Goal: Task Accomplishment & Management: Manage account settings

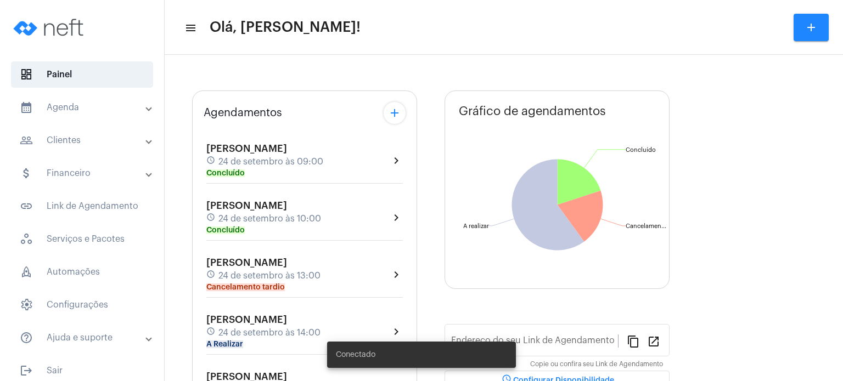
type input "[URL][DOMAIN_NAME]"
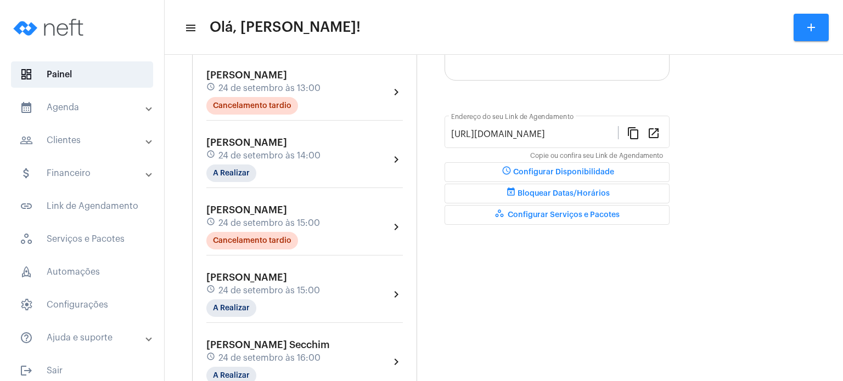
scroll to position [263, 0]
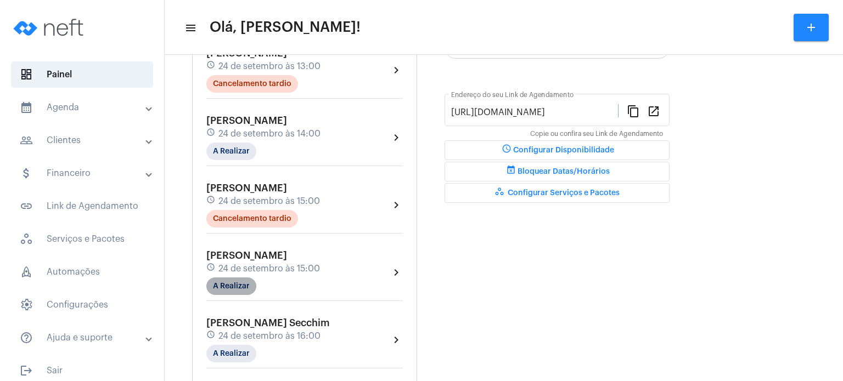
click at [219, 278] on mat-chip "A Realizar" at bounding box center [231, 287] width 50 height 18
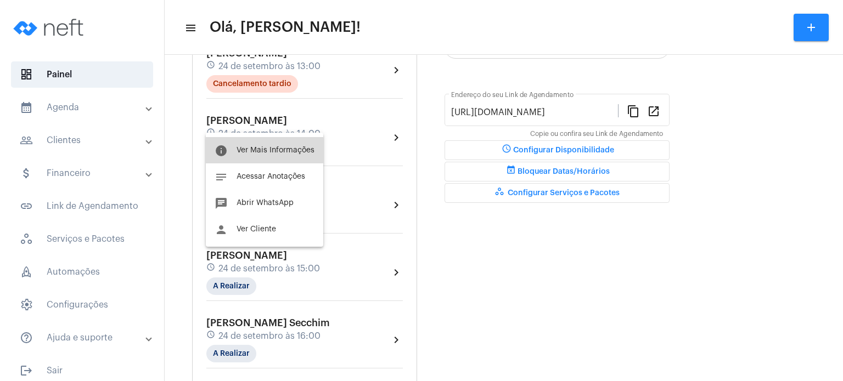
click at [291, 150] on span "Ver Mais Informações" at bounding box center [276, 151] width 78 height 8
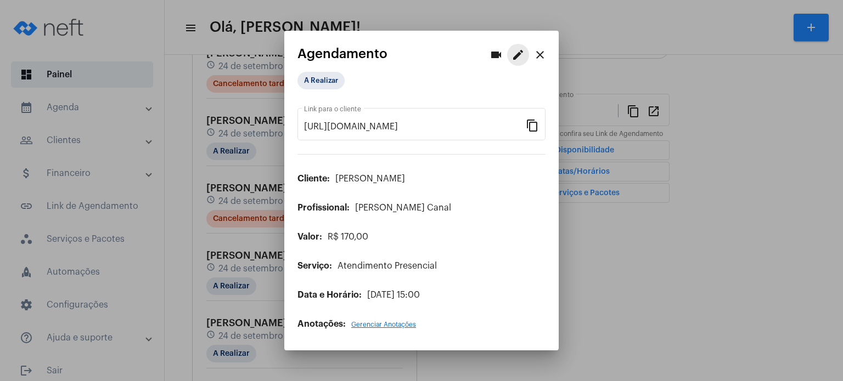
click at [520, 60] on mat-icon "edit" at bounding box center [517, 54] width 13 height 13
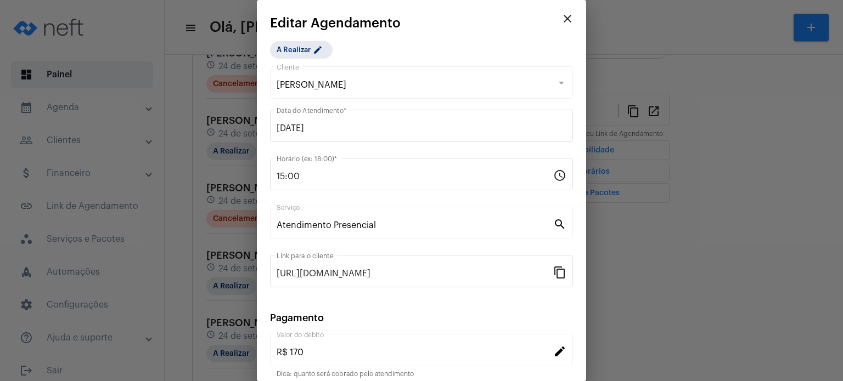
scroll to position [89, 0]
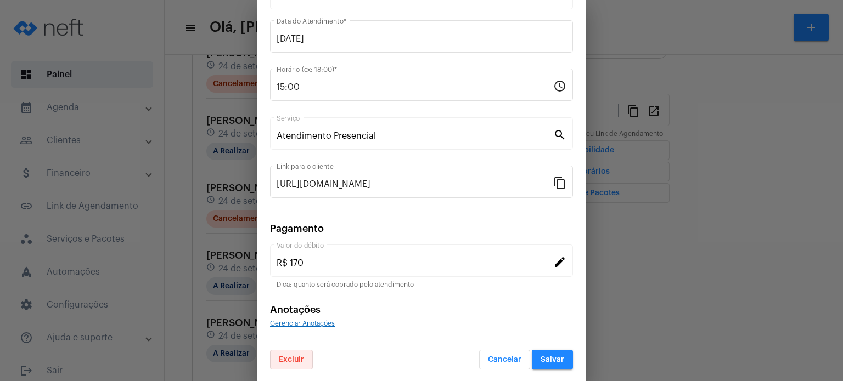
click at [300, 357] on span "Excluir" at bounding box center [291, 360] width 25 height 8
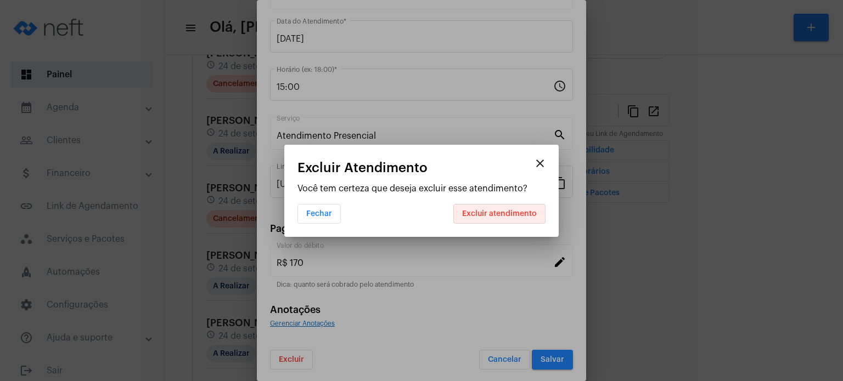
click at [510, 214] on span "Excluir atendimento" at bounding box center [499, 214] width 75 height 8
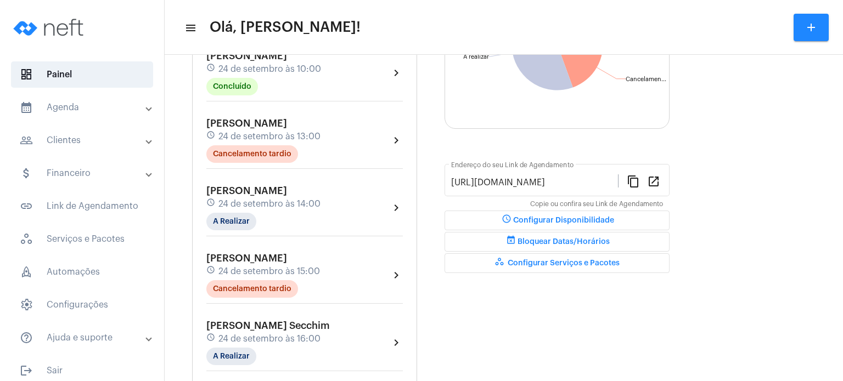
scroll to position [198, 0]
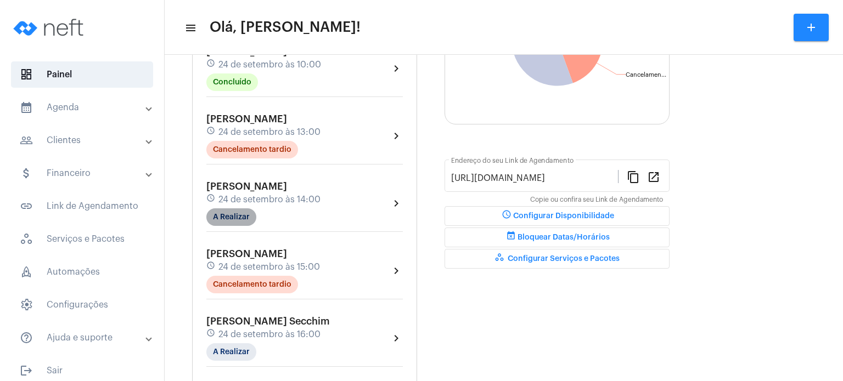
click at [238, 218] on mat-chip "A Realizar" at bounding box center [231, 218] width 50 height 18
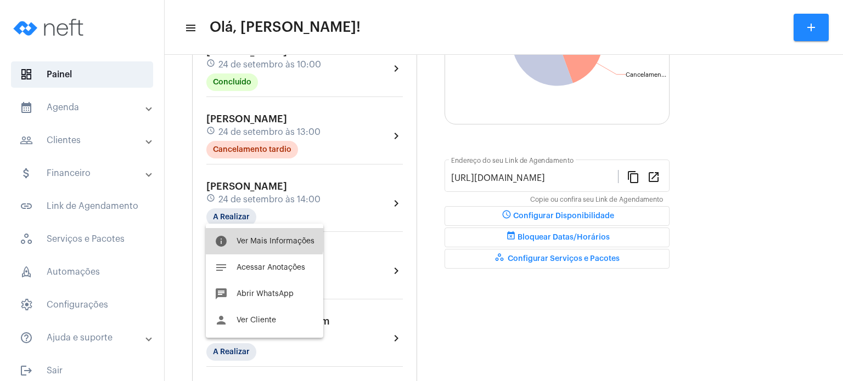
click at [238, 232] on button "info Ver Mais Informações" at bounding box center [264, 241] width 117 height 26
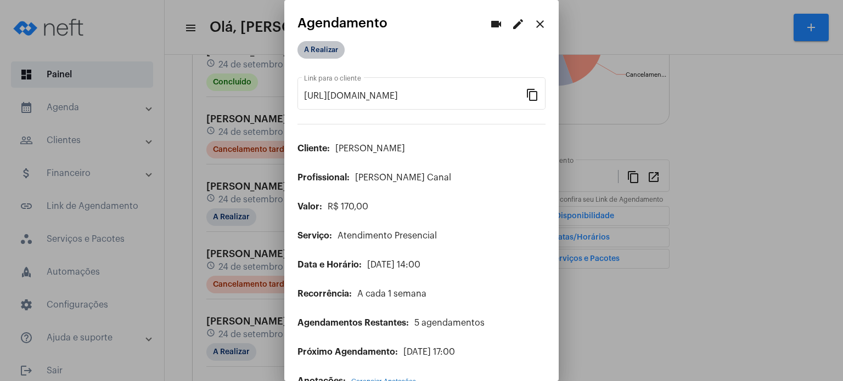
click at [331, 52] on mat-chip "A Realizar" at bounding box center [320, 50] width 47 height 18
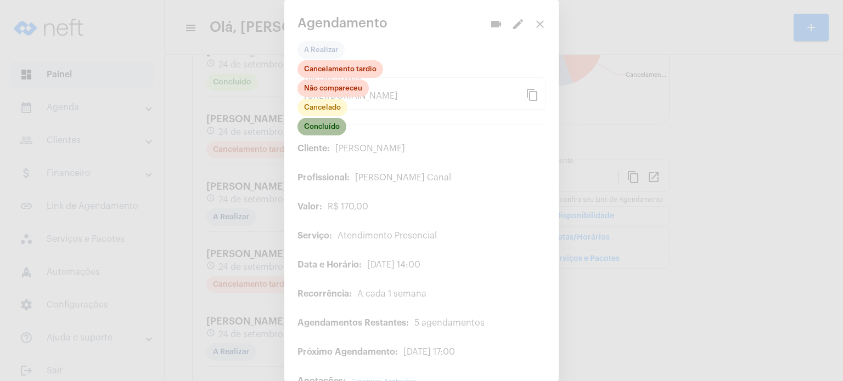
click at [333, 122] on mat-chip "Concluído" at bounding box center [321, 127] width 49 height 18
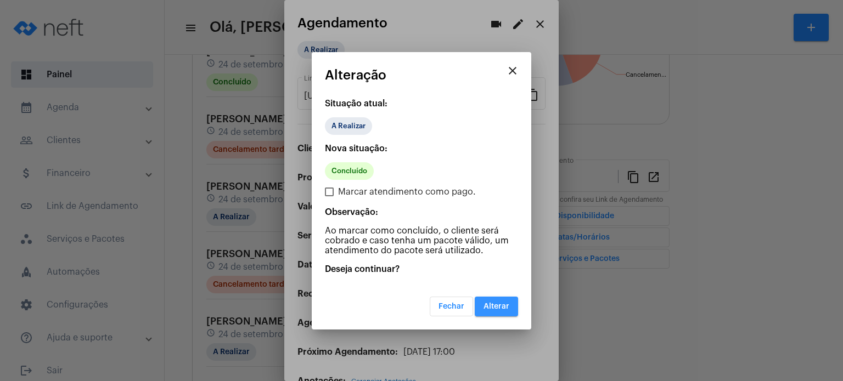
click at [501, 311] on button "Alterar" at bounding box center [496, 307] width 43 height 20
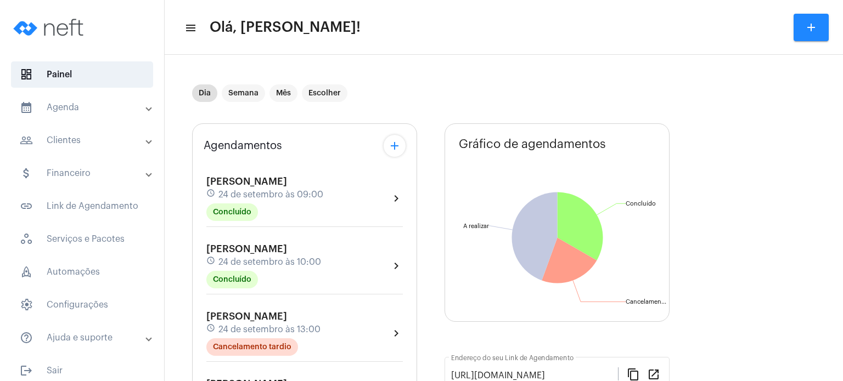
click at [102, 111] on mat-panel-title "calendar_month_outlined Agenda" at bounding box center [83, 107] width 127 height 13
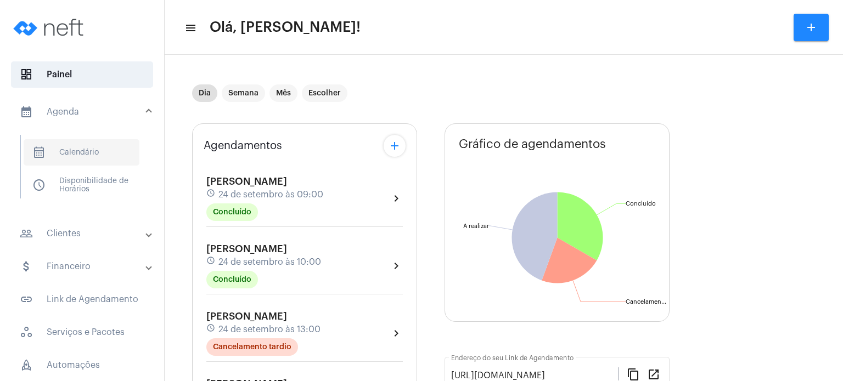
click at [89, 160] on span "calendar_month_outlined Calendário" at bounding box center [82, 152] width 116 height 26
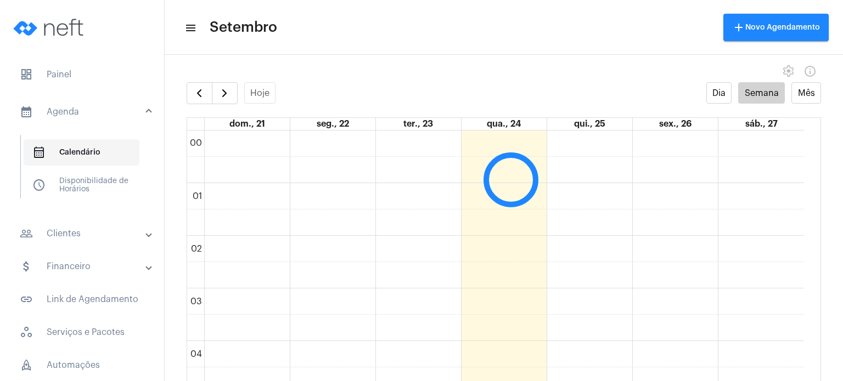
scroll to position [316, 0]
click at [228, 89] on span "button" at bounding box center [224, 93] width 13 height 13
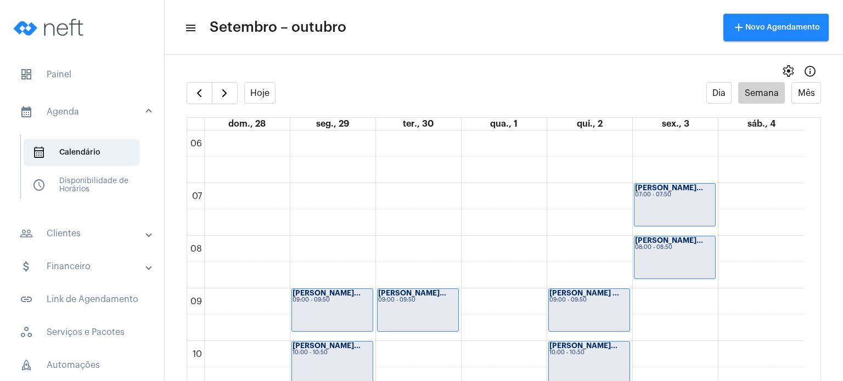
drag, startPoint x: 812, startPoint y: 218, endPoint x: 817, endPoint y: 282, distance: 63.8
drag, startPoint x: 817, startPoint y: 282, endPoint x: 830, endPoint y: 276, distance: 14.5
click at [830, 276] on full-calendar "Hoje Dia Semana Mês dom., 28 seg., 29 ter., 30 qua., 1 qui., 2 sex., 3 sáb., 4 …" at bounding box center [504, 242] width 678 height 321
drag, startPoint x: 807, startPoint y: 250, endPoint x: 828, endPoint y: 319, distance: 71.7
click at [828, 319] on full-calendar "Hoje Dia Semana Mês dom., 28 seg., 29 ter., 30 qua., 1 qui., 2 sex., 3 sáb., 4 …" at bounding box center [504, 242] width 678 height 321
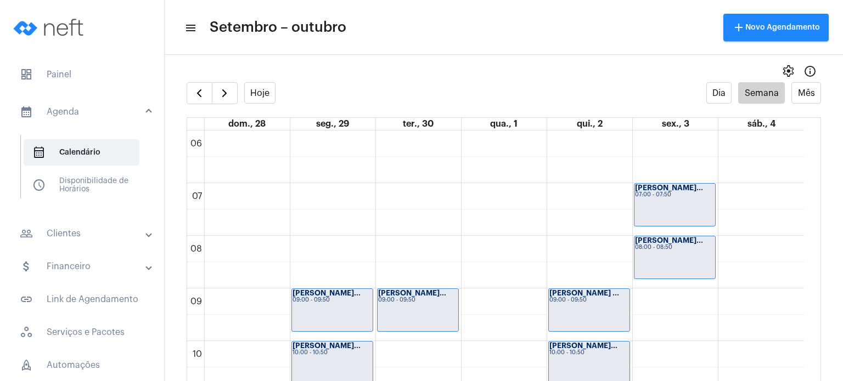
scroll to position [555, 0]
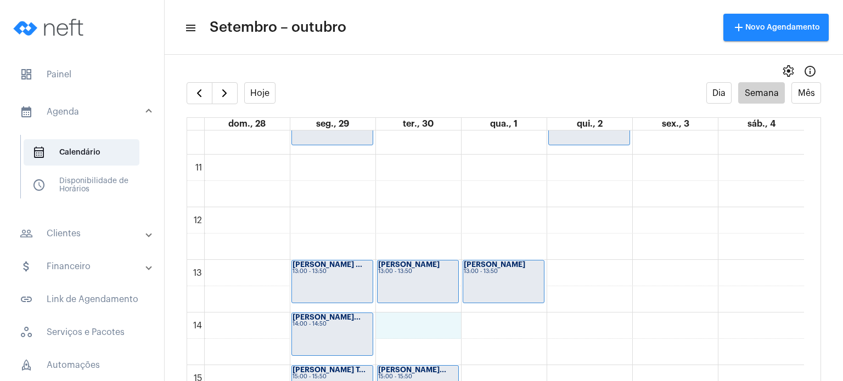
click at [398, 324] on div "00 01 02 03 04 05 06 07 08 09 10 11 12 13 14 15 16 17 18 19 20 21 22 23 [PERSON…" at bounding box center [495, 207] width 617 height 1264
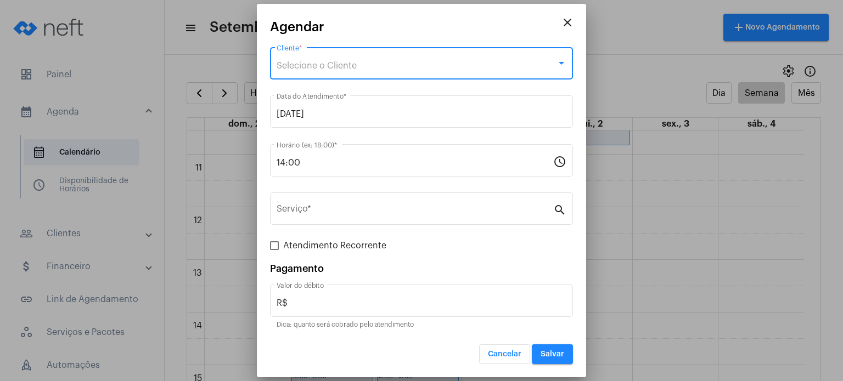
click at [339, 66] on span "Selecione o Cliente" at bounding box center [317, 65] width 80 height 9
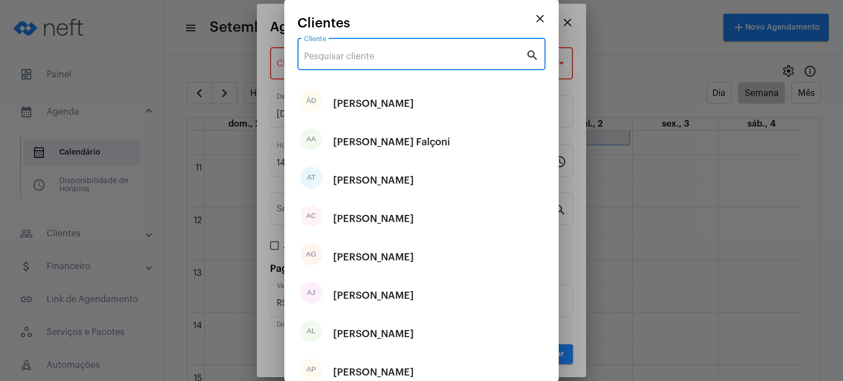
click at [338, 58] on input "Cliente" at bounding box center [415, 57] width 222 height 10
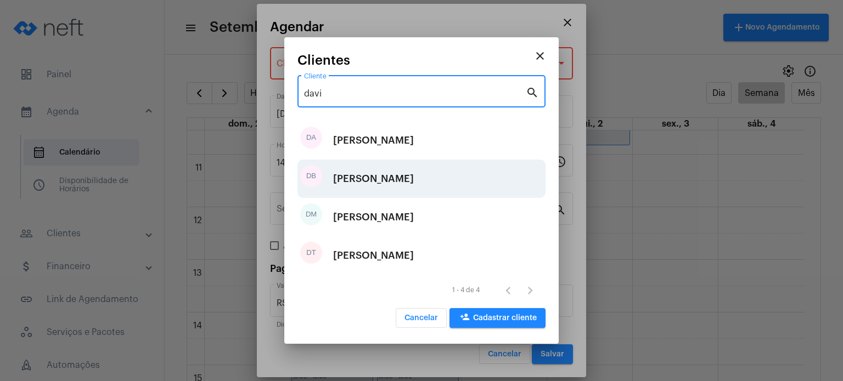
type input "davi"
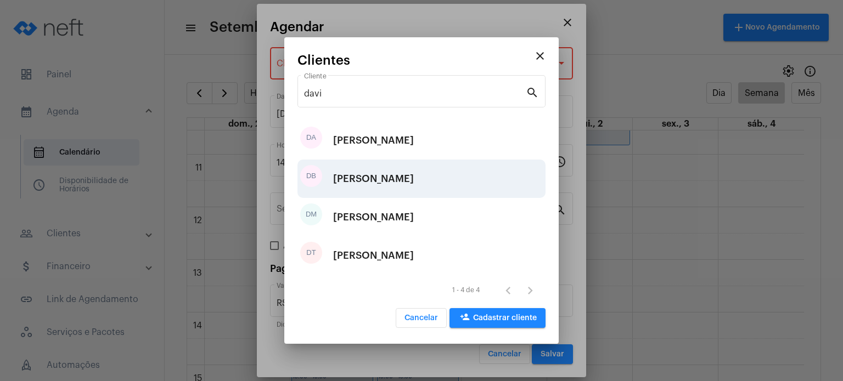
click at [349, 189] on div "[PERSON_NAME]" at bounding box center [373, 178] width 81 height 33
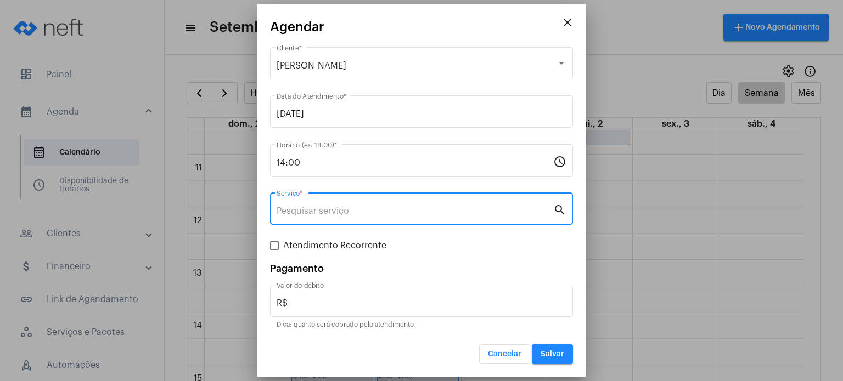
click at [321, 209] on input "Serviço *" at bounding box center [415, 211] width 277 height 10
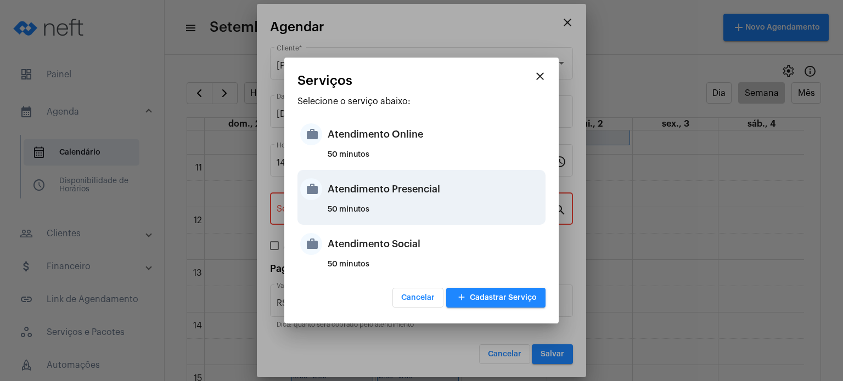
click at [329, 181] on div "Atendimento Presencial" at bounding box center [435, 189] width 215 height 33
type input "Atendimento Presencial"
type input "R$ 170"
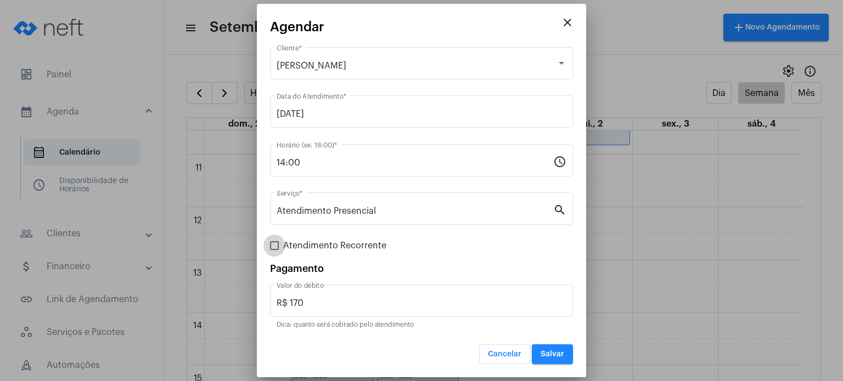
click at [312, 245] on span "Atendimento Recorrente" at bounding box center [334, 245] width 103 height 13
click at [274, 250] on input "Atendimento Recorrente" at bounding box center [274, 250] width 1 height 1
checkbox input "true"
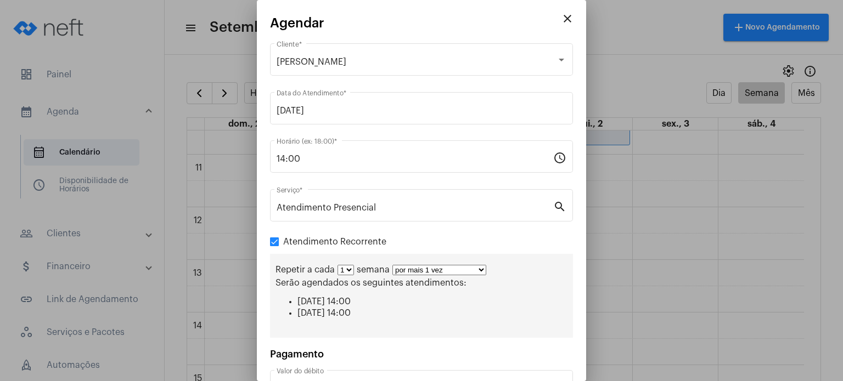
click at [413, 269] on select "por mais 1 vez por mais 2 vezes por mais 3 vezes por mais 4 vezes por mais 5 ve…" at bounding box center [439, 270] width 94 height 10
select select "4: 5"
click at [392, 265] on select "por mais 1 vez por mais 2 vezes por mais 3 vezes por mais 4 vezes por mais 5 ve…" at bounding box center [439, 270] width 94 height 10
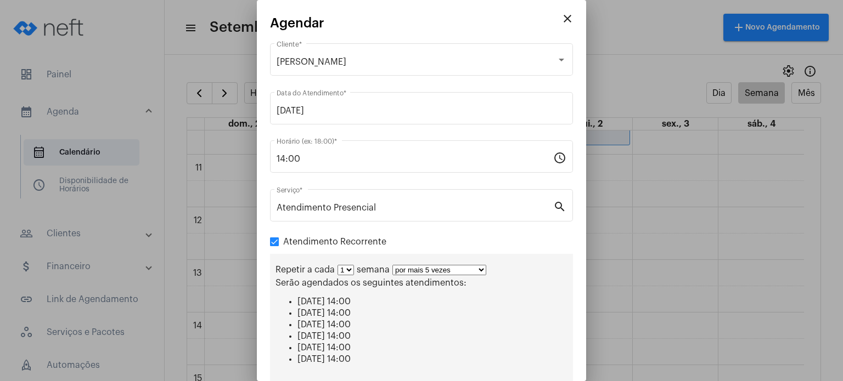
scroll to position [125, 0]
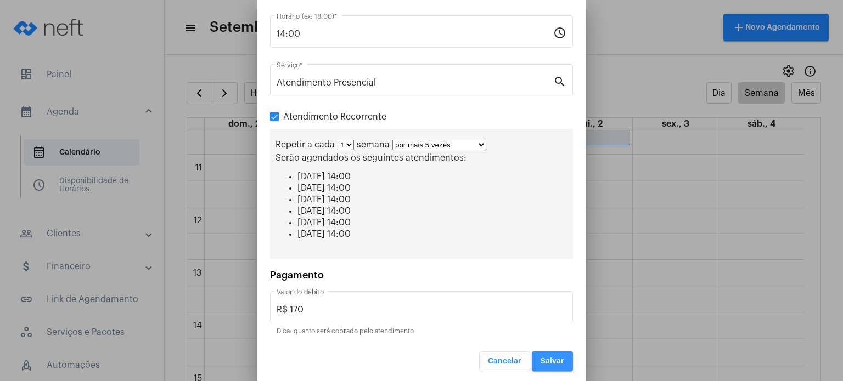
click at [551, 362] on span "Salvar" at bounding box center [553, 362] width 24 height 8
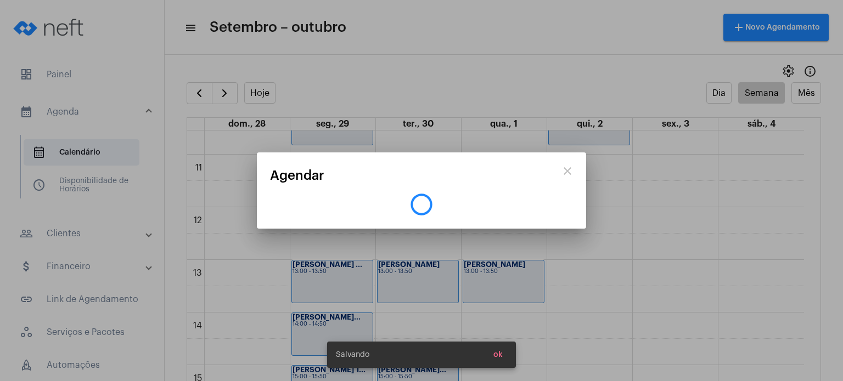
scroll to position [0, 0]
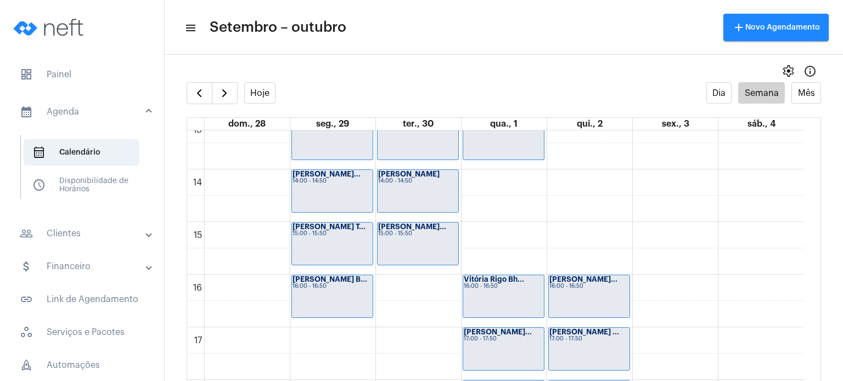
scroll to position [710, 0]
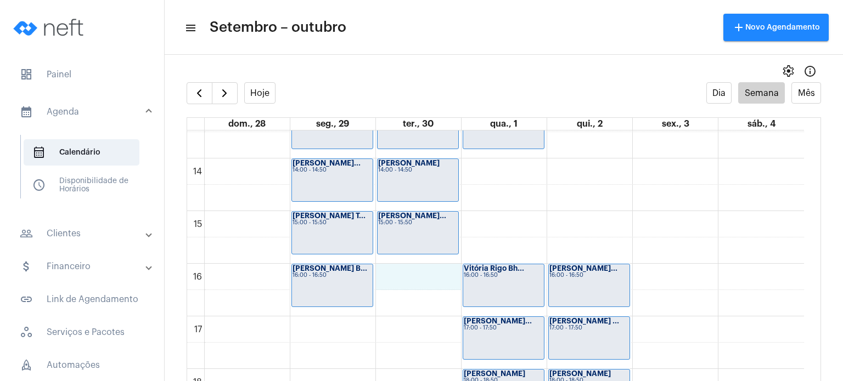
click at [429, 282] on div "00 01 02 03 04 05 06 07 08 09 10 11 12 13 14 15 16 17 18 19 20 21 22 23 [PERSON…" at bounding box center [495, 53] width 617 height 1264
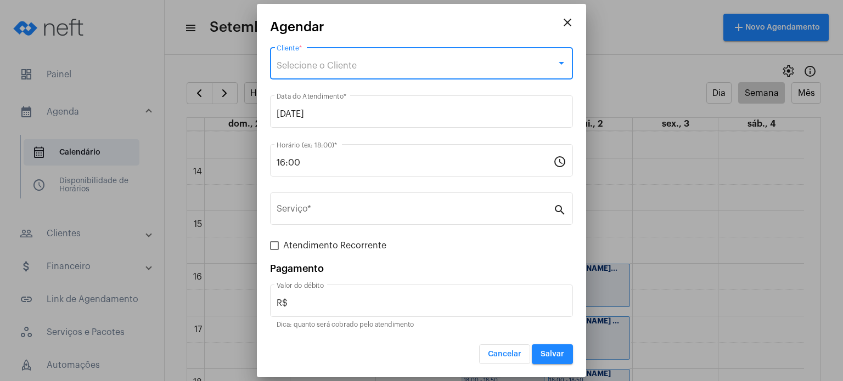
click at [362, 64] on div "Selecione o Cliente" at bounding box center [417, 66] width 280 height 10
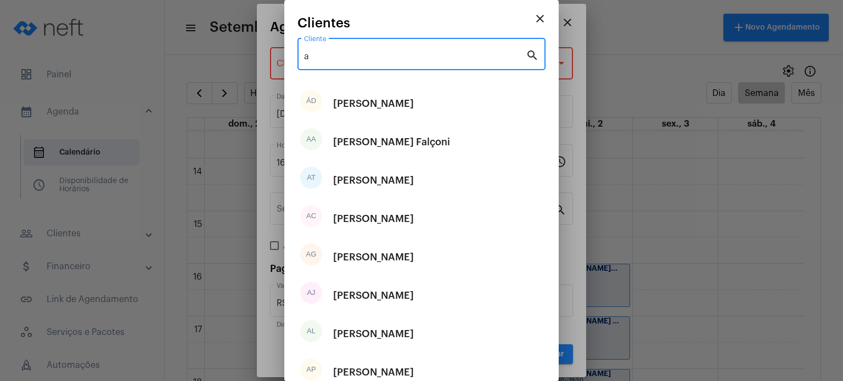
click at [356, 58] on input "a" at bounding box center [415, 57] width 222 height 10
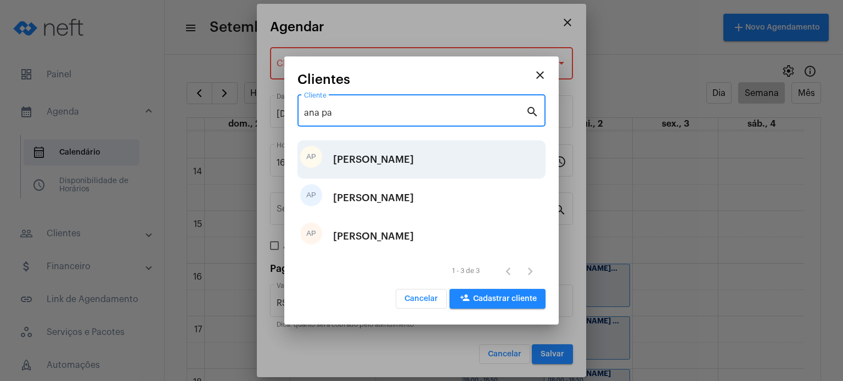
type input "ana pa"
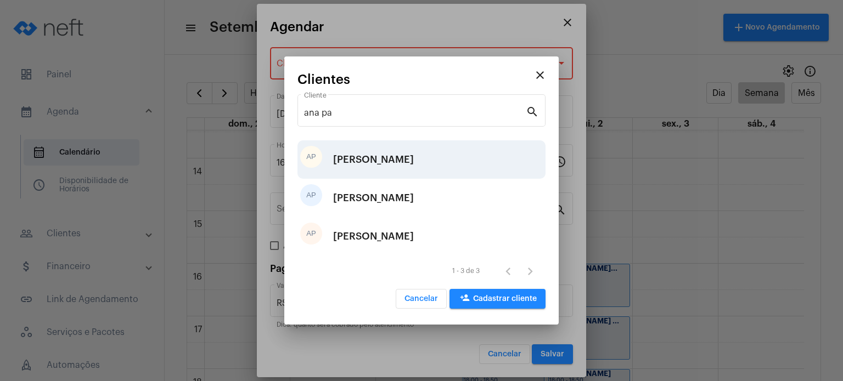
click at [379, 153] on div "[PERSON_NAME]" at bounding box center [373, 159] width 81 height 33
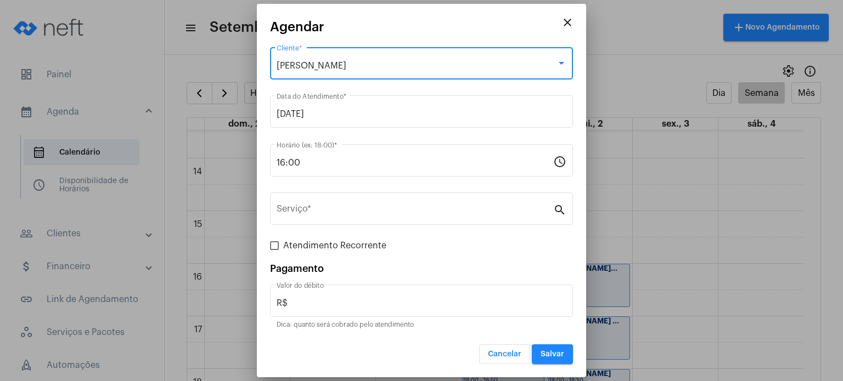
click at [459, 65] on div "[PERSON_NAME]" at bounding box center [417, 66] width 280 height 10
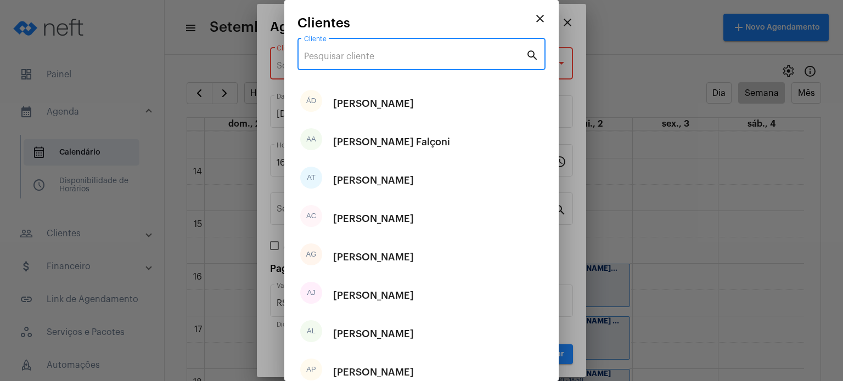
click at [438, 52] on input "Cliente" at bounding box center [415, 57] width 222 height 10
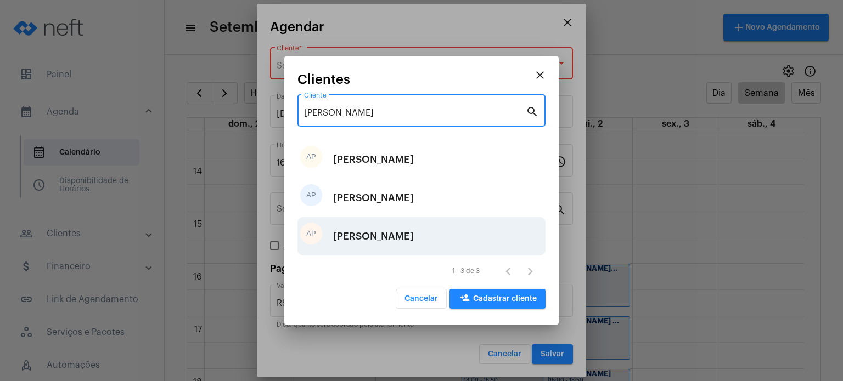
type input "[PERSON_NAME]"
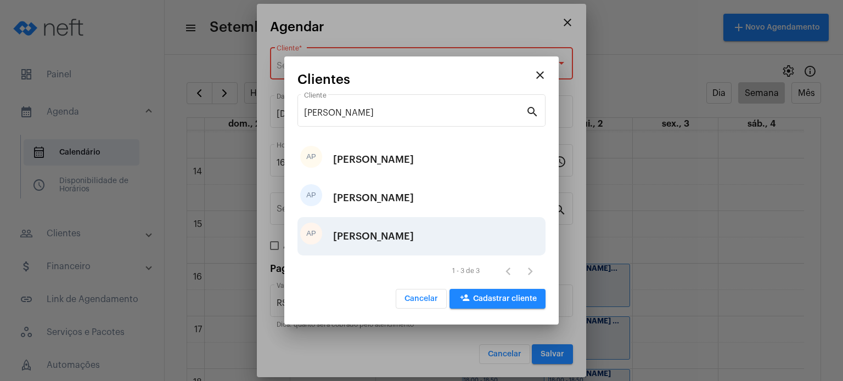
click at [397, 238] on div "[PERSON_NAME]" at bounding box center [373, 236] width 81 height 33
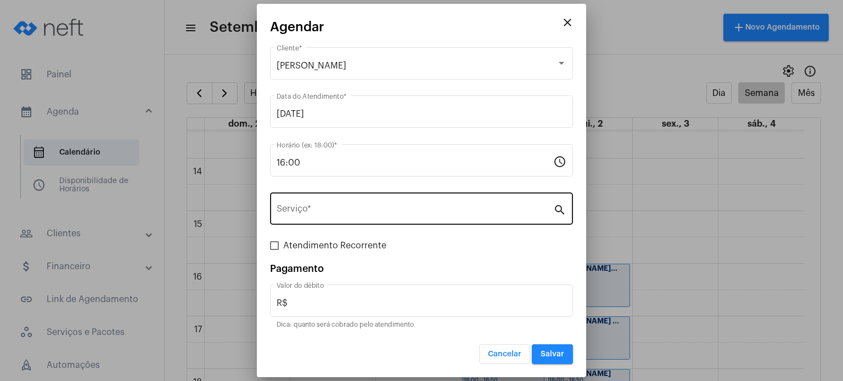
click at [369, 197] on div "Serviço *" at bounding box center [415, 207] width 277 height 35
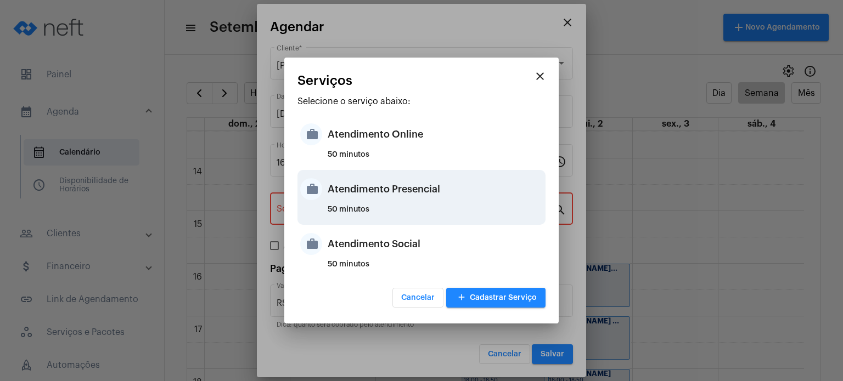
click at [367, 189] on div "Atendimento Presencial" at bounding box center [435, 189] width 215 height 33
type input "Atendimento Presencial"
type input "R$ 170"
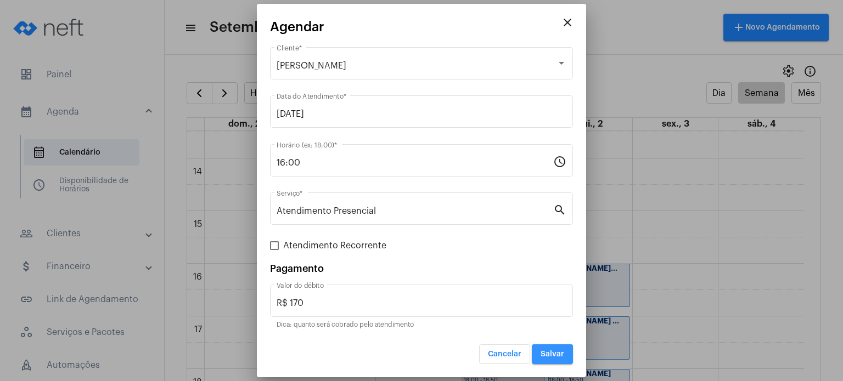
click at [549, 357] on span "Salvar" at bounding box center [553, 355] width 24 height 8
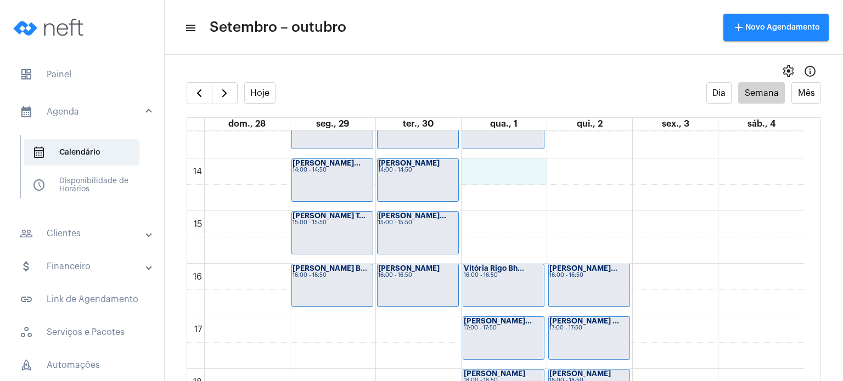
click at [503, 170] on div "00 01 02 03 04 05 06 07 08 09 10 11 12 13 14 15 16 17 18 19 20 21 22 23 [PERSON…" at bounding box center [495, 53] width 617 height 1264
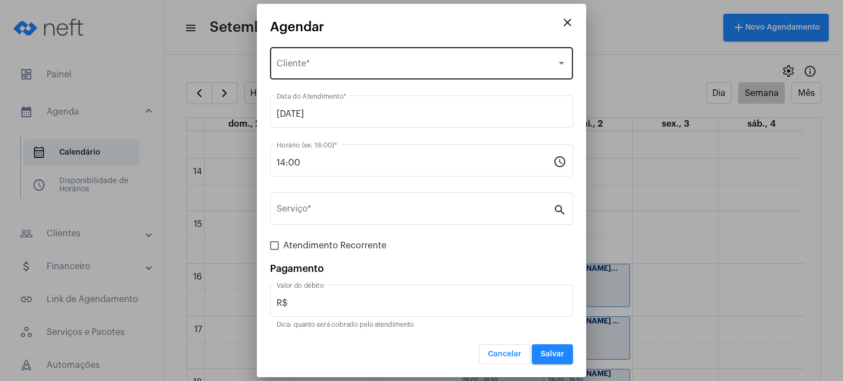
click at [431, 56] on div "Selecione o Cliente Cliente *" at bounding box center [422, 62] width 290 height 35
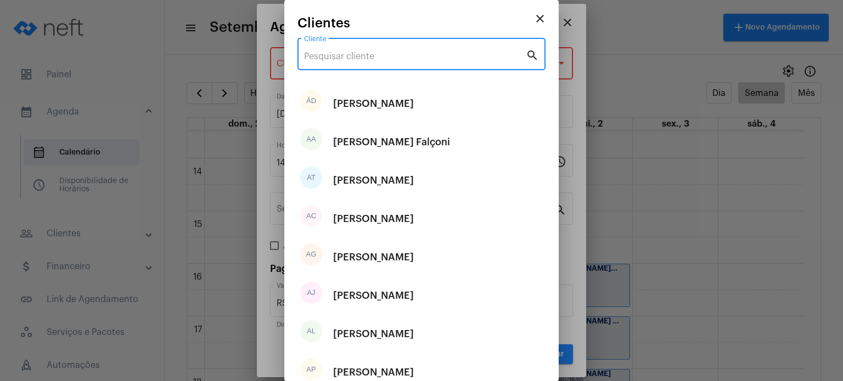
click at [431, 56] on input "Cliente" at bounding box center [415, 57] width 222 height 10
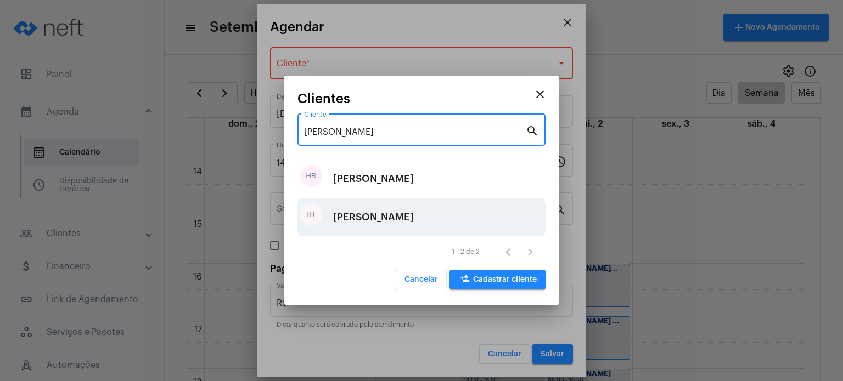
type input "[PERSON_NAME]"
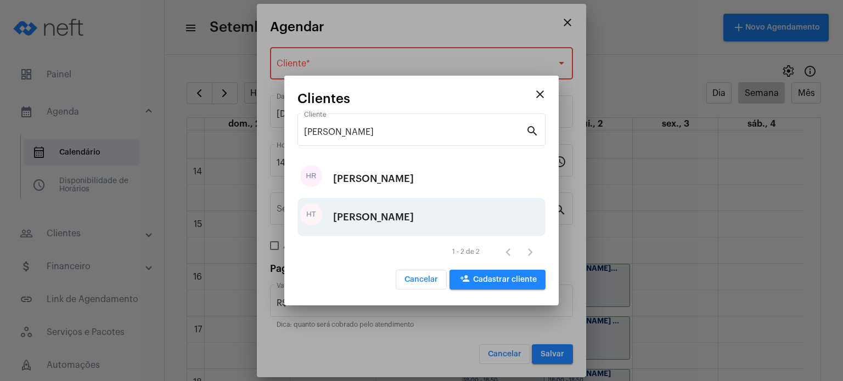
click at [414, 212] on div "[PERSON_NAME]" at bounding box center [373, 217] width 81 height 33
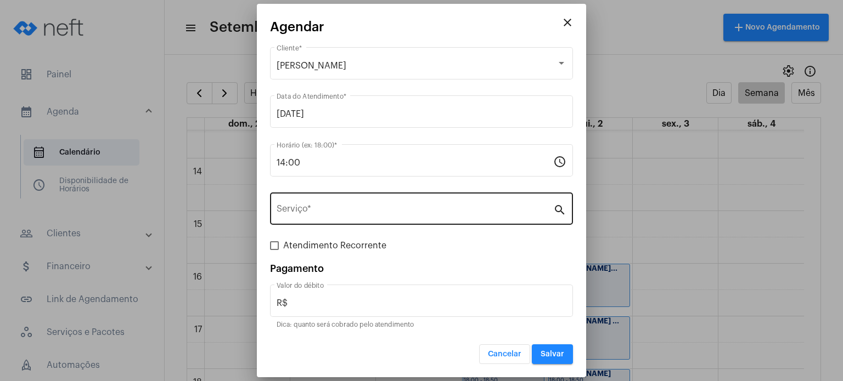
click at [415, 205] on div "Serviço *" at bounding box center [415, 207] width 277 height 35
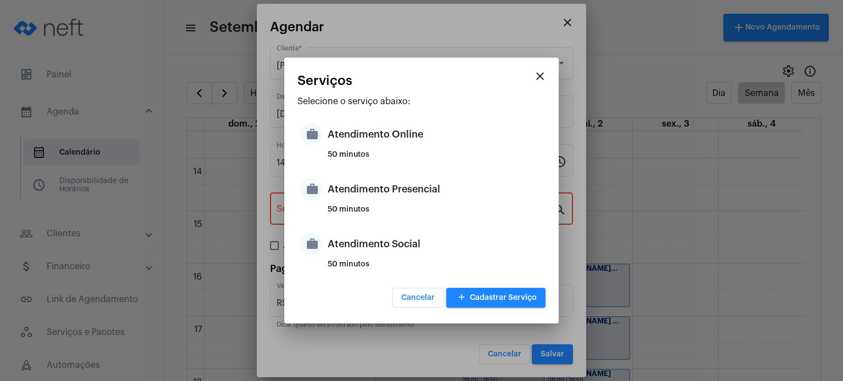
click at [415, 205] on div "Atendimento Presencial" at bounding box center [435, 189] width 215 height 33
type input "Atendimento Presencial"
type input "R$ 170"
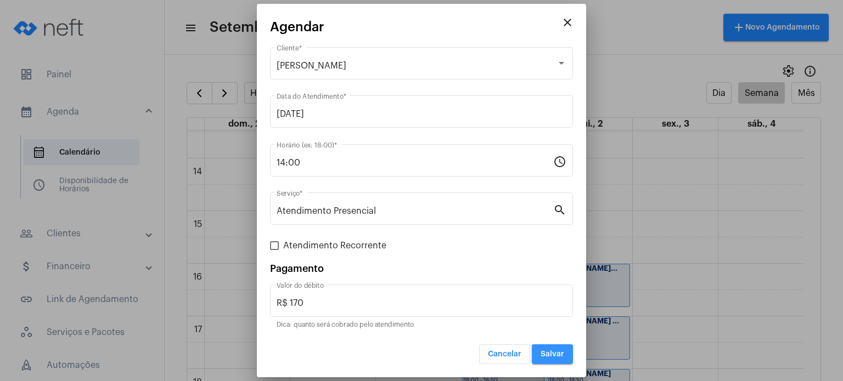
click at [545, 355] on span "Salvar" at bounding box center [553, 355] width 24 height 8
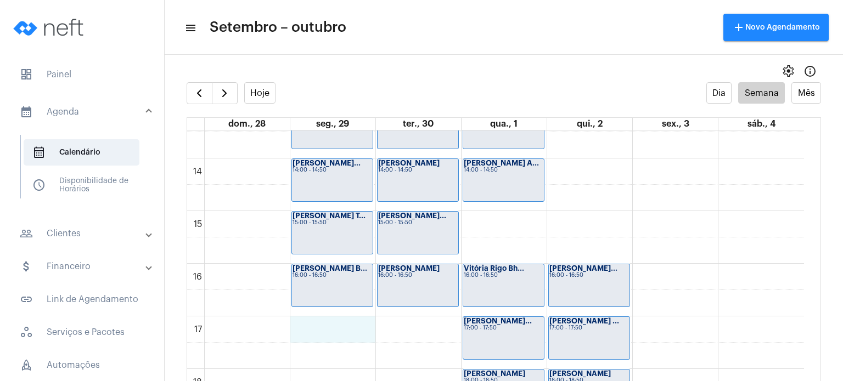
click at [339, 326] on div "00 01 02 03 04 05 06 07 08 09 10 11 12 13 14 15 16 17 18 19 20 21 22 23 [PERSON…" at bounding box center [495, 53] width 617 height 1264
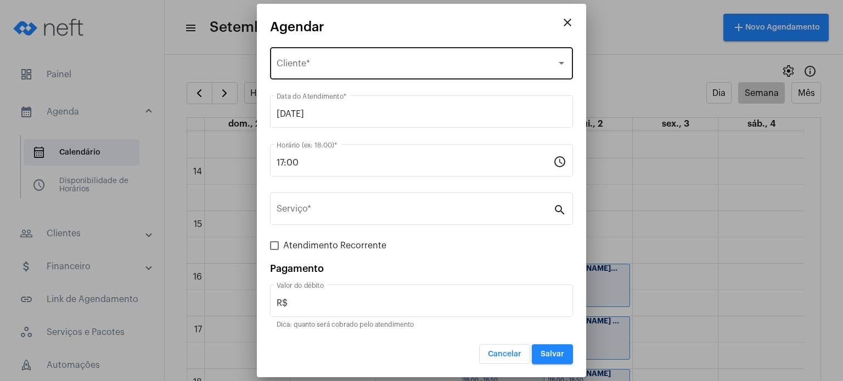
click at [292, 58] on div "Selecione o Cliente Cliente *" at bounding box center [422, 62] width 290 height 35
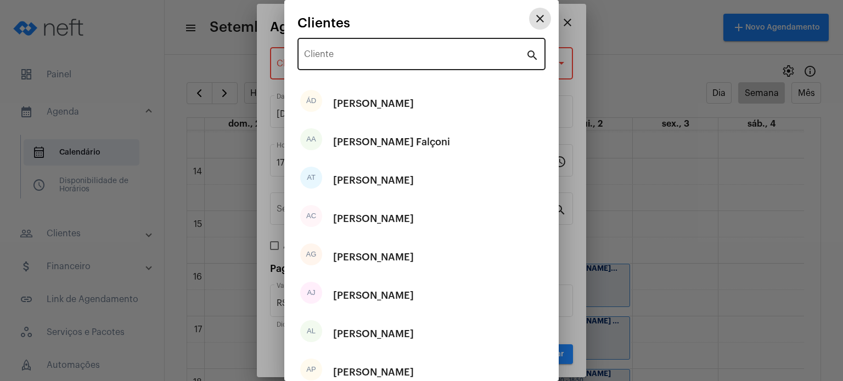
click at [310, 52] on input "Cliente" at bounding box center [415, 57] width 222 height 10
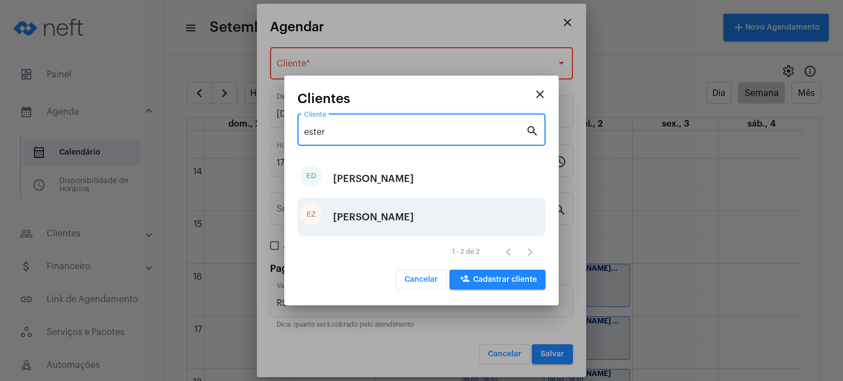
type input "ester"
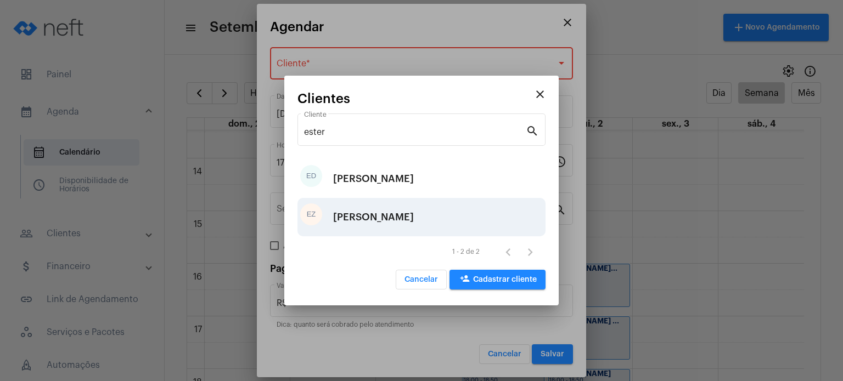
click at [356, 218] on div "[PERSON_NAME]" at bounding box center [373, 217] width 81 height 33
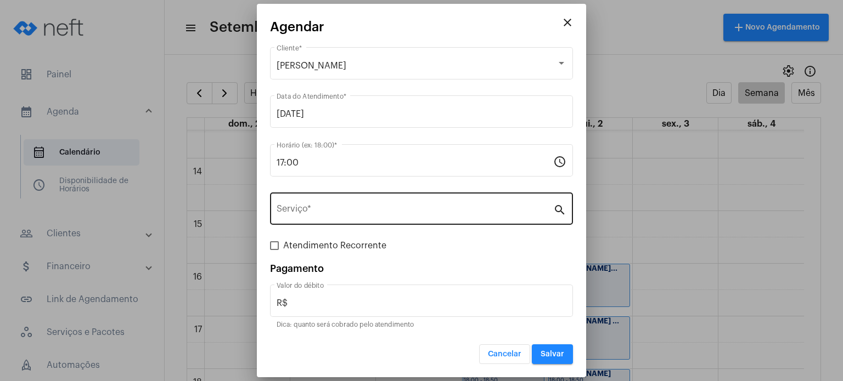
click at [334, 205] on div "Serviço *" at bounding box center [415, 207] width 277 height 35
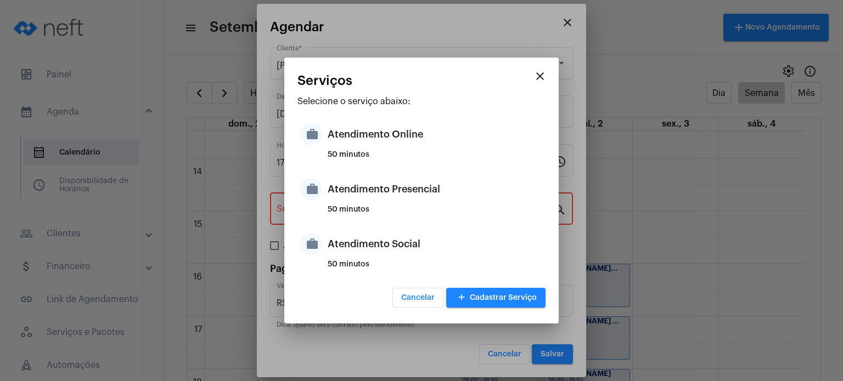
click at [334, 205] on div "Atendimento Presencial" at bounding box center [435, 189] width 215 height 33
type input "Atendimento Presencial"
type input "R$ 170"
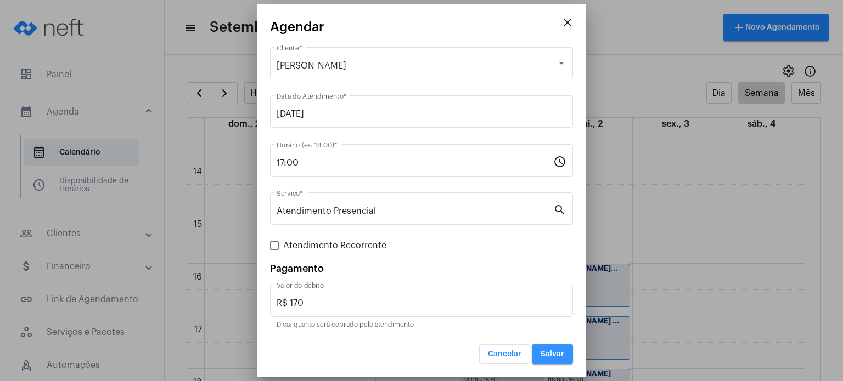
click at [534, 349] on button "Salvar" at bounding box center [552, 355] width 41 height 20
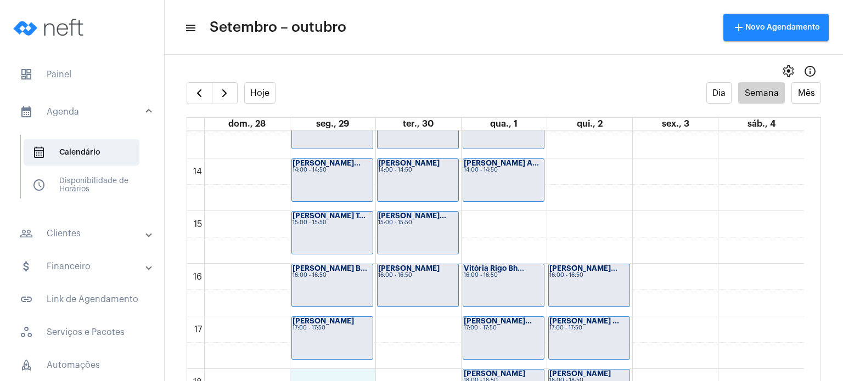
click at [324, 370] on div "00 01 02 03 04 05 06 07 08 09 10 11 12 13 14 15 16 17 18 19 20 21 22 23 [PERSON…" at bounding box center [495, 53] width 617 height 1264
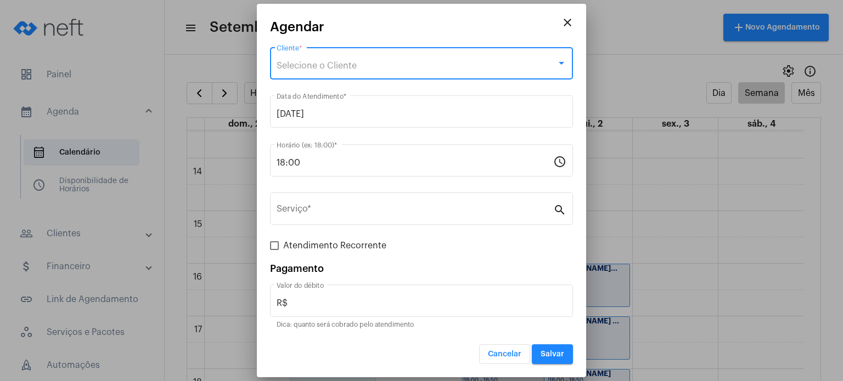
click at [319, 64] on span "Selecione o Cliente" at bounding box center [317, 65] width 80 height 9
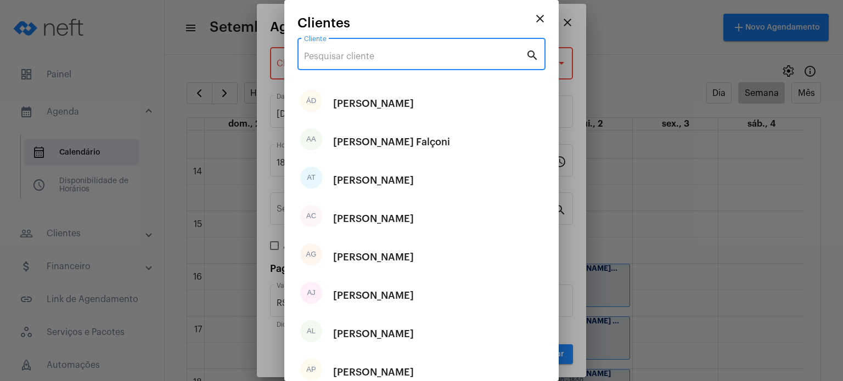
click at [329, 54] on input "Cliente" at bounding box center [415, 57] width 222 height 10
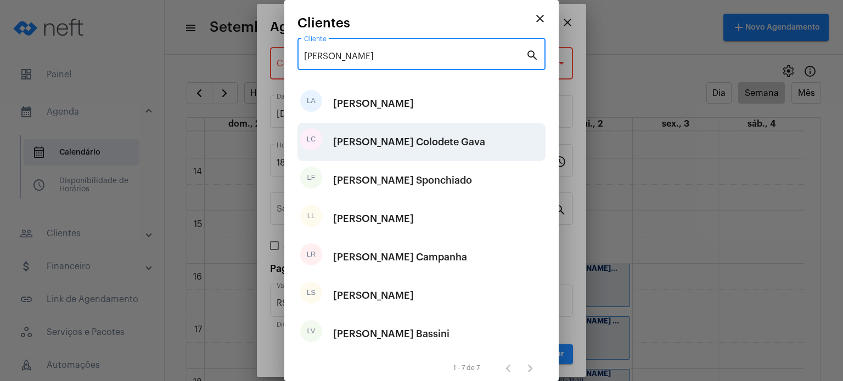
type input "[PERSON_NAME]"
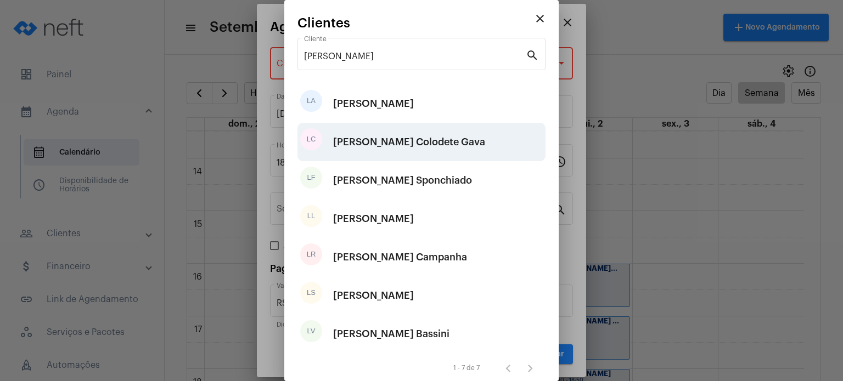
click at [339, 136] on div "[PERSON_NAME] Colodete Gava" at bounding box center [409, 142] width 152 height 33
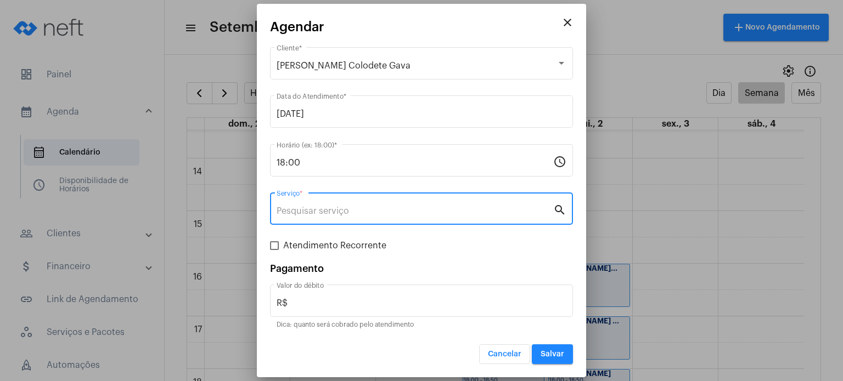
click at [315, 212] on input "Serviço *" at bounding box center [415, 211] width 277 height 10
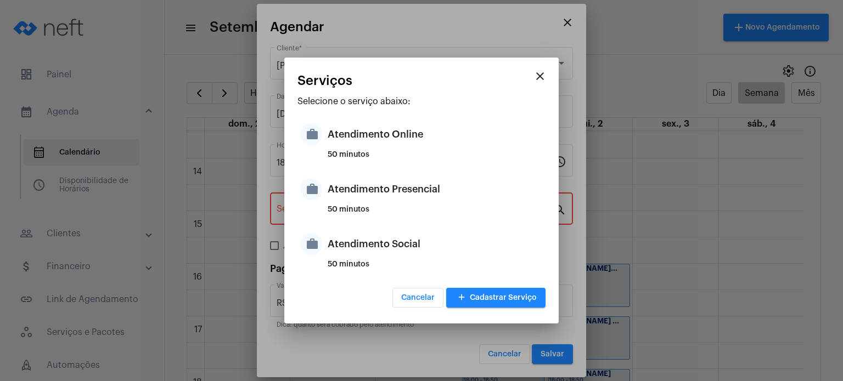
click at [315, 212] on div "work Atendimento Presencial 50 minutos" at bounding box center [421, 197] width 248 height 55
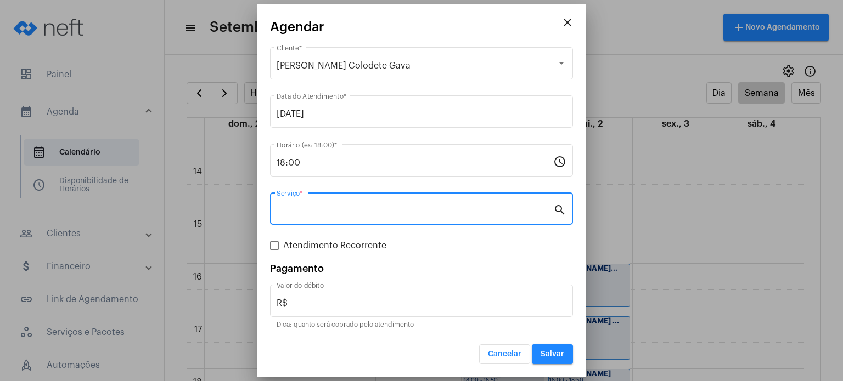
type input "Atendimento Presencial"
type input "R$ 170"
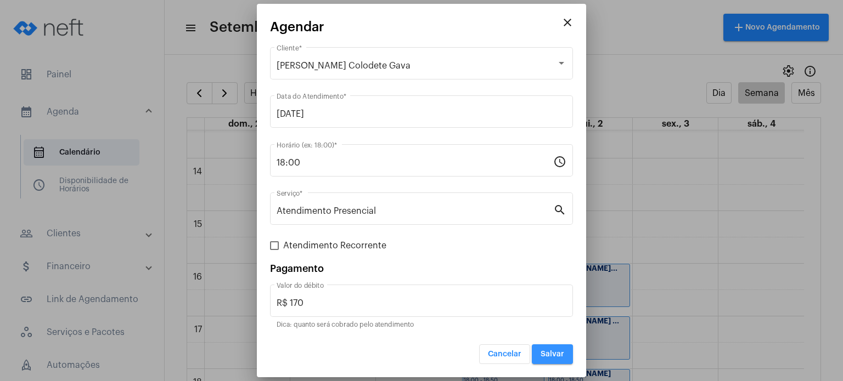
click at [552, 355] on span "Salvar" at bounding box center [553, 355] width 24 height 8
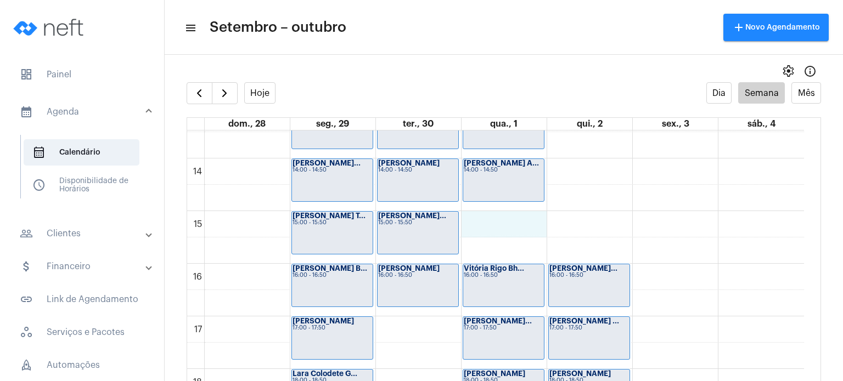
click at [521, 217] on div "00 01 02 03 04 05 06 07 08 09 10 11 12 13 14 15 16 17 18 19 20 21 22 23 [PERSON…" at bounding box center [495, 53] width 617 height 1264
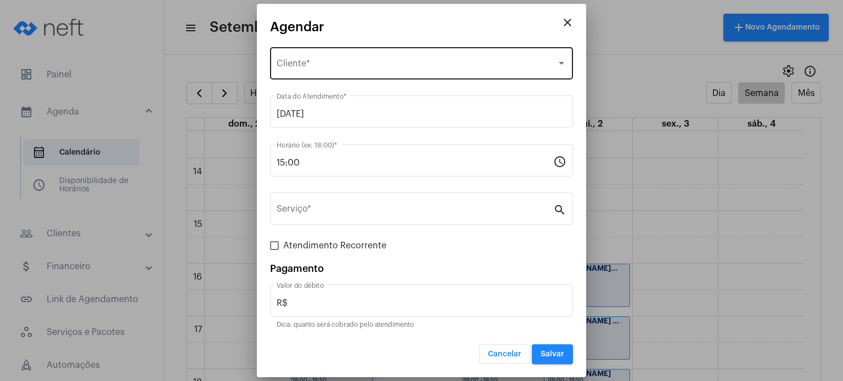
click at [405, 56] on div "Selecione o Cliente Cliente *" at bounding box center [422, 62] width 290 height 35
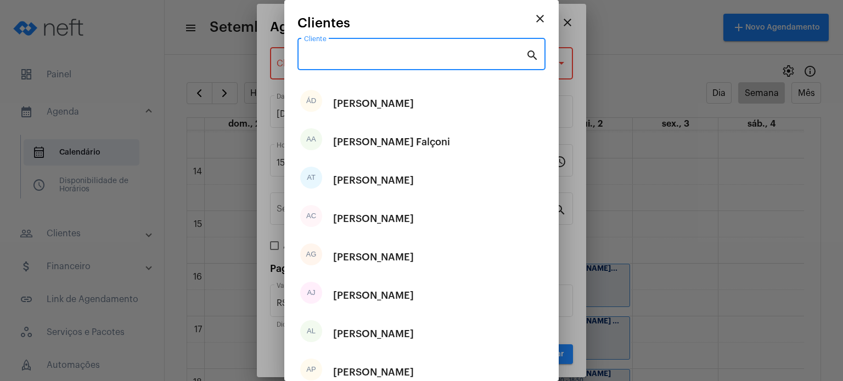
click at [405, 56] on input "Cliente" at bounding box center [415, 57] width 222 height 10
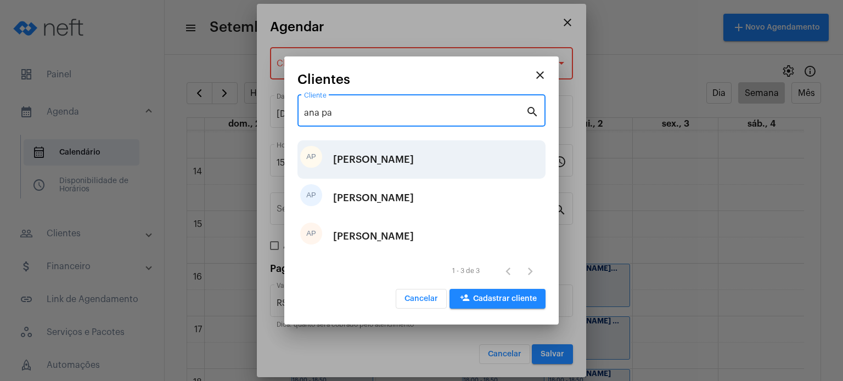
type input "ana pa"
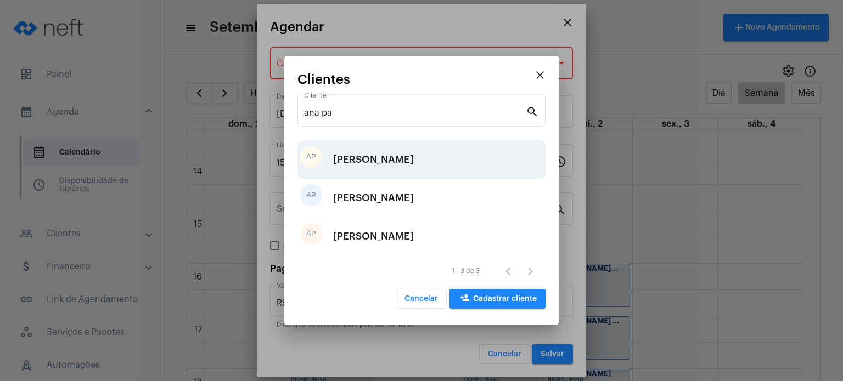
click at [400, 159] on div "[PERSON_NAME]" at bounding box center [373, 159] width 81 height 33
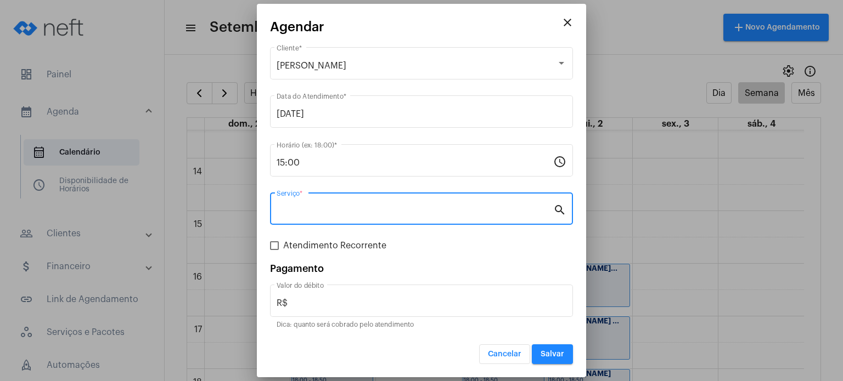
click at [321, 208] on input "Serviço *" at bounding box center [415, 211] width 277 height 10
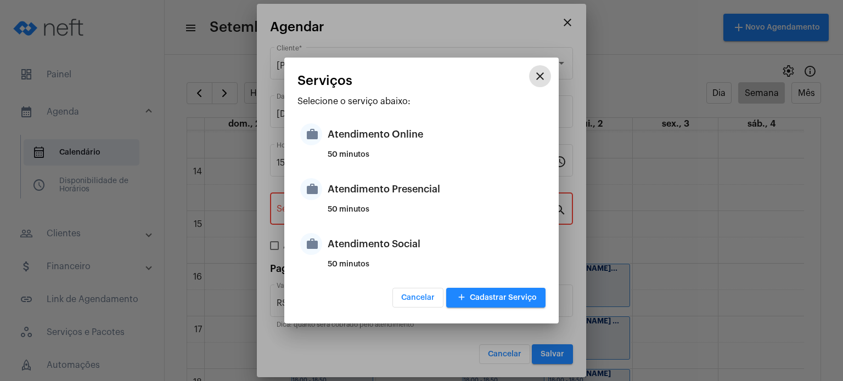
click at [321, 208] on div "work Atendimento Presencial 50 minutos" at bounding box center [421, 197] width 248 height 55
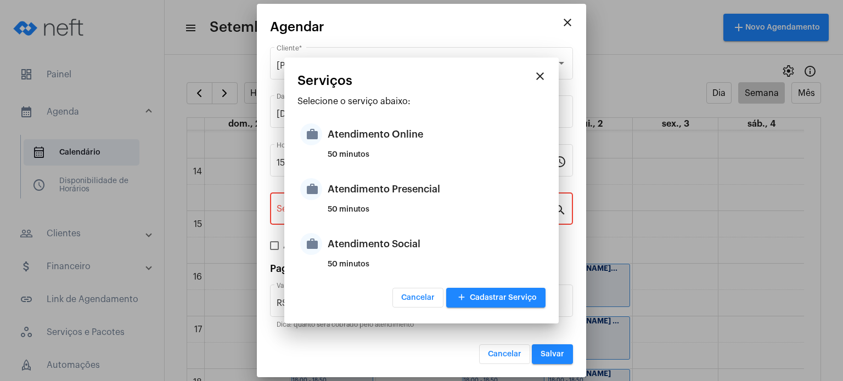
type input "Atendimento Presencial"
type input "R$ 170"
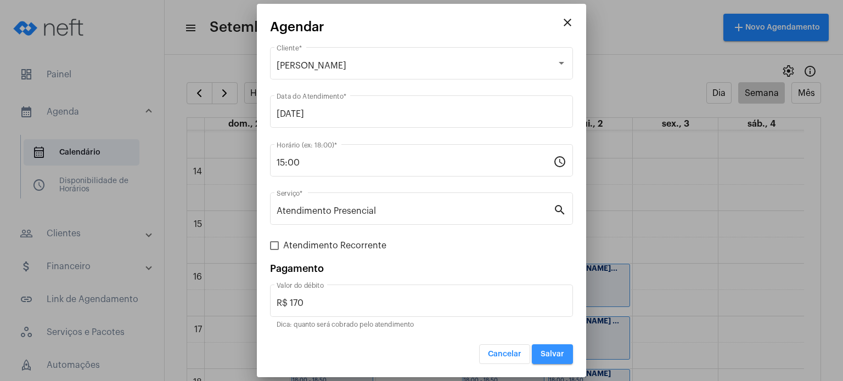
click at [562, 351] on span "Salvar" at bounding box center [553, 355] width 24 height 8
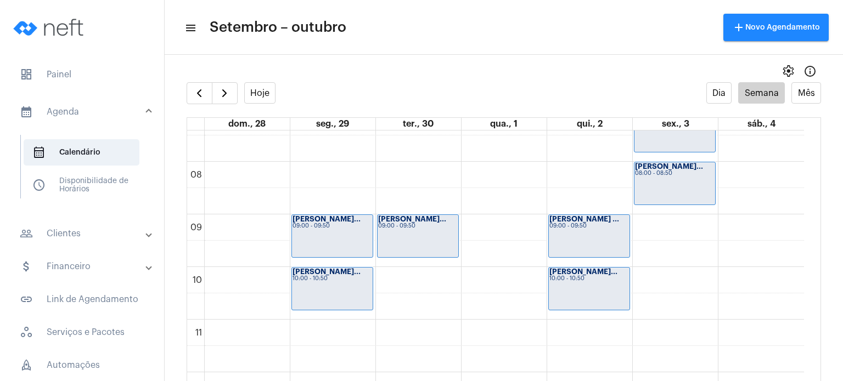
scroll to position [410, 0]
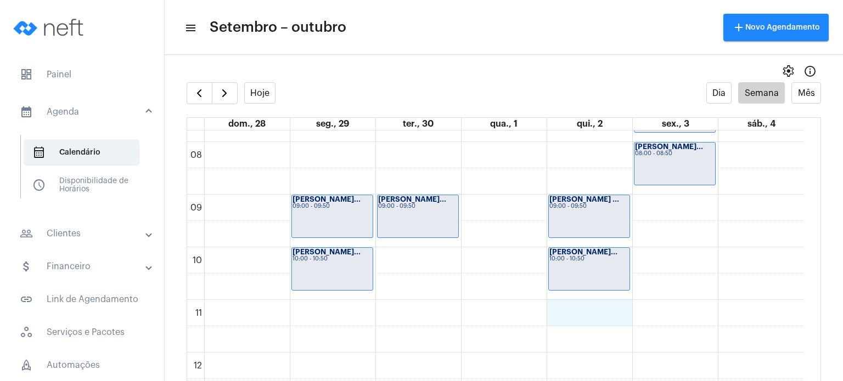
click at [623, 310] on div "00 01 02 03 04 05 06 07 08 09 10 11 12 13 14 15 16 17 18 19 20 21 22 23 [PERSON…" at bounding box center [495, 353] width 617 height 1264
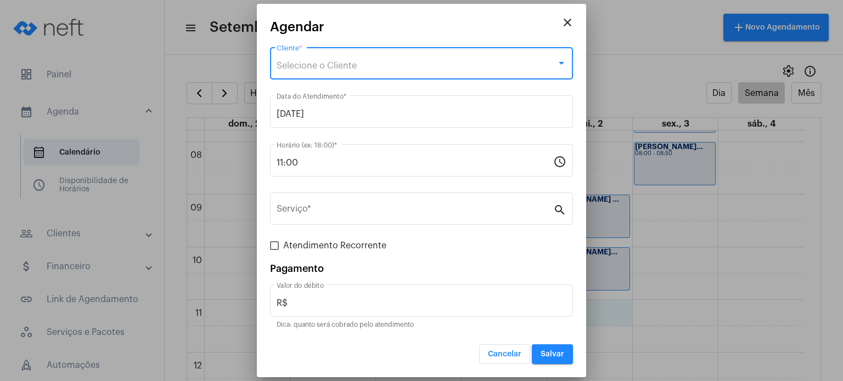
click at [452, 67] on div "Selecione o Cliente" at bounding box center [417, 66] width 280 height 10
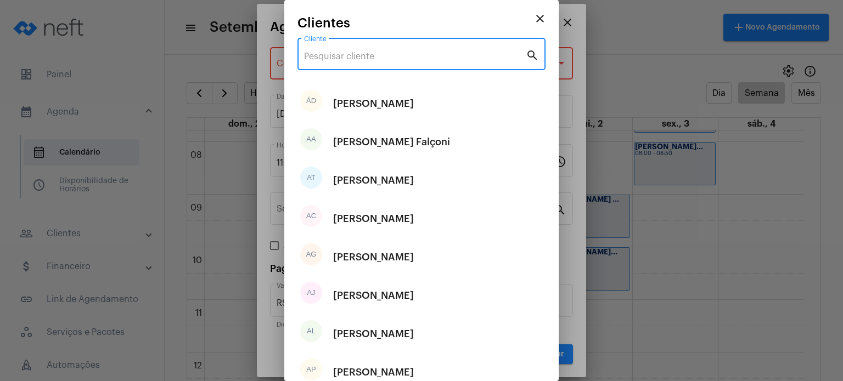
click at [452, 59] on input "Cliente" at bounding box center [415, 57] width 222 height 10
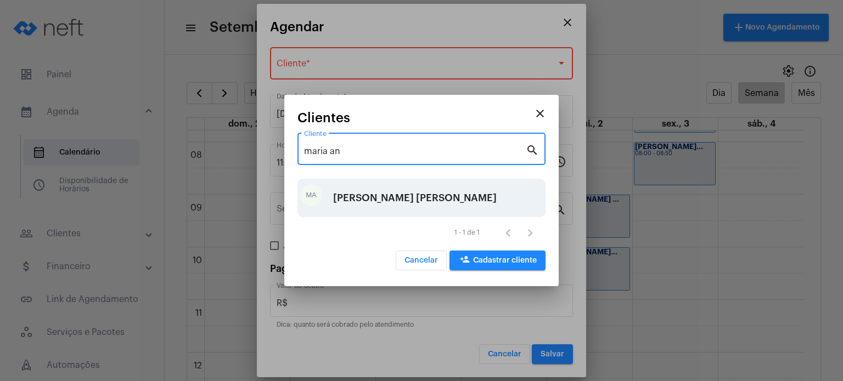
type input "maria an"
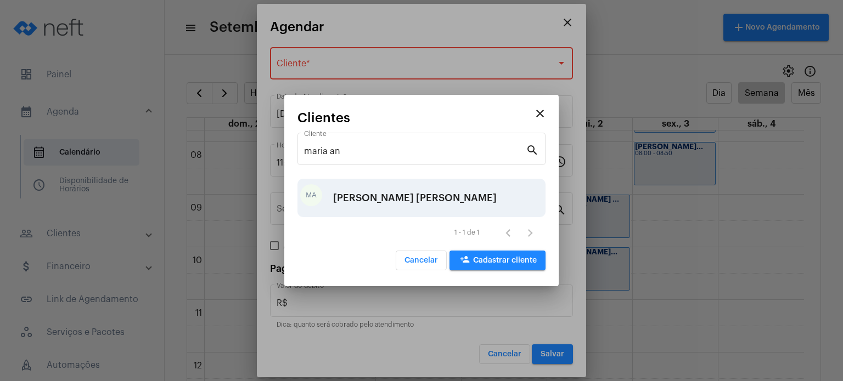
click at [402, 181] on div "MA [PERSON_NAME]" at bounding box center [421, 198] width 248 height 38
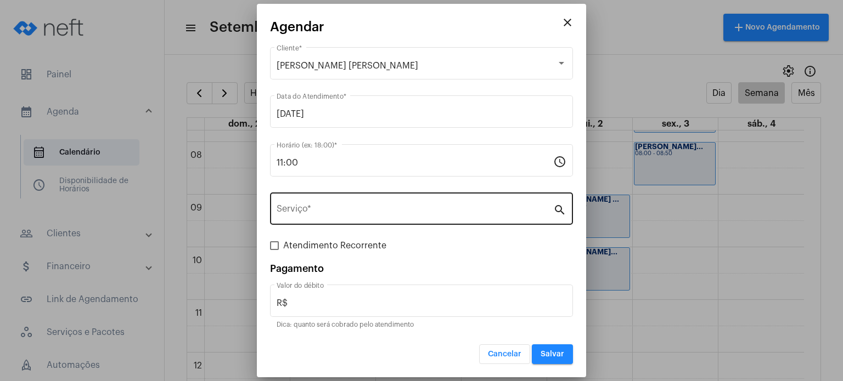
click at [380, 202] on div "Serviço *" at bounding box center [415, 207] width 277 height 35
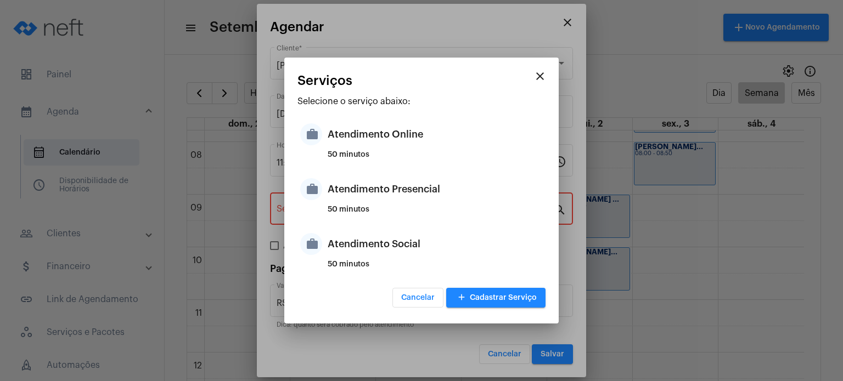
click at [380, 202] on div "Atendimento Presencial" at bounding box center [435, 189] width 215 height 33
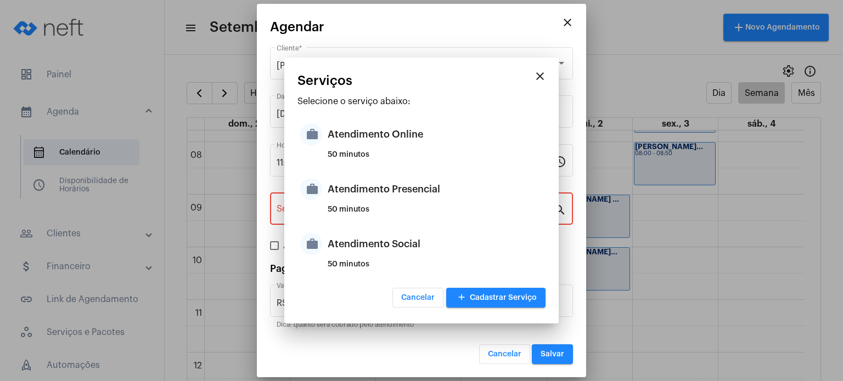
type input "Atendimento Presencial"
type input "R$ 170"
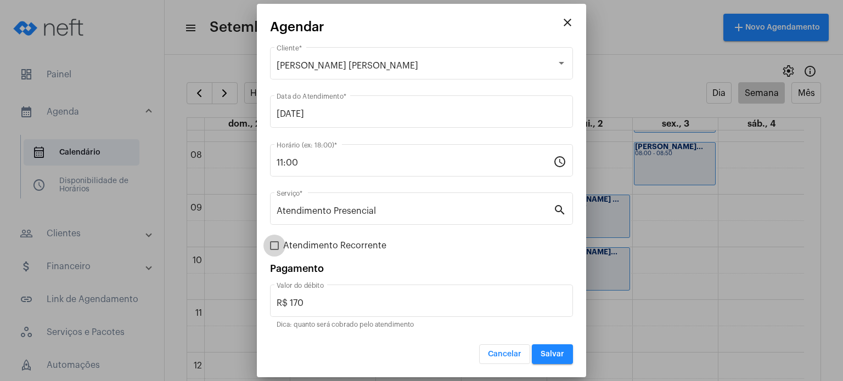
click at [312, 245] on span "Atendimento Recorrente" at bounding box center [334, 245] width 103 height 13
click at [274, 250] on input "Atendimento Recorrente" at bounding box center [274, 250] width 1 height 1
checkbox input "true"
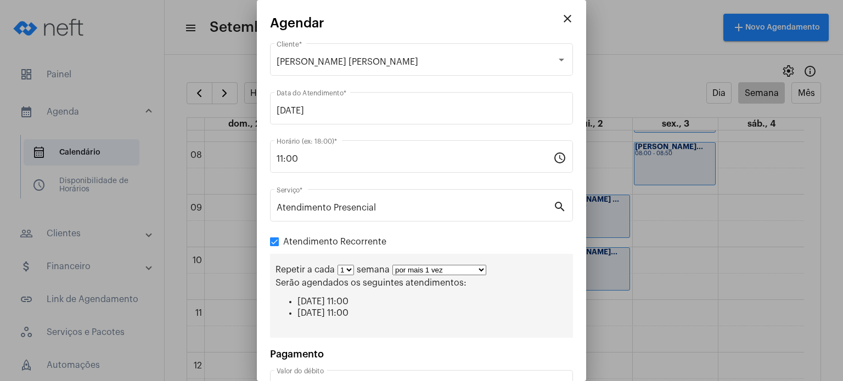
click at [342, 271] on select "1 2 3 4 5 6 7 8" at bounding box center [345, 270] width 16 height 10
click at [337, 265] on select "1 2 3 4 5 6 7 8" at bounding box center [345, 270] width 16 height 10
click at [399, 266] on select "por mais 1 vez por mais 2 vezes por mais 3 vezes por mais 4 vezes por mais 5 ve…" at bounding box center [439, 270] width 94 height 10
select select "5: 6"
click at [392, 265] on select "por mais 1 vez por mais 2 vezes por mais 3 vezes por mais 4 vezes por mais 5 ve…" at bounding box center [439, 270] width 94 height 10
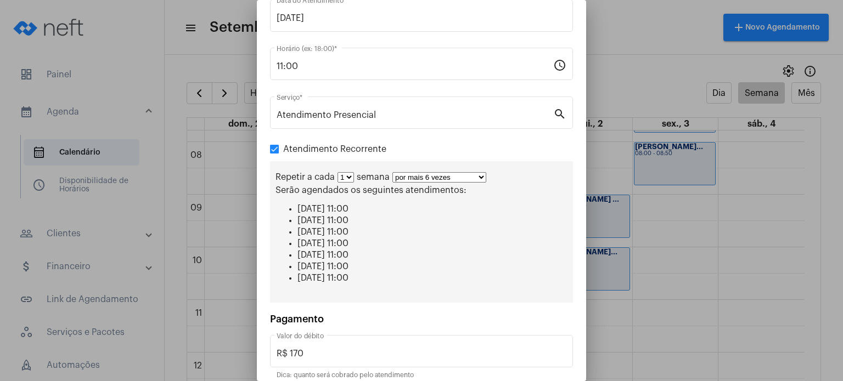
scroll to position [137, 0]
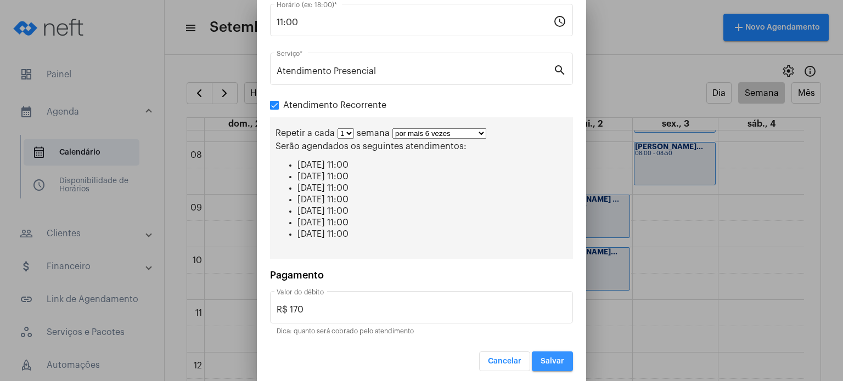
click at [549, 358] on span "Salvar" at bounding box center [553, 362] width 24 height 8
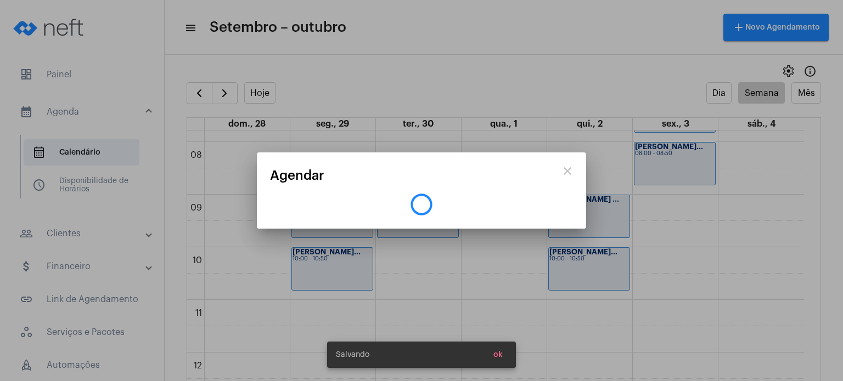
scroll to position [0, 0]
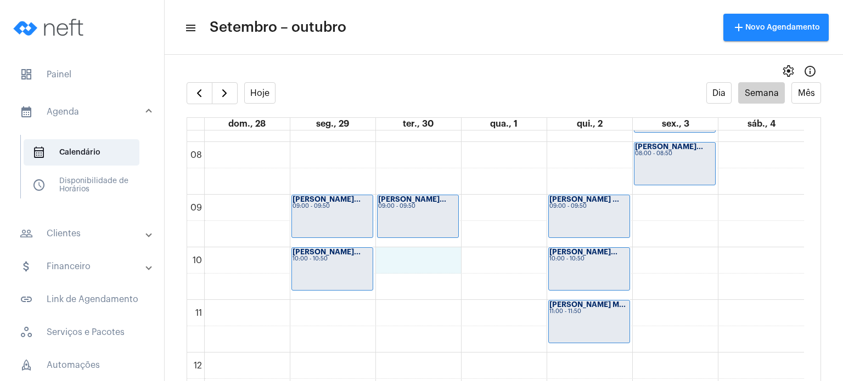
click at [426, 266] on div "00 01 02 03 04 05 06 07 08 09 10 11 12 13 14 15 16 17 18 19 20 21 22 23 [PERSON…" at bounding box center [495, 353] width 617 height 1264
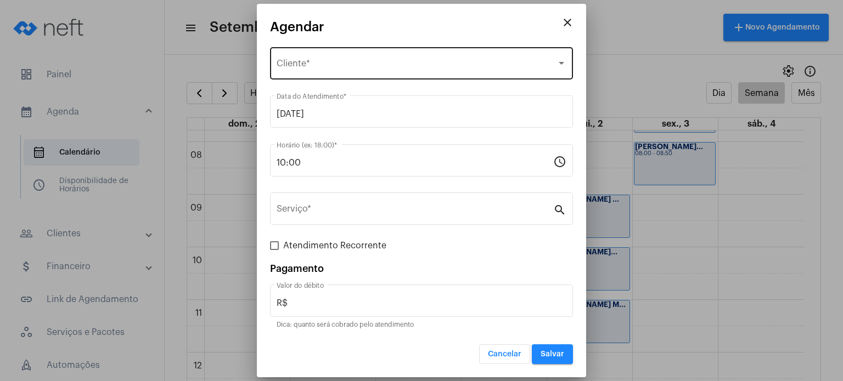
click at [349, 60] on div "Selecione o Cliente Cliente *" at bounding box center [422, 62] width 290 height 35
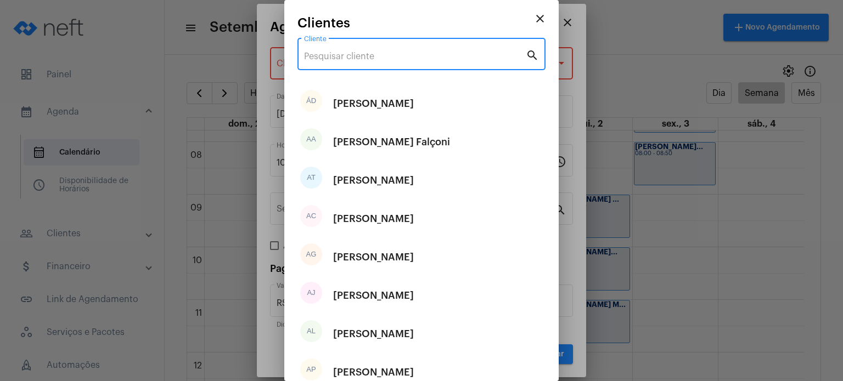
click at [349, 53] on input "Cliente" at bounding box center [415, 57] width 222 height 10
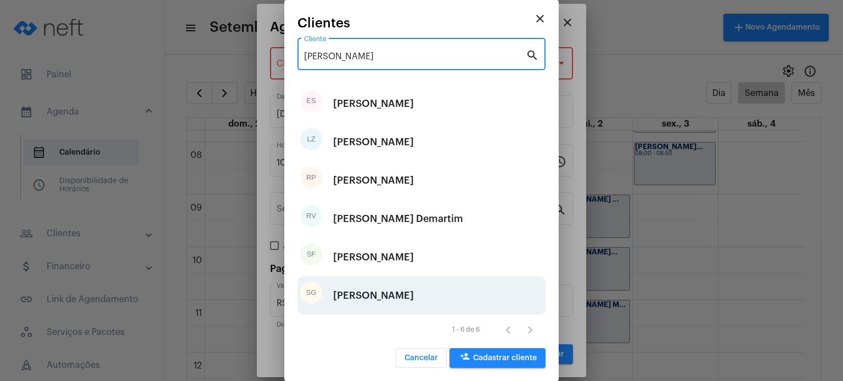
type input "[PERSON_NAME]"
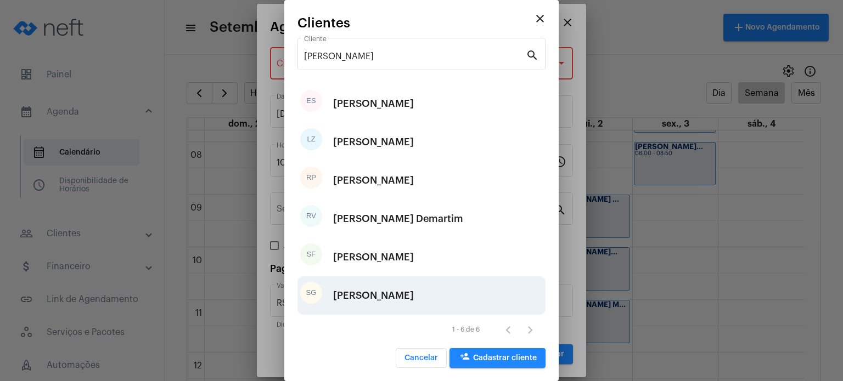
click at [358, 293] on div "[PERSON_NAME]" at bounding box center [373, 295] width 81 height 33
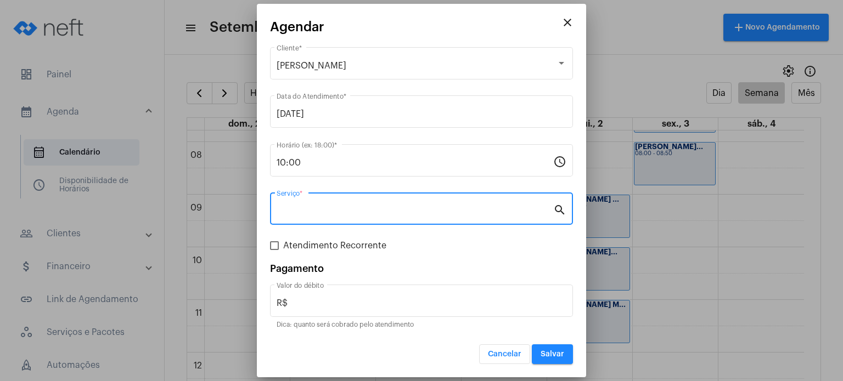
click at [351, 211] on input "Serviço *" at bounding box center [415, 211] width 277 height 10
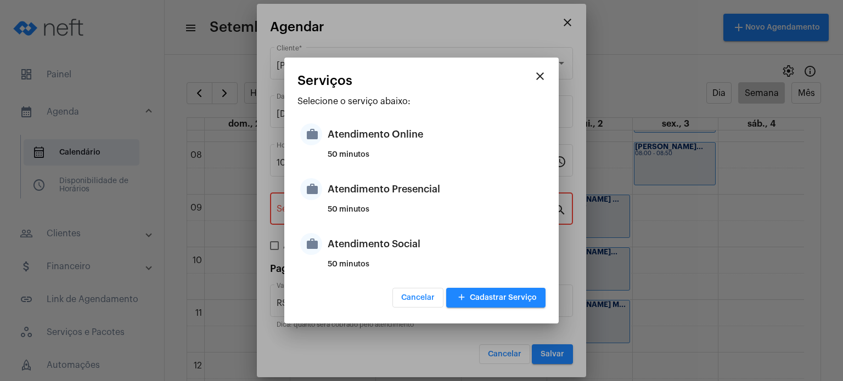
click at [351, 211] on div "50 minutos" at bounding box center [435, 214] width 215 height 16
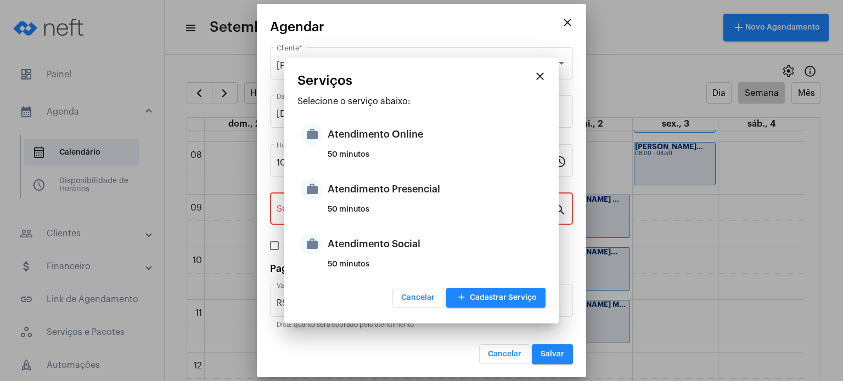
type input "Atendimento Presencial"
type input "R$ 170"
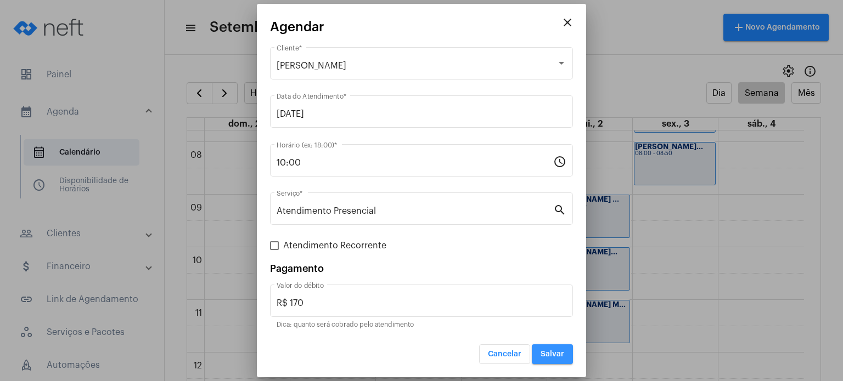
click at [566, 353] on button "Salvar" at bounding box center [552, 355] width 41 height 20
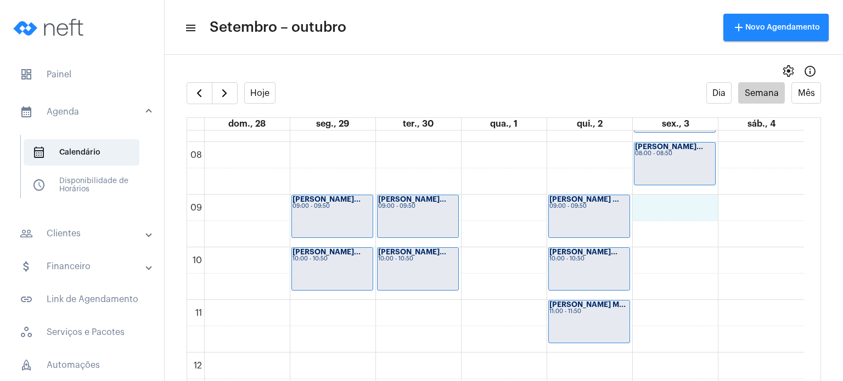
click at [691, 215] on div "00 01 02 03 04 05 06 07 08 09 10 11 12 13 14 15 16 17 18 19 20 21 22 23 [PERSON…" at bounding box center [495, 353] width 617 height 1264
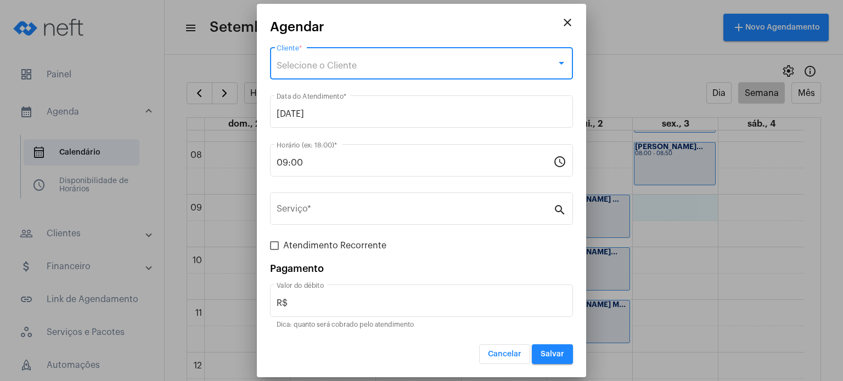
click at [467, 61] on div "Selecione o Cliente" at bounding box center [417, 66] width 280 height 10
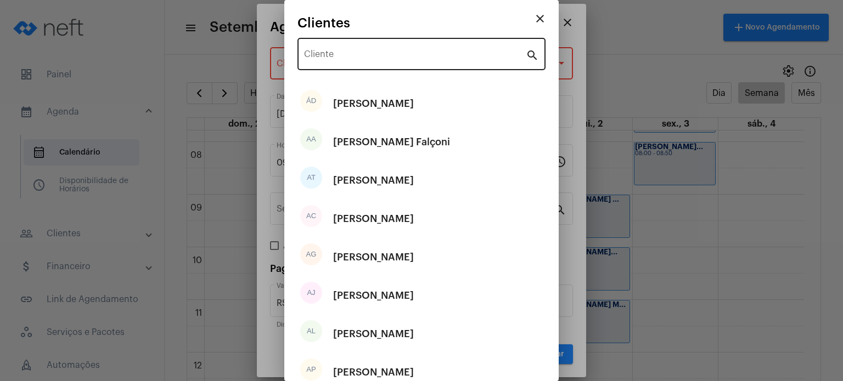
click at [461, 49] on div "Cliente" at bounding box center [415, 53] width 222 height 35
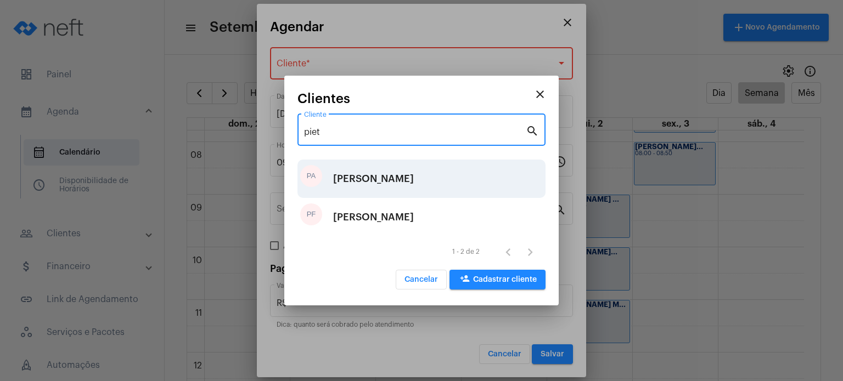
type input "piet"
click at [396, 188] on div "[PERSON_NAME]" at bounding box center [373, 178] width 81 height 33
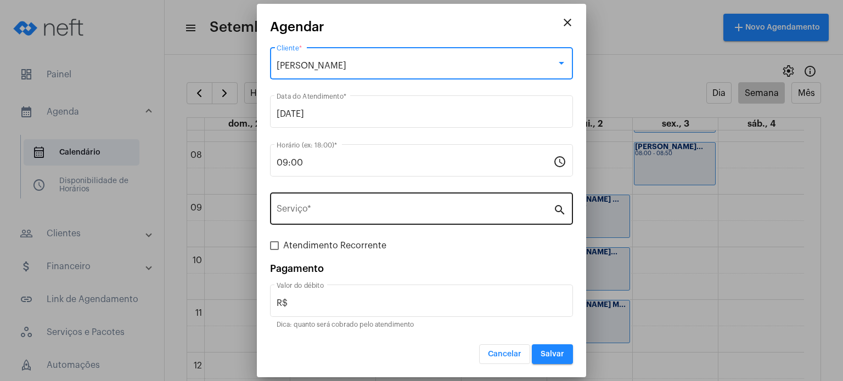
click at [369, 218] on div "Serviço *" at bounding box center [415, 207] width 277 height 35
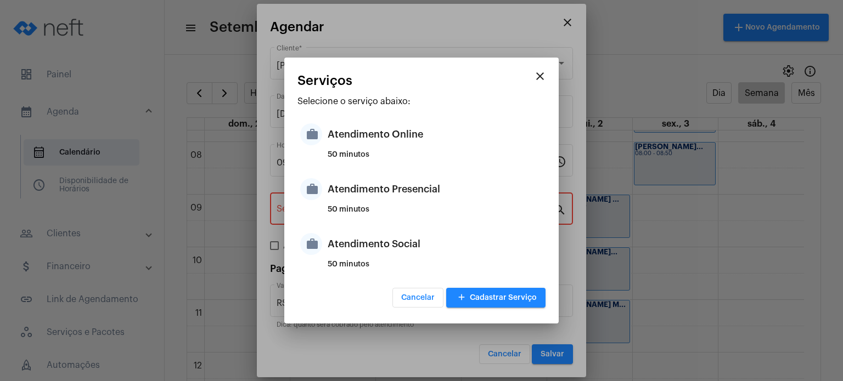
click at [368, 210] on div "50 minutos" at bounding box center [435, 214] width 215 height 16
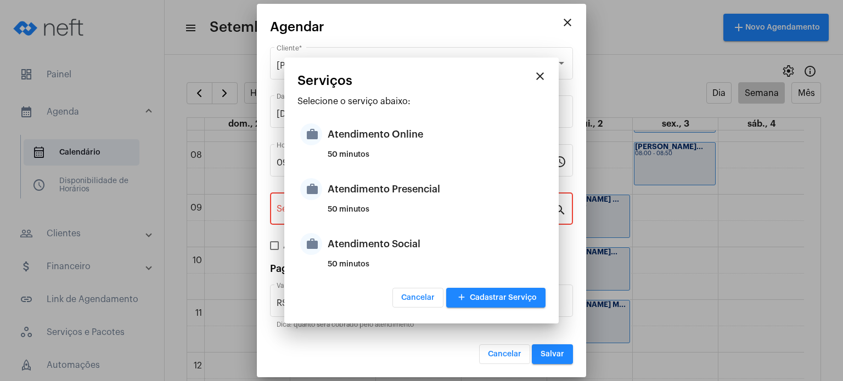
type input "Atendimento Presencial"
type input "R$ 170"
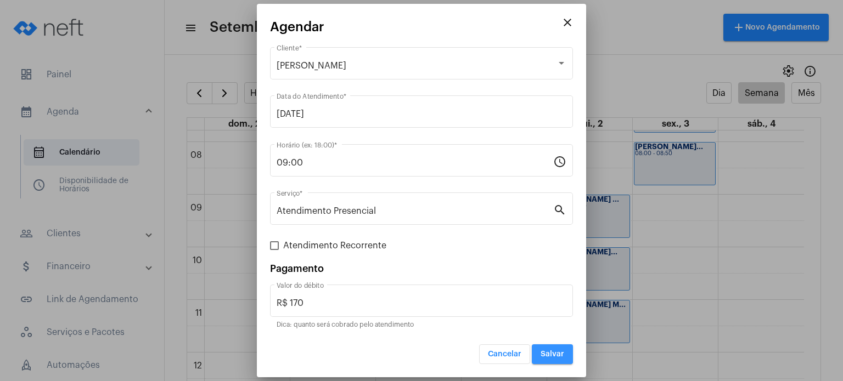
click at [541, 350] on button "Salvar" at bounding box center [552, 355] width 41 height 20
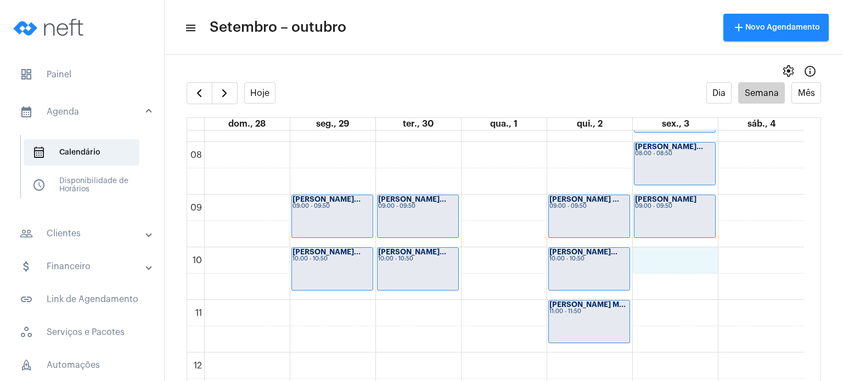
click at [648, 256] on div "00 01 02 03 04 05 06 07 08 09 10 11 12 13 14 15 16 17 18 19 20 21 22 23 [PERSON…" at bounding box center [495, 353] width 617 height 1264
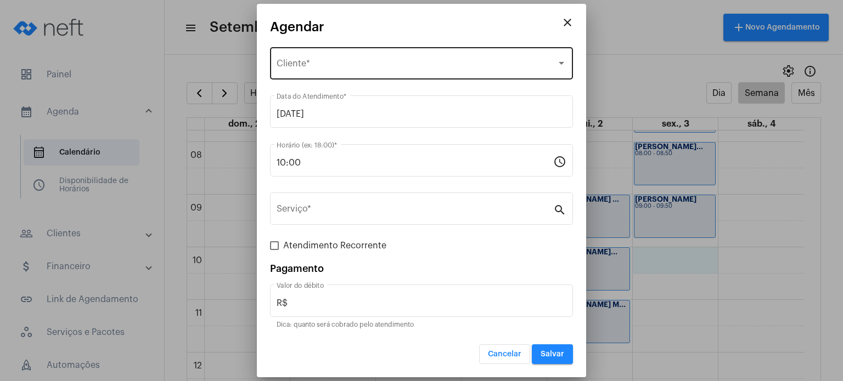
click at [428, 63] on div "Selecione o Cliente" at bounding box center [417, 66] width 280 height 10
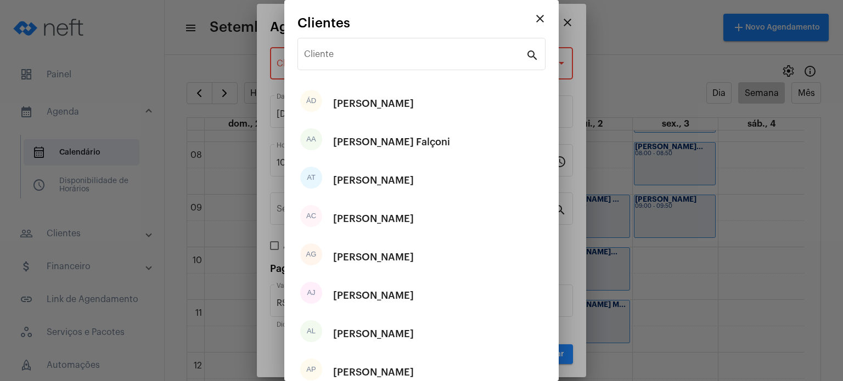
click at [428, 63] on div "Cliente" at bounding box center [415, 53] width 222 height 35
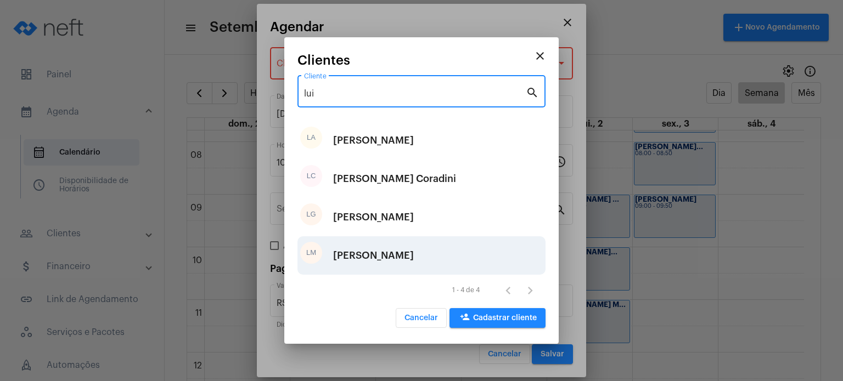
type input "lui"
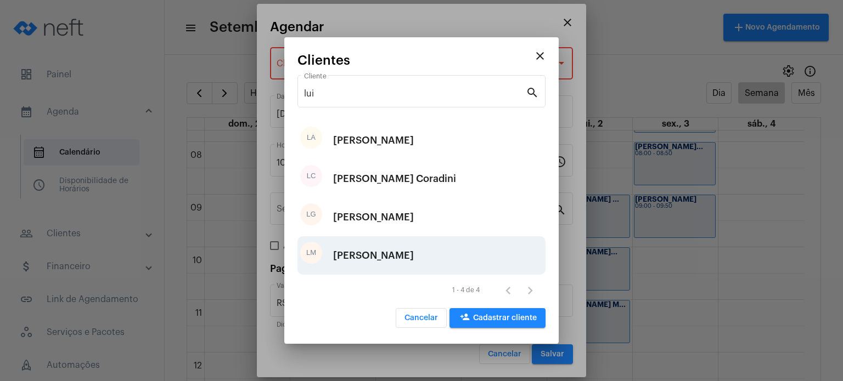
click at [402, 252] on div "[PERSON_NAME]" at bounding box center [373, 255] width 81 height 33
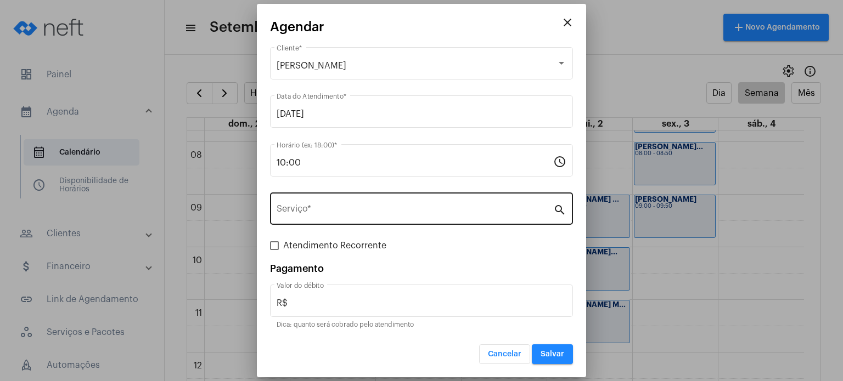
click at [370, 218] on div "Serviço *" at bounding box center [415, 207] width 277 height 35
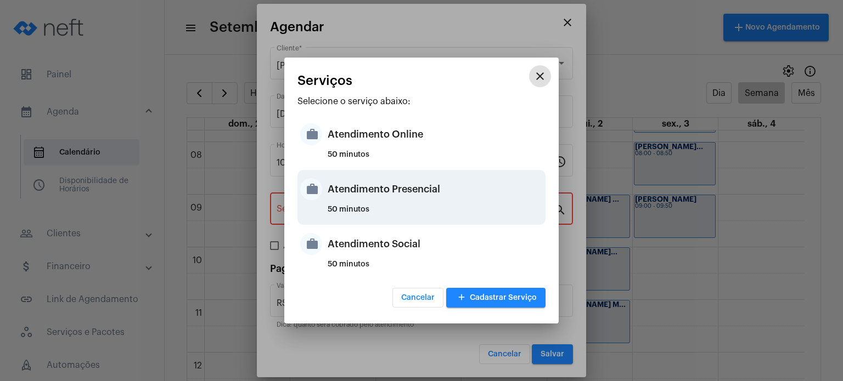
click at [368, 213] on div "50 minutos" at bounding box center [435, 214] width 215 height 16
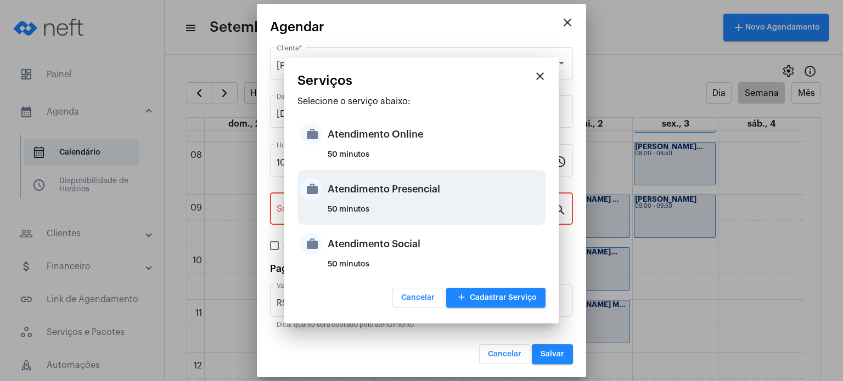
type input "Atendimento Presencial"
type input "R$ 170"
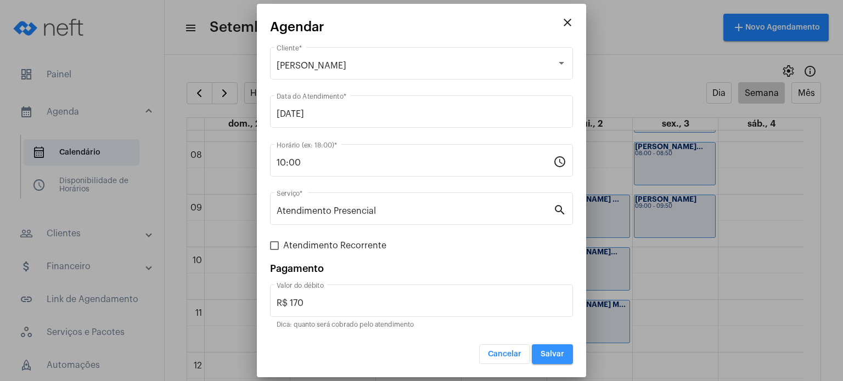
click at [550, 358] on button "Salvar" at bounding box center [552, 355] width 41 height 20
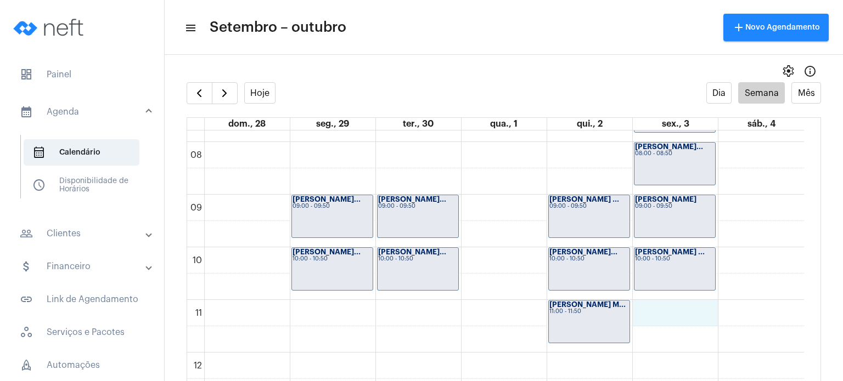
click at [658, 314] on div "00 01 02 03 04 05 06 07 08 09 10 11 12 13 14 15 16 17 18 19 20 21 22 23 [PERSON…" at bounding box center [495, 353] width 617 height 1264
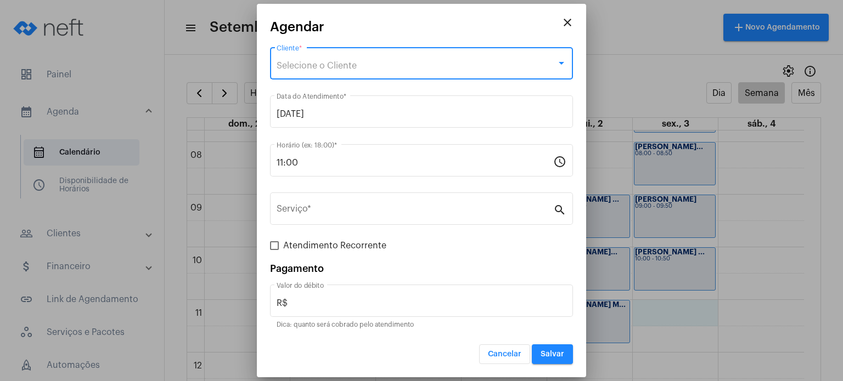
click at [432, 63] on div "Selecione o Cliente" at bounding box center [417, 66] width 280 height 10
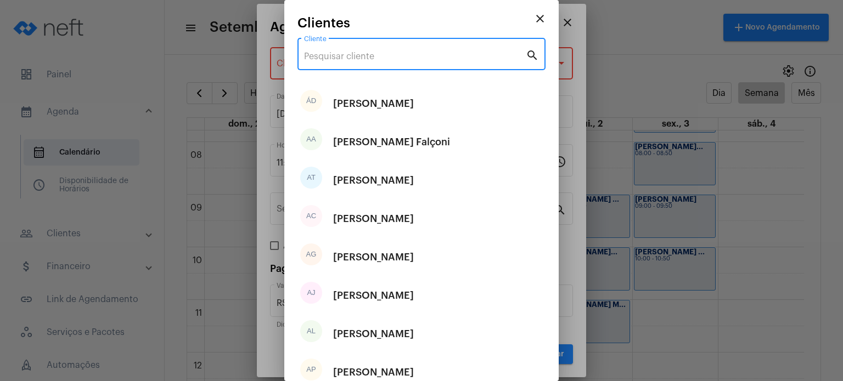
click at [429, 52] on input "Cliente" at bounding box center [415, 57] width 222 height 10
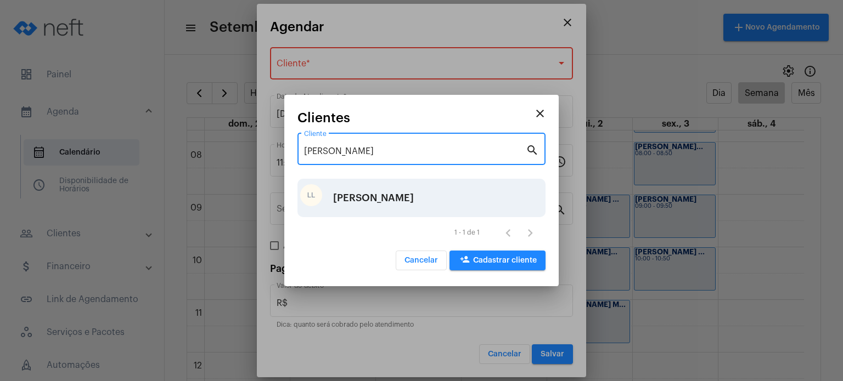
type input "[PERSON_NAME]"
click at [367, 186] on div "[PERSON_NAME]" at bounding box center [373, 198] width 81 height 33
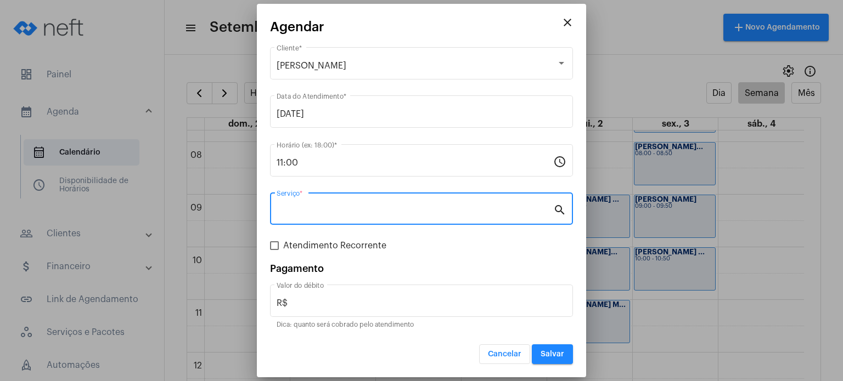
click at [346, 207] on input "Serviço *" at bounding box center [415, 211] width 277 height 10
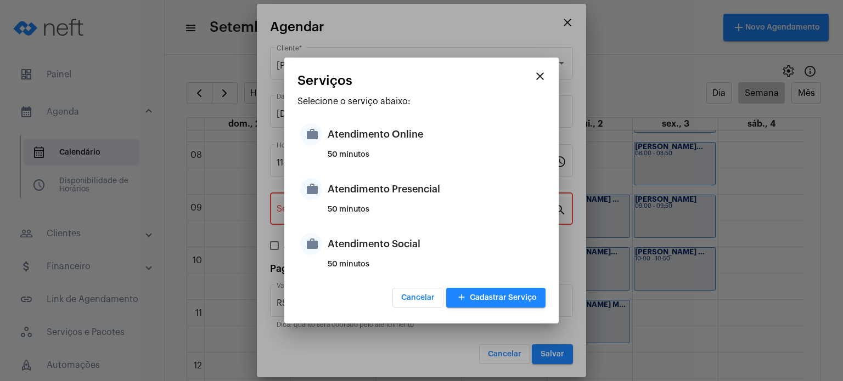
click at [346, 207] on div "50 minutos" at bounding box center [435, 214] width 215 height 16
type input "Atendimento Presencial"
type input "R$ 170"
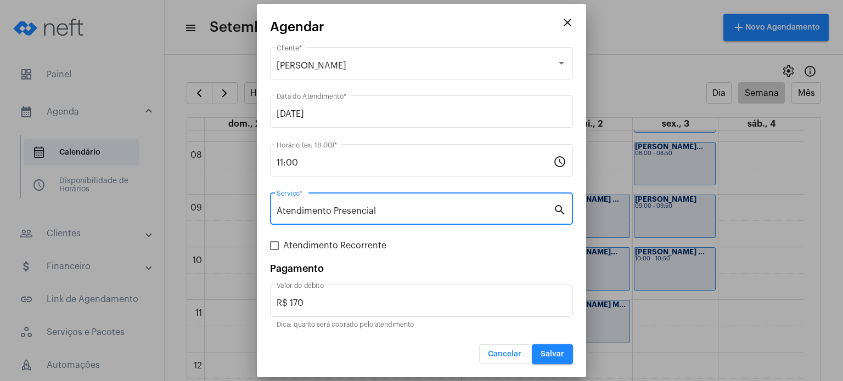
click at [540, 353] on button "Salvar" at bounding box center [552, 355] width 41 height 20
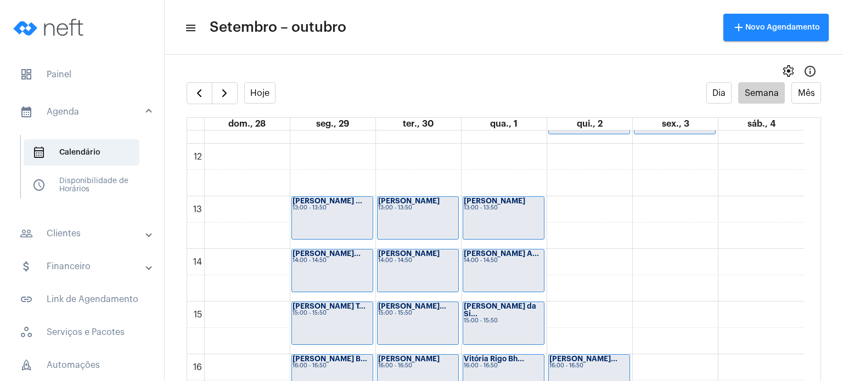
scroll to position [621, 0]
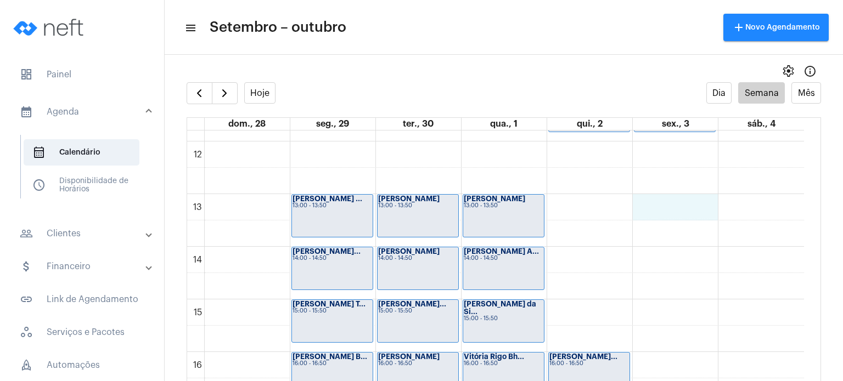
click at [663, 214] on div "00 01 02 03 04 05 06 07 08 09 10 11 12 13 14 15 16 17 18 19 20 21 22 23 [PERSON…" at bounding box center [495, 141] width 617 height 1264
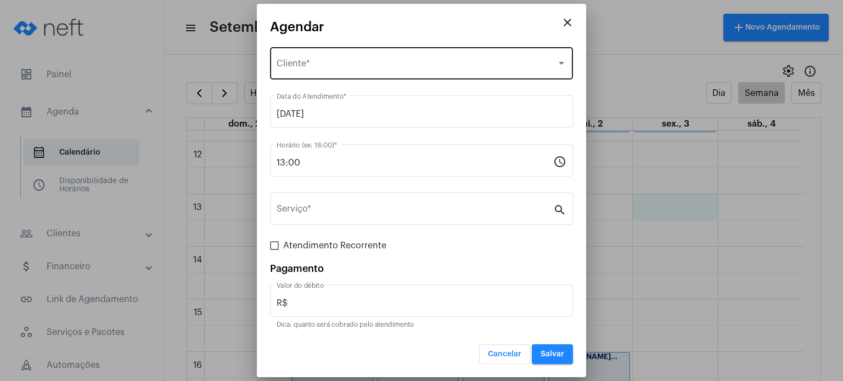
click at [424, 56] on div "Selecione o Cliente Cliente *" at bounding box center [422, 62] width 290 height 35
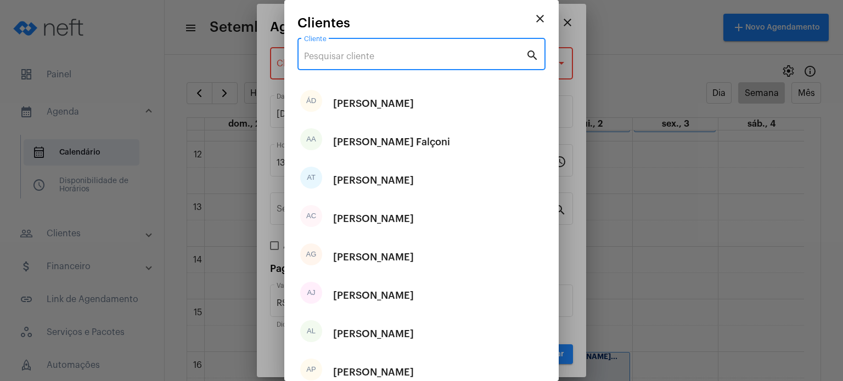
click at [424, 56] on input "Cliente" at bounding box center [415, 57] width 222 height 10
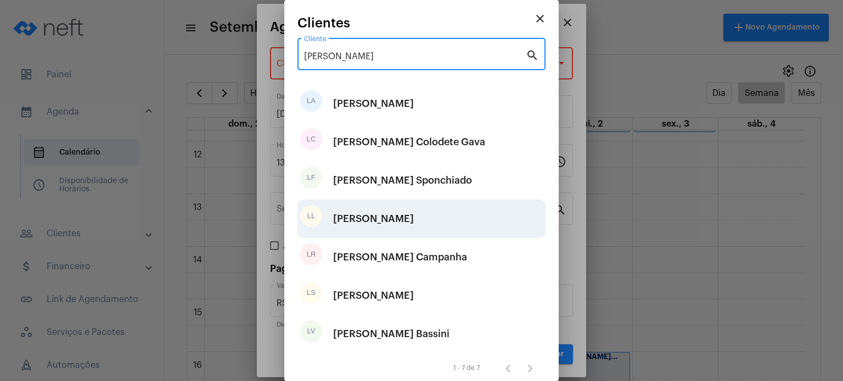
type input "[PERSON_NAME]"
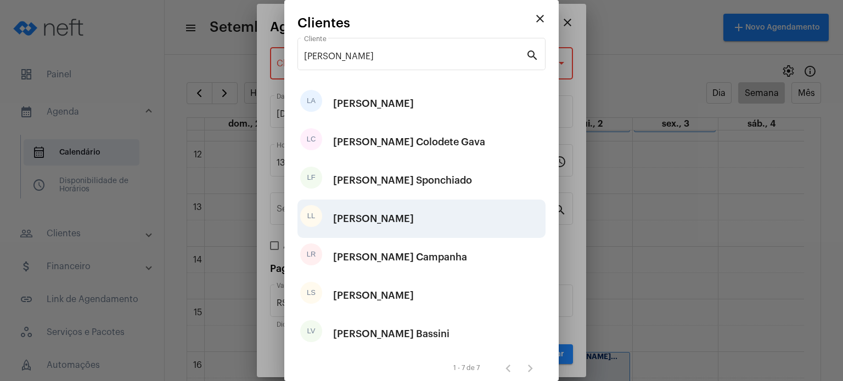
click at [378, 228] on div "[PERSON_NAME]" at bounding box center [373, 218] width 81 height 33
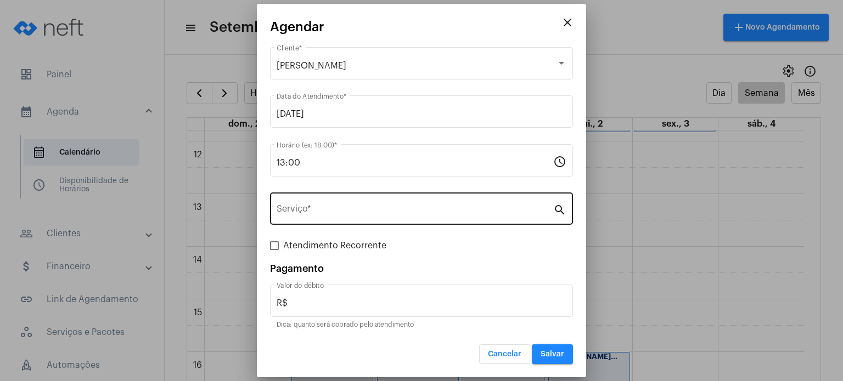
click at [408, 219] on div "Serviço *" at bounding box center [415, 207] width 277 height 35
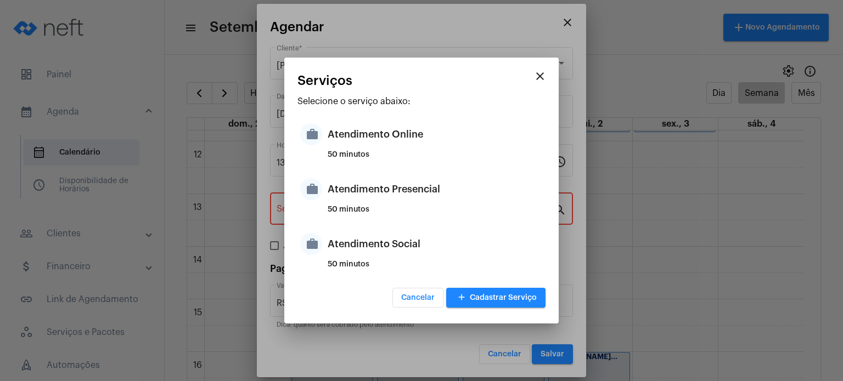
click at [408, 219] on div "50 minutos" at bounding box center [435, 214] width 215 height 16
type input "Atendimento Presencial"
type input "R$ 170"
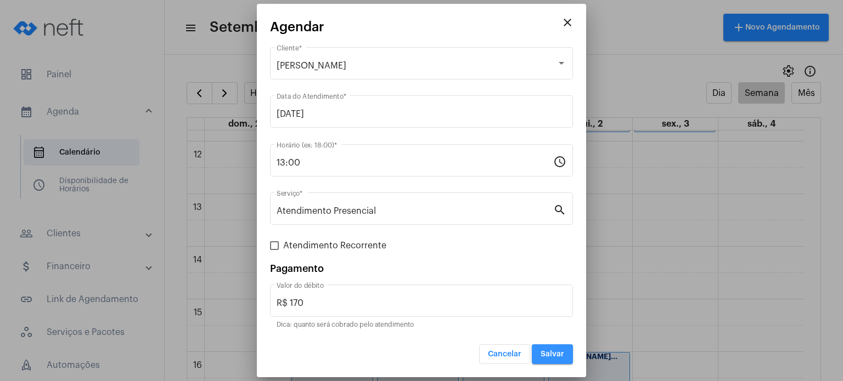
click at [547, 347] on button "Salvar" at bounding box center [552, 355] width 41 height 20
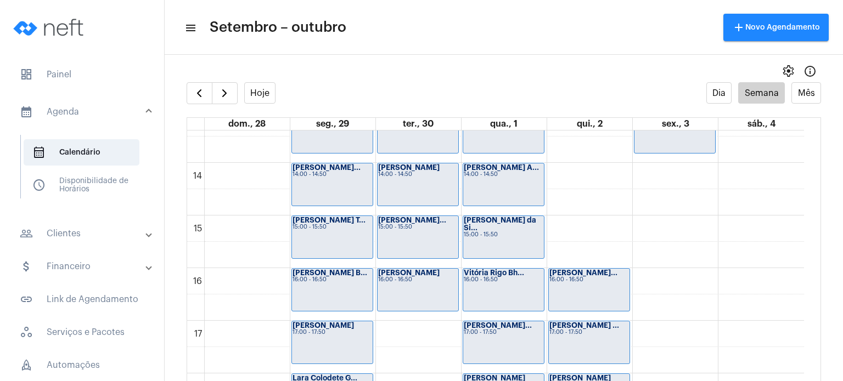
scroll to position [707, 0]
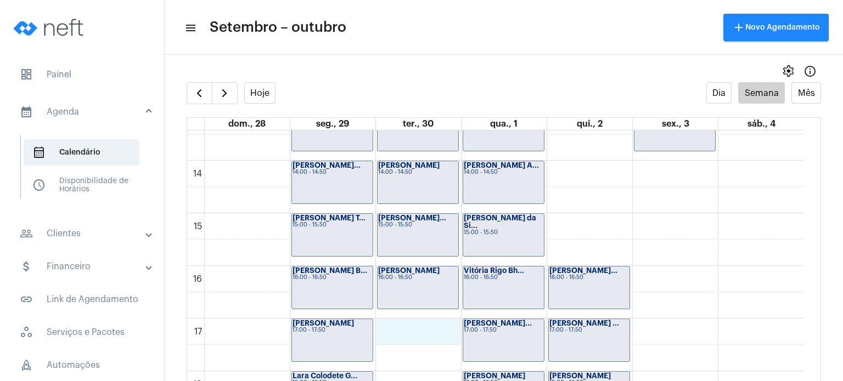
click at [399, 322] on div "00 01 02 03 04 05 06 07 08 09 10 11 12 13 14 15 16 17 18 19 20 21 22 23 [PERSON…" at bounding box center [495, 55] width 617 height 1264
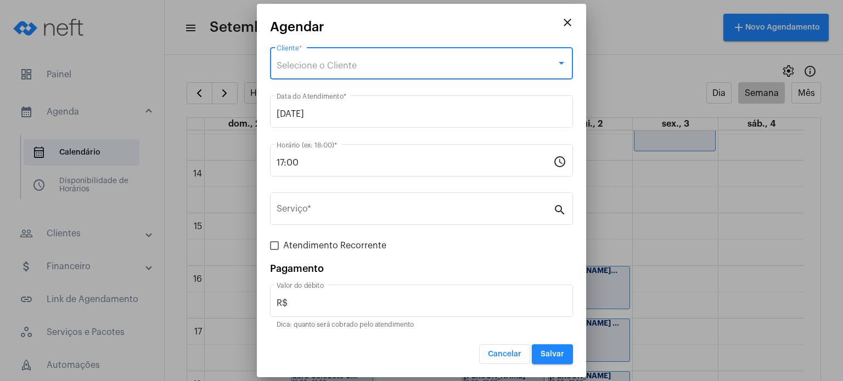
click at [380, 70] on div "Selecione o Cliente" at bounding box center [417, 66] width 280 height 10
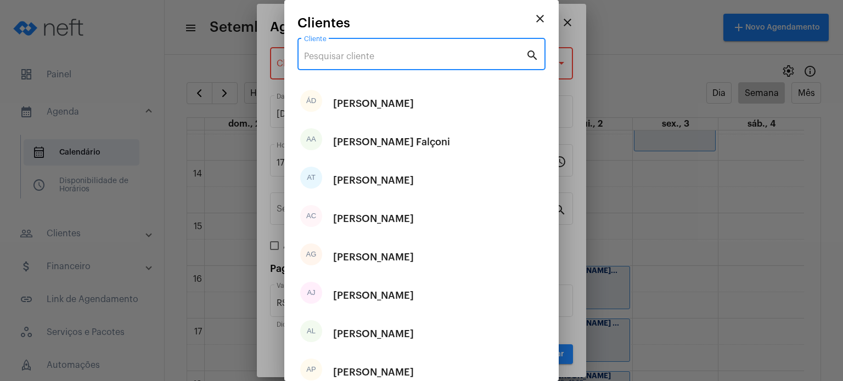
click at [369, 59] on input "Cliente" at bounding box center [415, 57] width 222 height 10
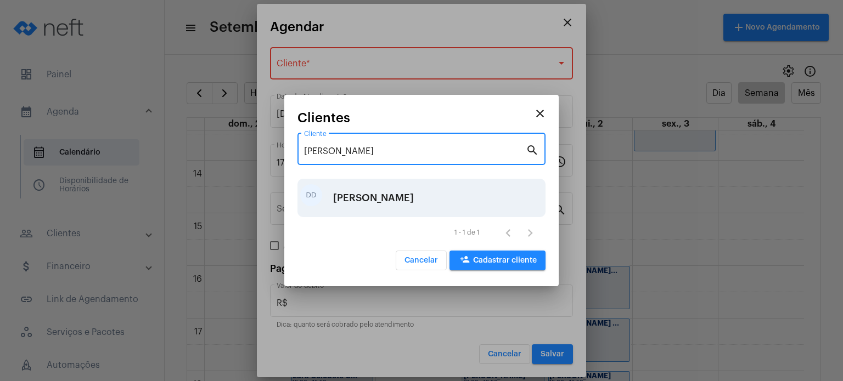
type input "[PERSON_NAME]"
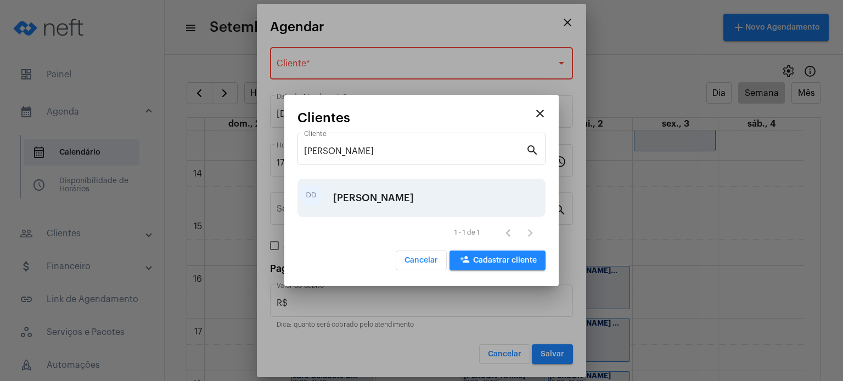
click at [375, 192] on div "[PERSON_NAME]" at bounding box center [373, 198] width 81 height 33
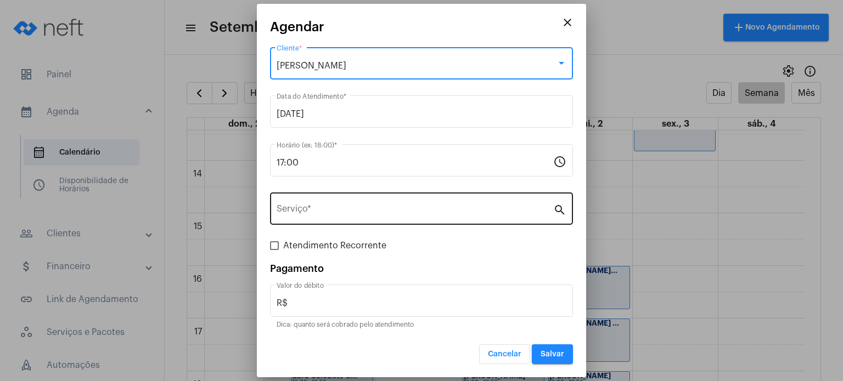
click at [341, 207] on input "Serviço *" at bounding box center [415, 211] width 277 height 10
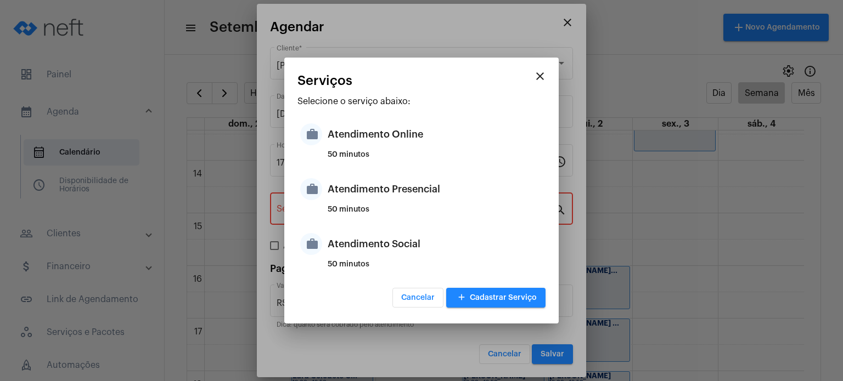
click at [341, 207] on div "50 minutos" at bounding box center [435, 214] width 215 height 16
type input "Atendimento Presencial"
type input "R$ 170"
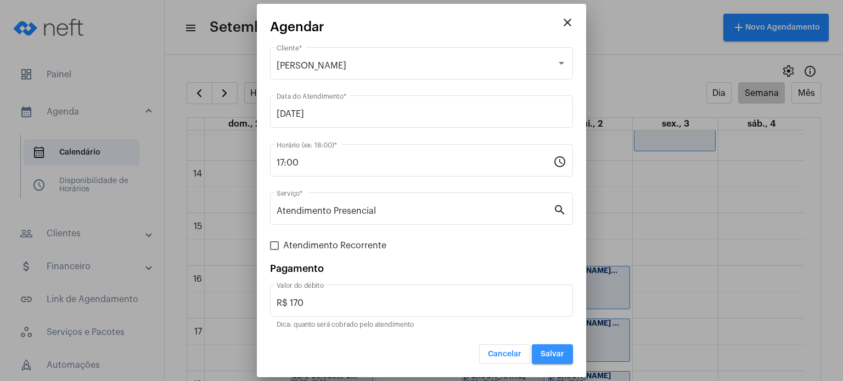
click at [557, 352] on span "Salvar" at bounding box center [553, 355] width 24 height 8
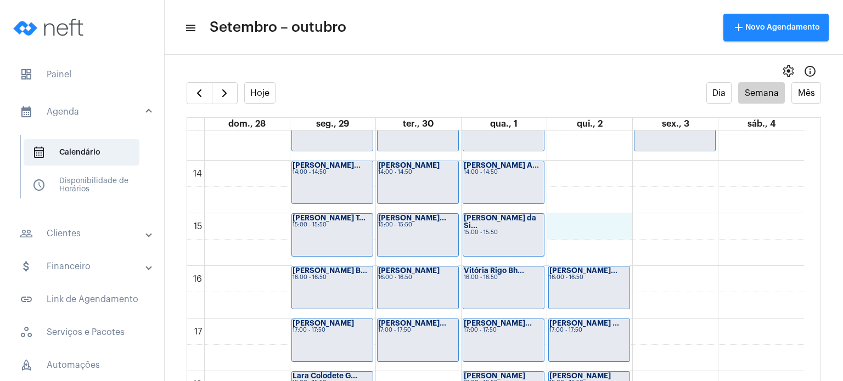
click at [592, 227] on div "00 01 02 03 04 05 06 07 08 09 10 11 12 13 14 15 16 17 18 19 20 21 22 23 [PERSON…" at bounding box center [495, 55] width 617 height 1264
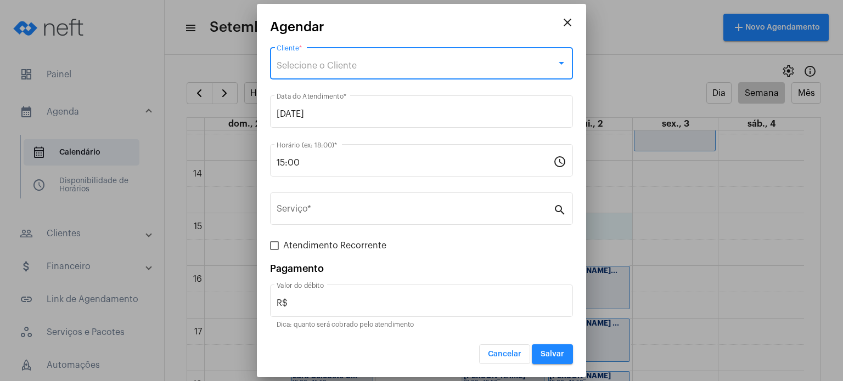
click at [375, 68] on div "Selecione o Cliente" at bounding box center [417, 66] width 280 height 10
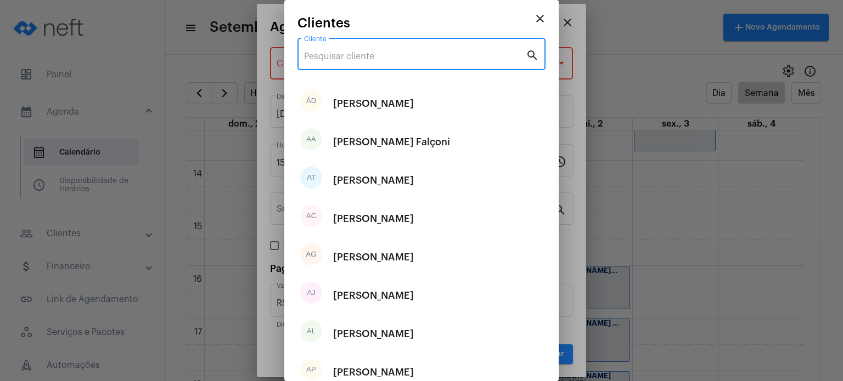
click at [371, 53] on input "Cliente" at bounding box center [415, 57] width 222 height 10
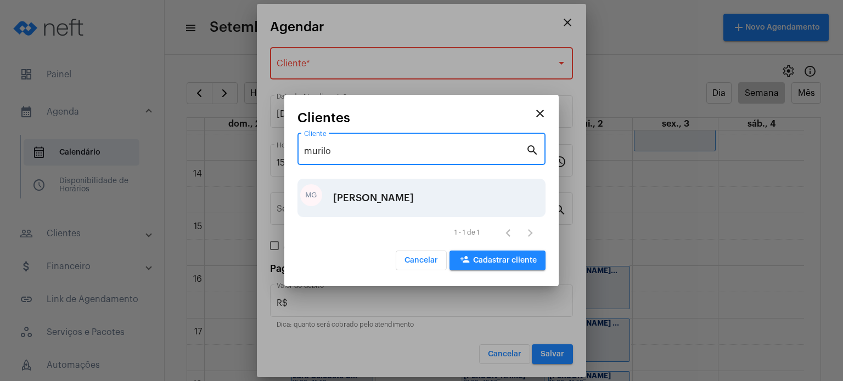
type input "murilo"
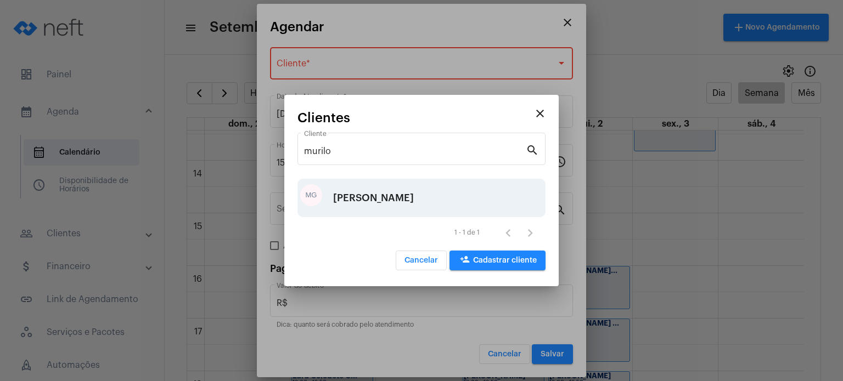
click at [358, 199] on div "[PERSON_NAME]" at bounding box center [373, 198] width 81 height 33
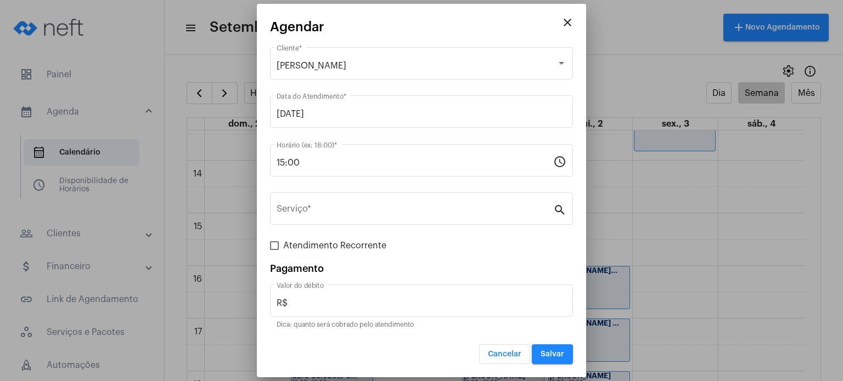
click at [320, 226] on div "Serviço * search" at bounding box center [421, 215] width 303 height 44
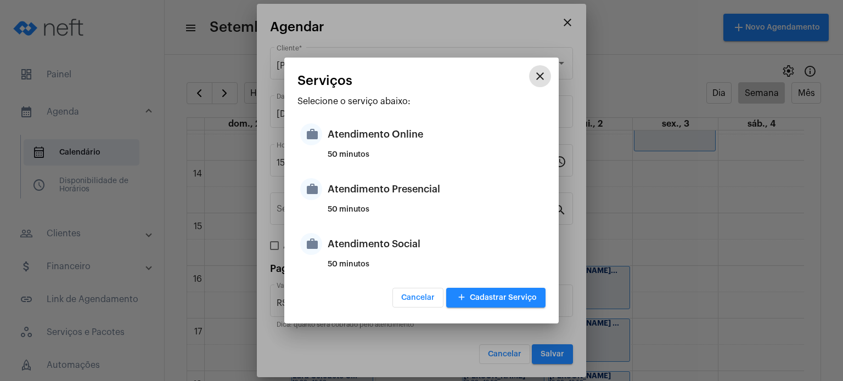
click at [319, 209] on div "work Atendimento Presencial 50 minutos" at bounding box center [421, 197] width 248 height 55
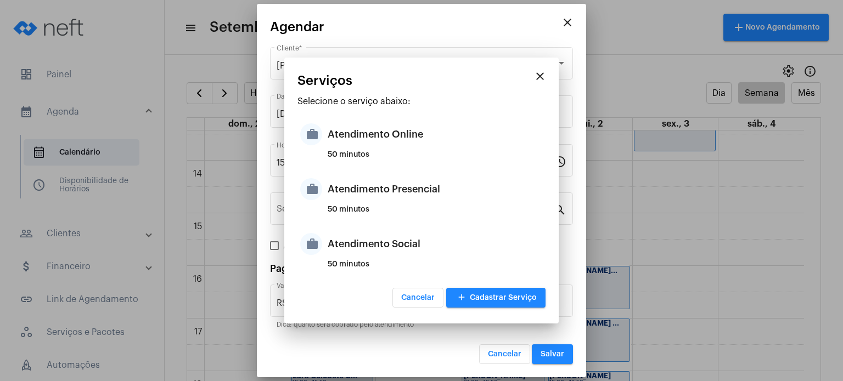
type input "Atendimento Presencial"
type input "R$ 170"
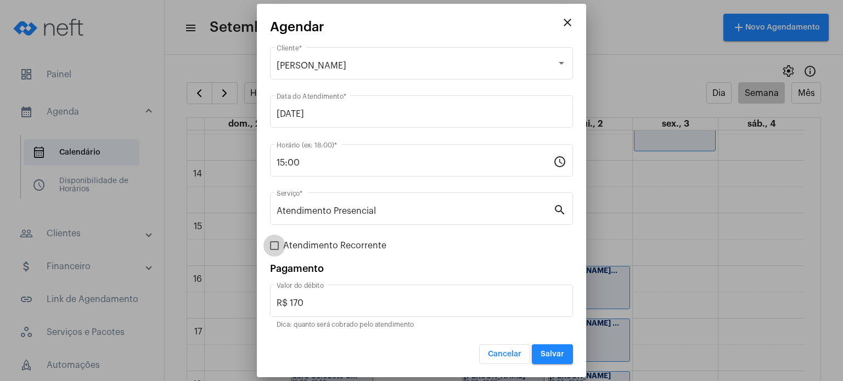
click at [302, 245] on span "Atendimento Recorrente" at bounding box center [334, 245] width 103 height 13
click at [274, 250] on input "Atendimento Recorrente" at bounding box center [274, 250] width 1 height 1
checkbox input "true"
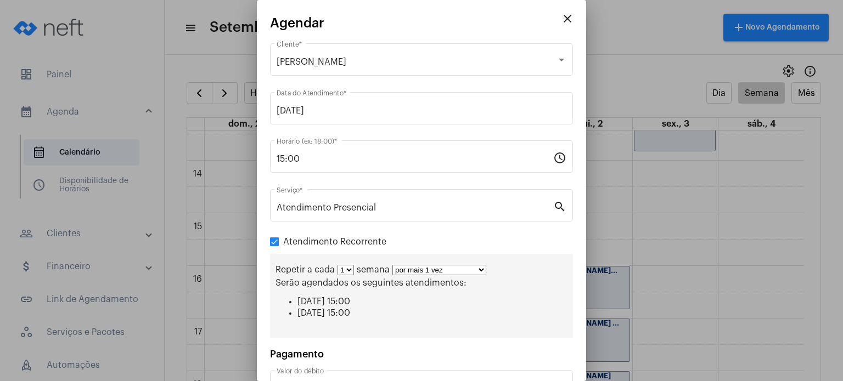
click at [406, 265] on select "por mais 1 vez por mais 2 vezes por mais 3 vezes por mais 4 vezes por mais 5 ve…" at bounding box center [439, 270] width 94 height 10
select select "5: 6"
click at [392, 265] on select "por mais 1 vez por mais 2 vezes por mais 3 vezes por mais 4 vezes por mais 5 ve…" at bounding box center [439, 270] width 94 height 10
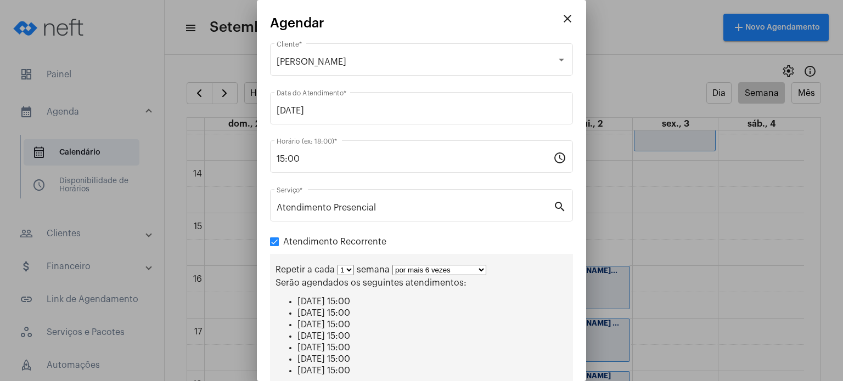
scroll to position [137, 0]
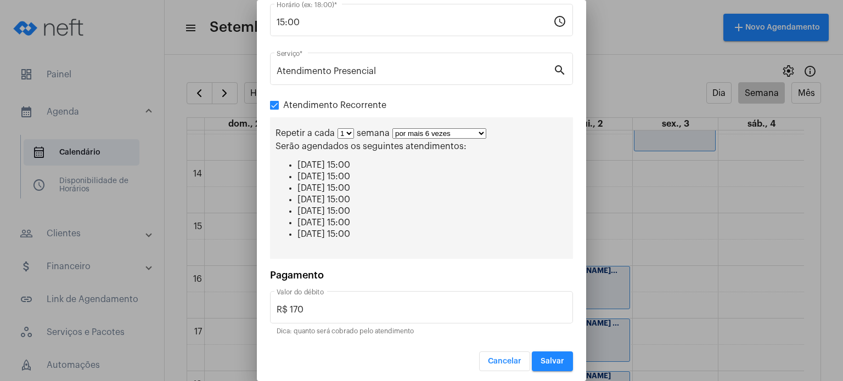
click at [542, 365] on button "Salvar" at bounding box center [552, 362] width 41 height 20
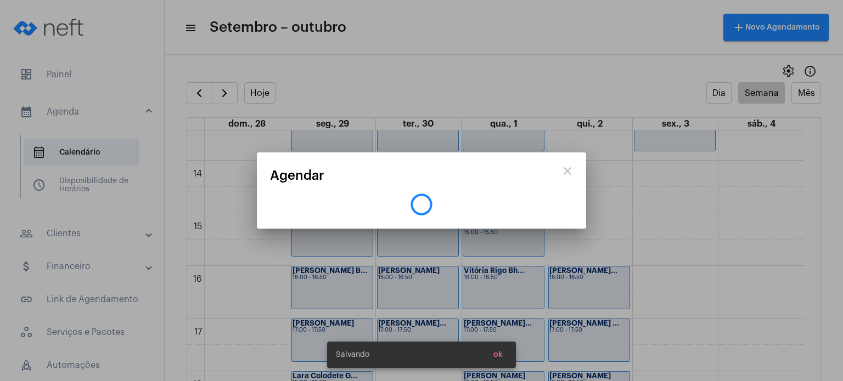
scroll to position [0, 0]
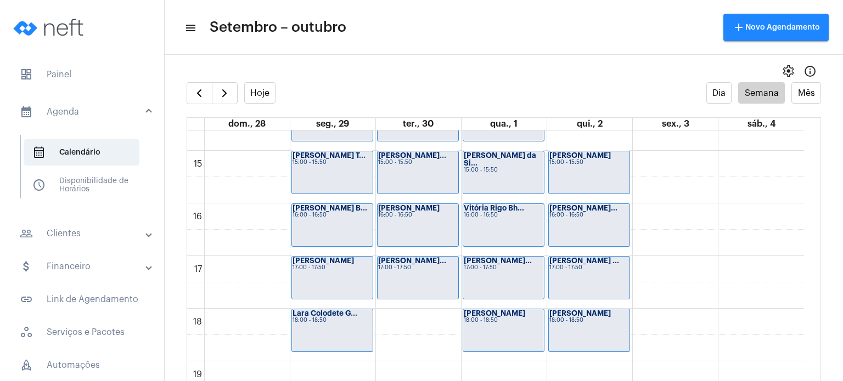
scroll to position [748, 0]
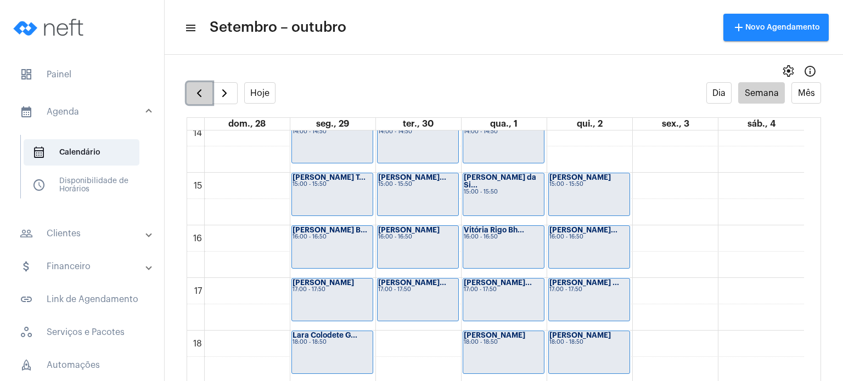
click at [198, 94] on span "button" at bounding box center [199, 93] width 13 height 13
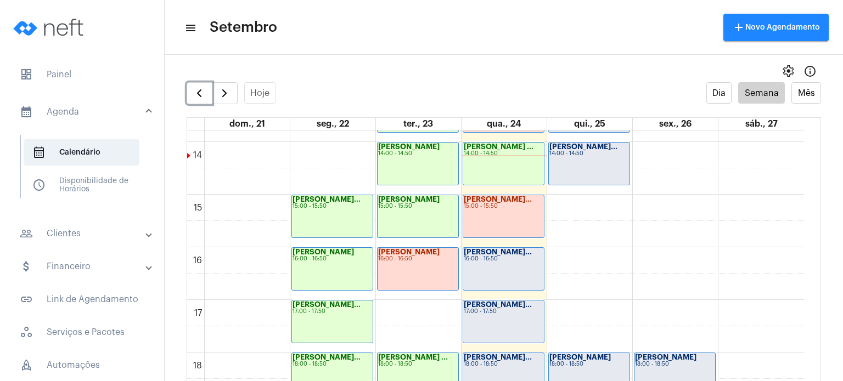
scroll to position [730, 0]
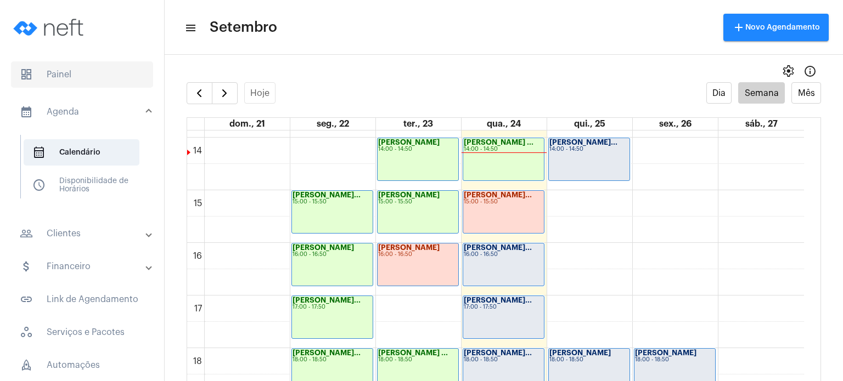
click at [66, 83] on span "dashboard Painel" at bounding box center [82, 74] width 142 height 26
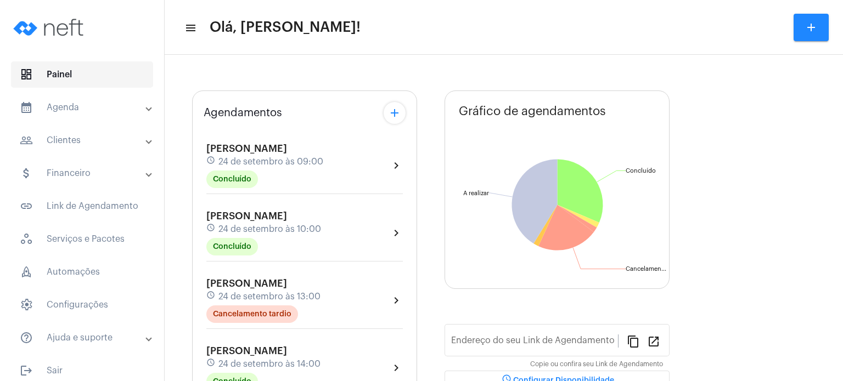
type input "[URL][DOMAIN_NAME]"
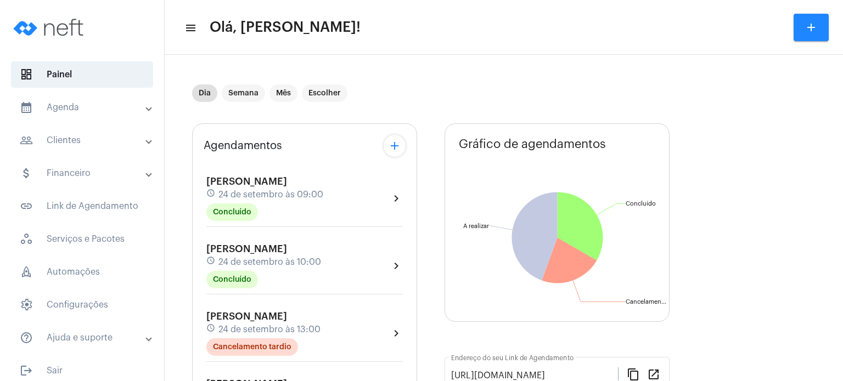
scroll to position [9, 0]
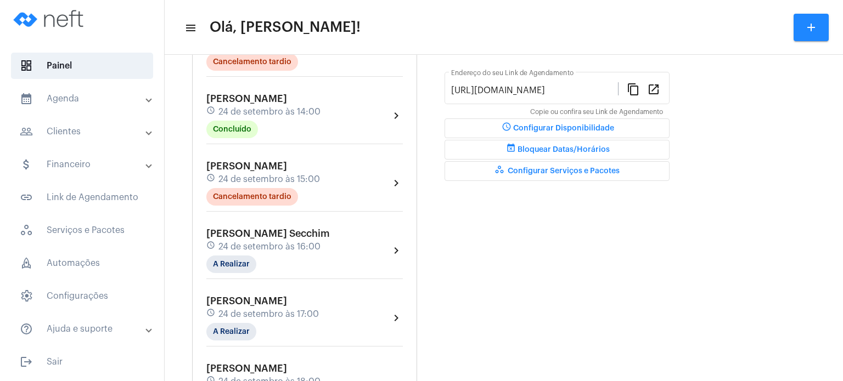
scroll to position [307, 0]
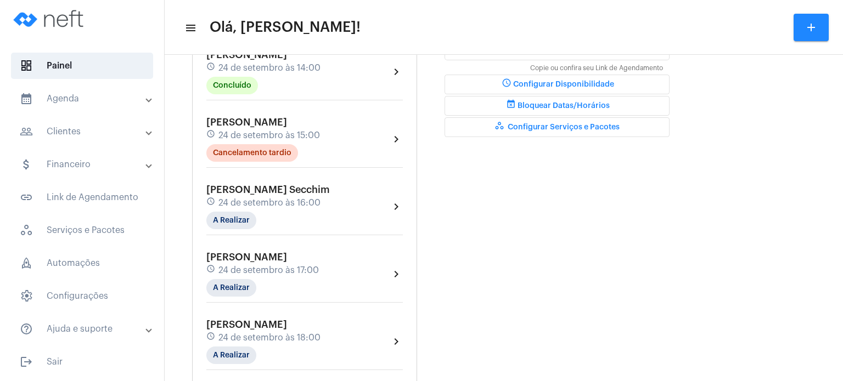
click at [192, 159] on div "Agendamentos add [PERSON_NAME] schedule [DATE] 09:00 Concluído chevron_right [P…" at bounding box center [304, 122] width 225 height 657
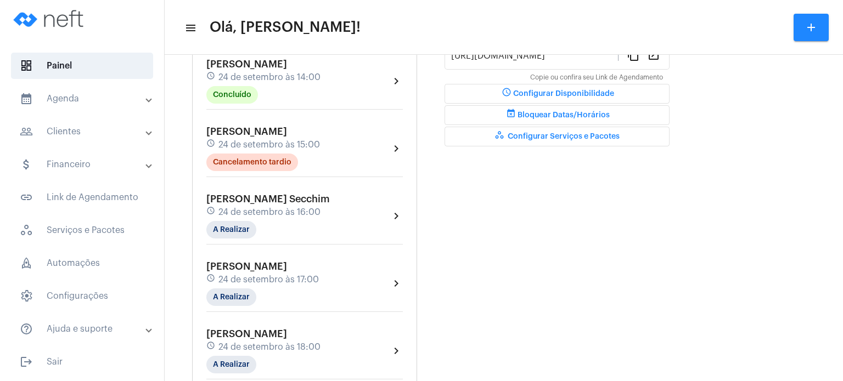
scroll to position [329, 0]
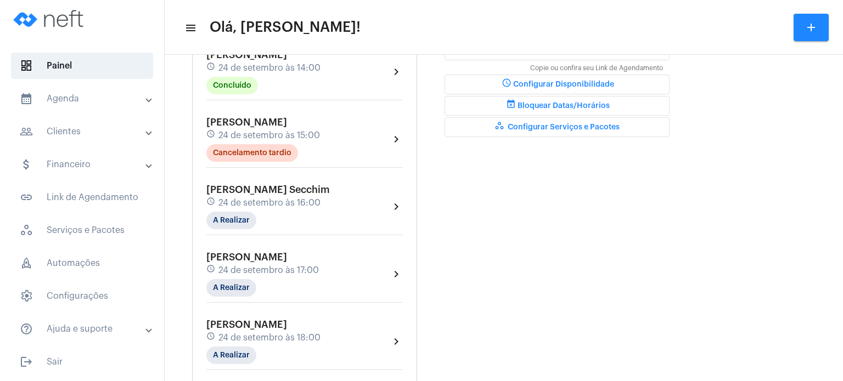
click at [171, 170] on div "Dia Semana Mês Escolher Agendamentos add [PERSON_NAME] schedule [DATE] 09:00 Co…" at bounding box center [503, 273] width 667 height 1084
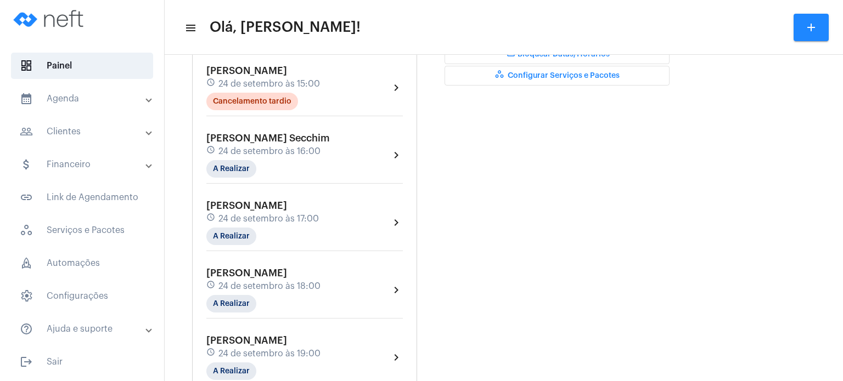
scroll to position [373, 0]
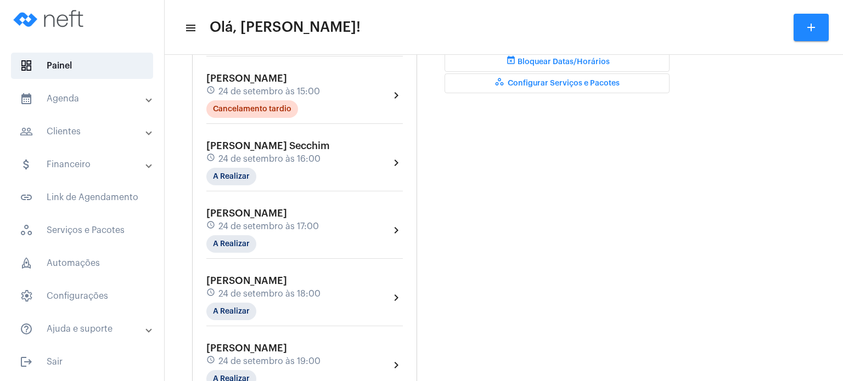
click at [424, 127] on div "Agendamentos add [PERSON_NAME] schedule [DATE] 09:00 Concluído chevron_right [P…" at bounding box center [503, 245] width 623 height 1007
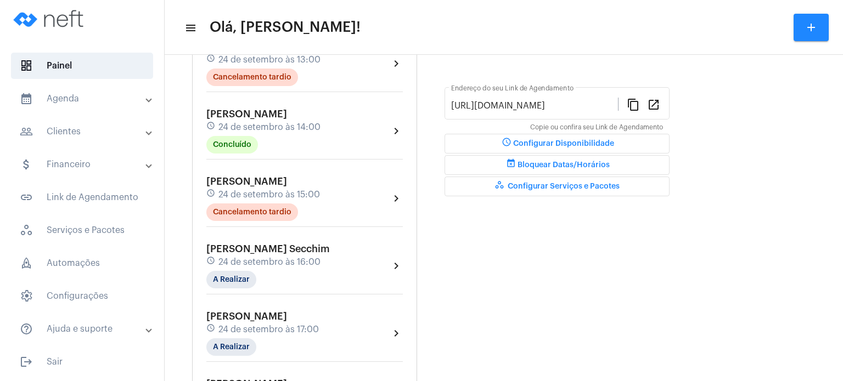
scroll to position [263, 0]
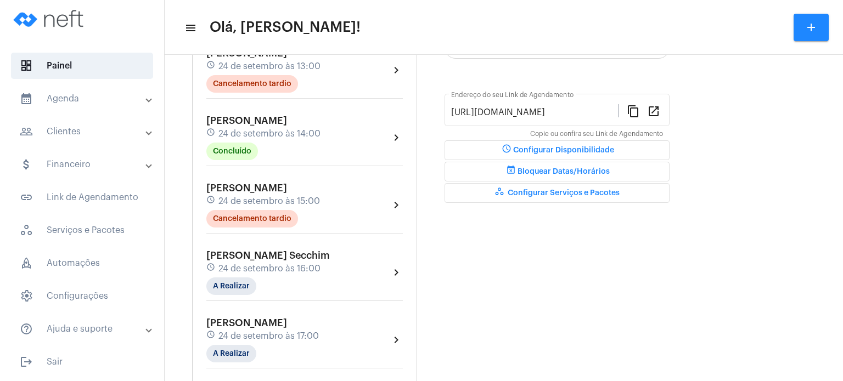
click at [287, 122] on span "[PERSON_NAME]" at bounding box center [246, 121] width 81 height 10
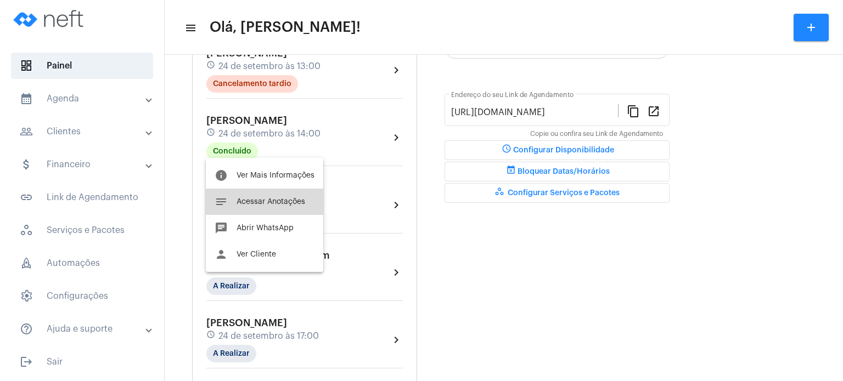
click at [270, 192] on button "notes Acessar Anotações" at bounding box center [264, 202] width 117 height 26
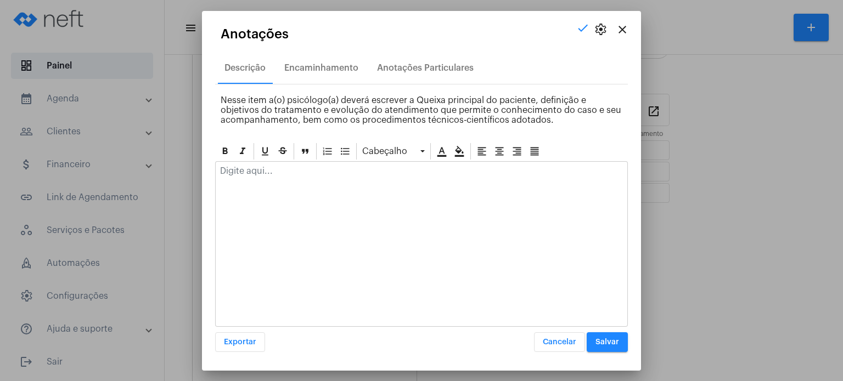
click at [277, 170] on p at bounding box center [421, 171] width 403 height 10
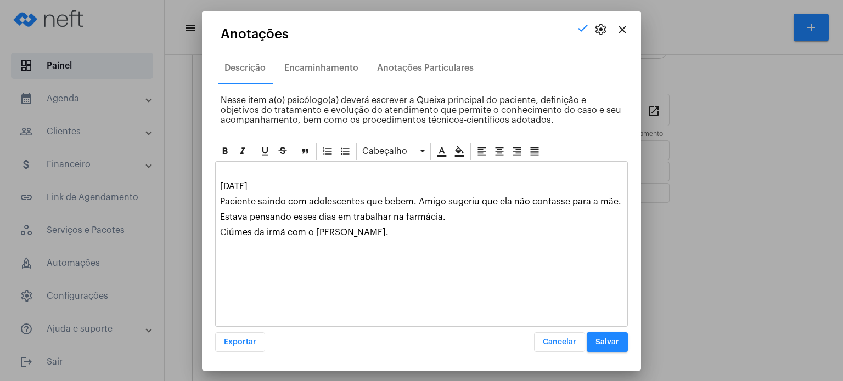
click at [605, 339] on span "Salvar" at bounding box center [607, 343] width 24 height 8
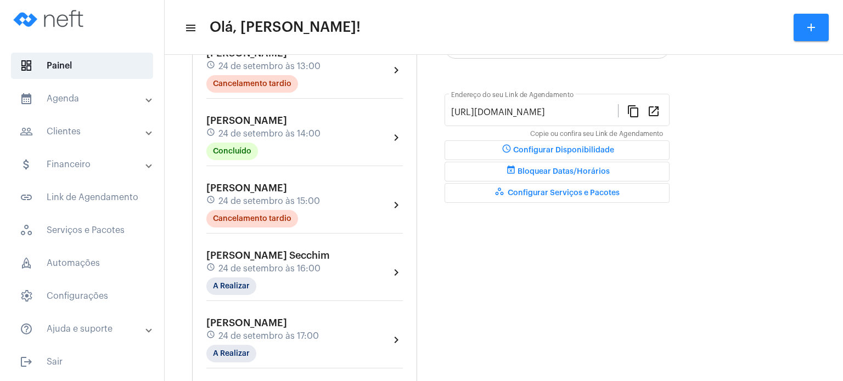
click at [72, 87] on mat-expansion-panel-header "calendar_month_outlined Agenda" at bounding box center [85, 99] width 157 height 26
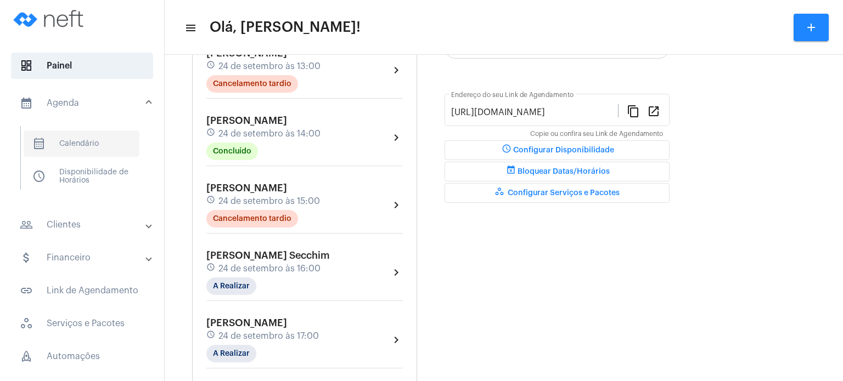
click at [71, 149] on span "calendar_month_outlined Calendário" at bounding box center [82, 144] width 116 height 26
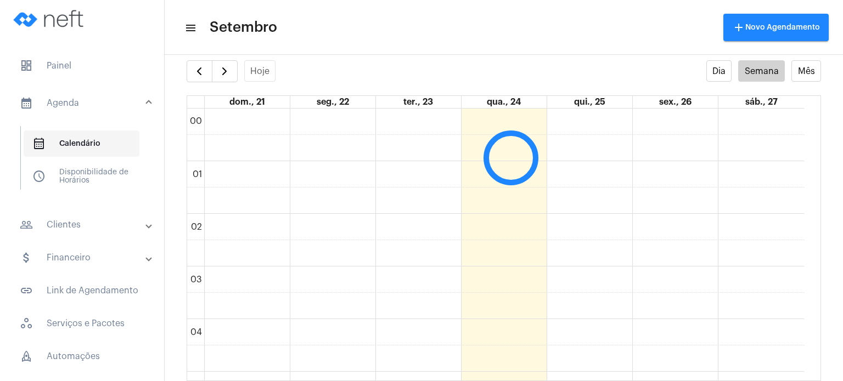
scroll to position [316, 0]
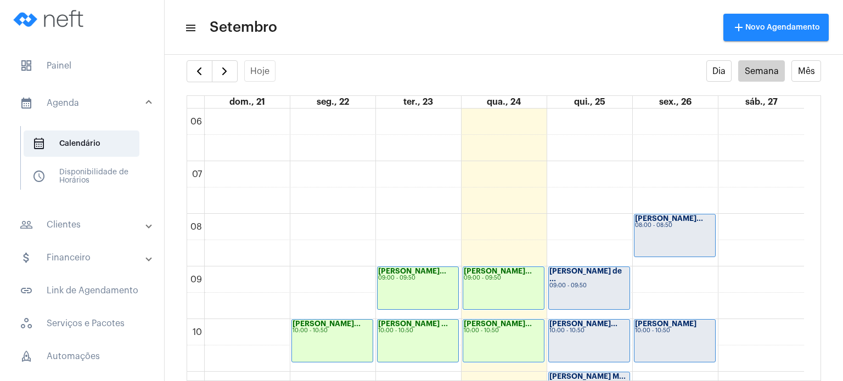
click at [697, 337] on div "Sabrina Fim 10:00 - 10:50" at bounding box center [674, 341] width 81 height 42
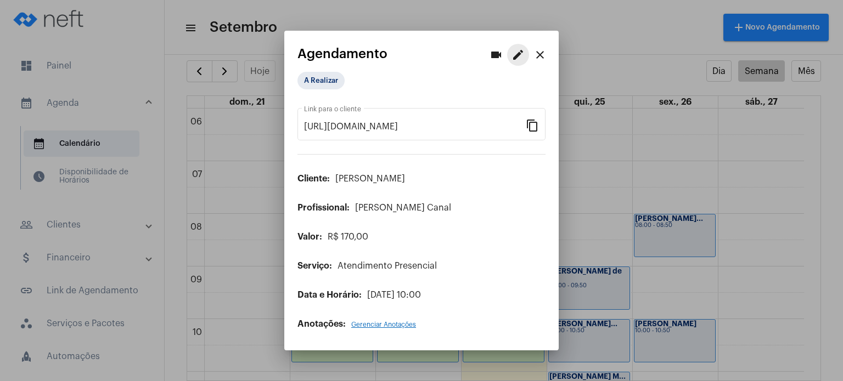
click at [521, 57] on mat-icon "edit" at bounding box center [517, 54] width 13 height 13
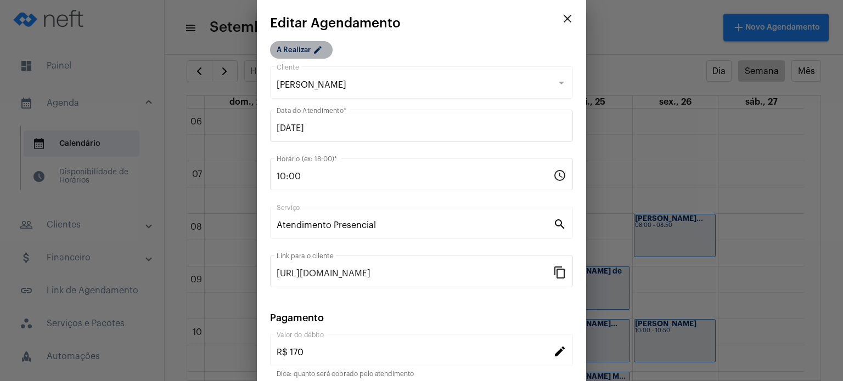
click at [312, 48] on mat-chip "A Realizar edit" at bounding box center [301, 50] width 63 height 18
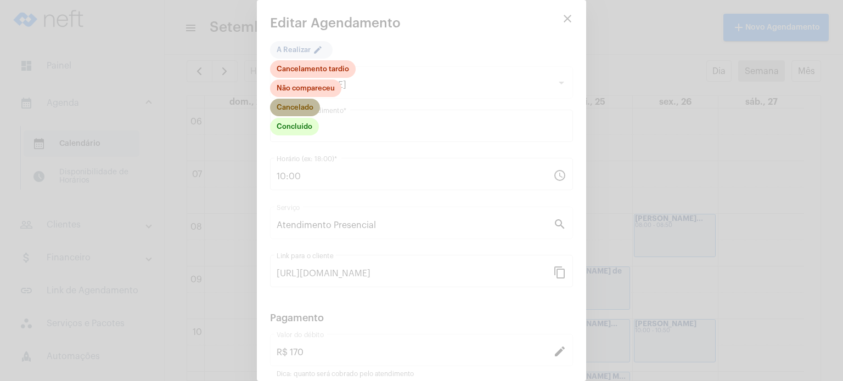
click at [301, 110] on mat-chip "Cancelado" at bounding box center [295, 108] width 50 height 18
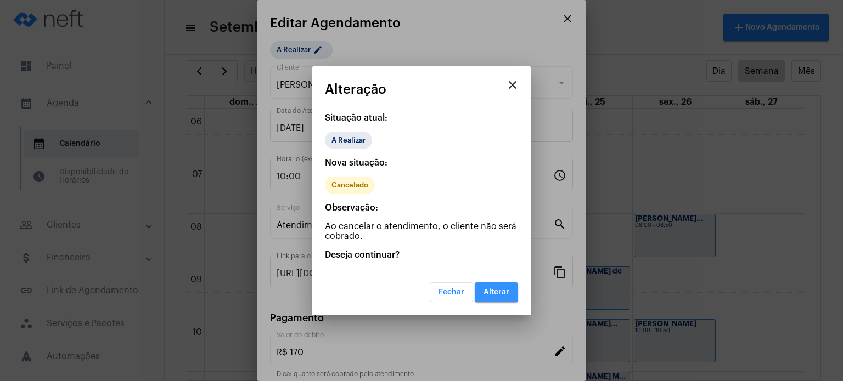
click at [504, 287] on button "Alterar" at bounding box center [496, 293] width 43 height 20
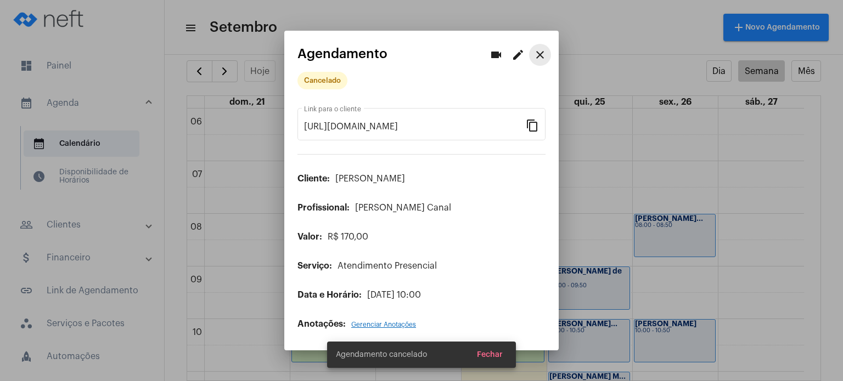
click at [538, 57] on mat-icon "close" at bounding box center [539, 54] width 13 height 13
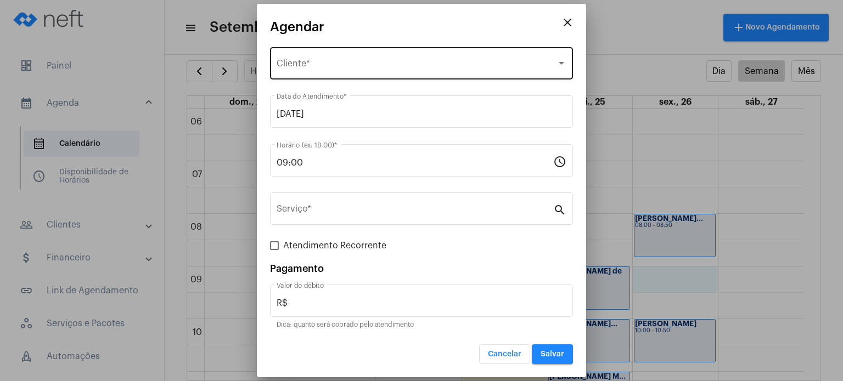
click at [387, 59] on div "Selecione o Cliente Cliente *" at bounding box center [422, 62] width 290 height 35
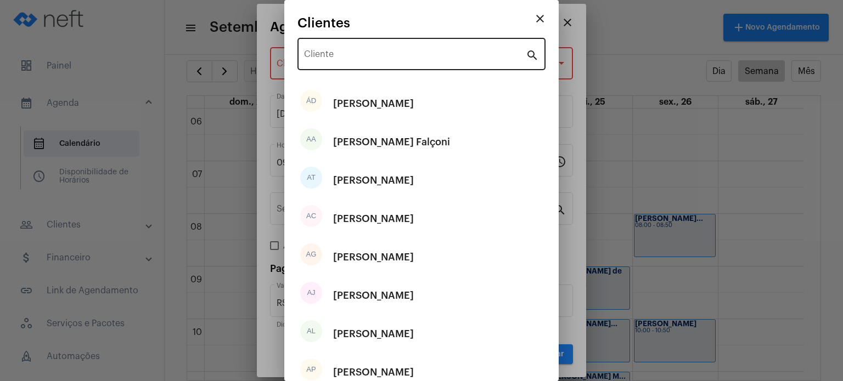
click at [382, 50] on div "Cliente" at bounding box center [415, 53] width 222 height 35
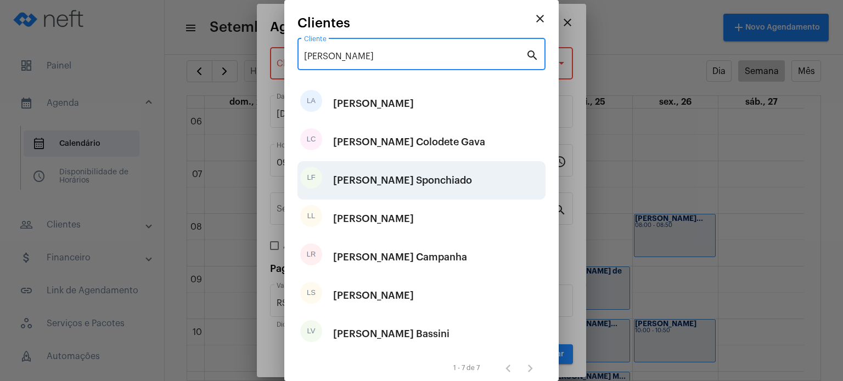
type input "[PERSON_NAME]"
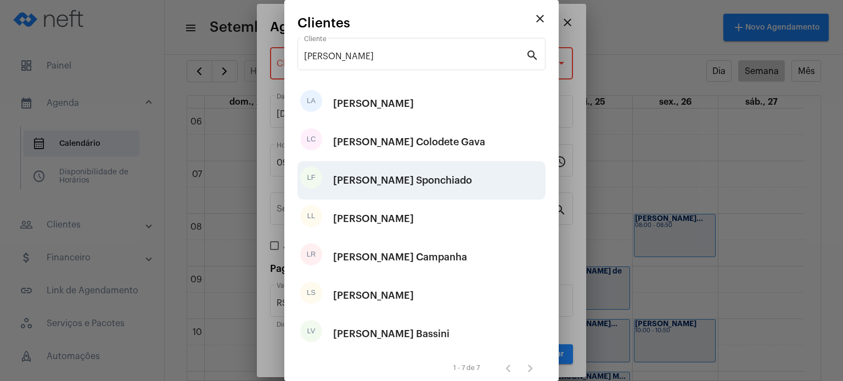
click at [412, 178] on div "[PERSON_NAME] Sponchiado" at bounding box center [402, 180] width 139 height 33
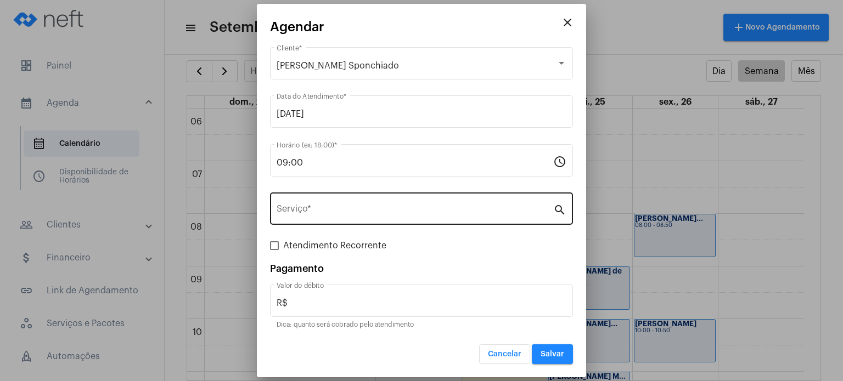
click at [393, 195] on div "Serviço *" at bounding box center [415, 207] width 277 height 35
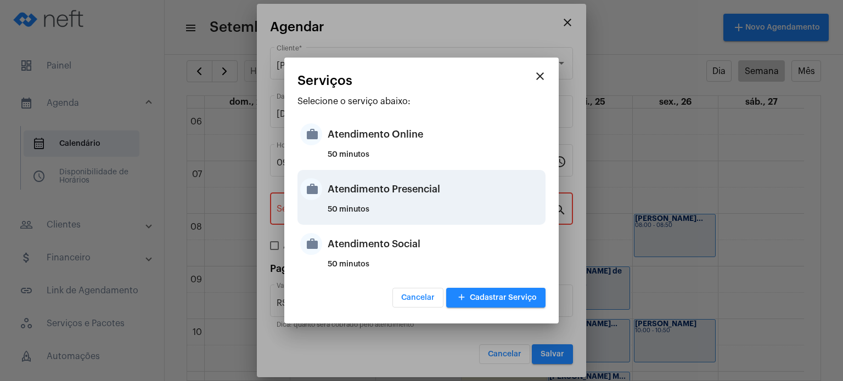
click at [392, 197] on div "Atendimento Presencial" at bounding box center [435, 189] width 215 height 33
type input "Atendimento Presencial"
type input "R$ 170"
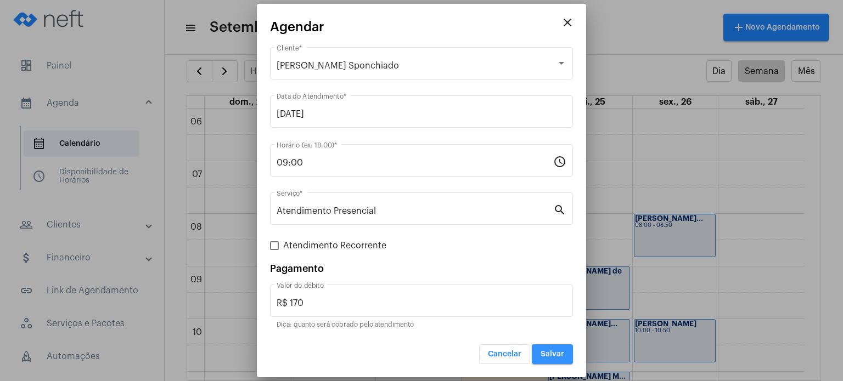
click at [549, 355] on span "Salvar" at bounding box center [553, 355] width 24 height 8
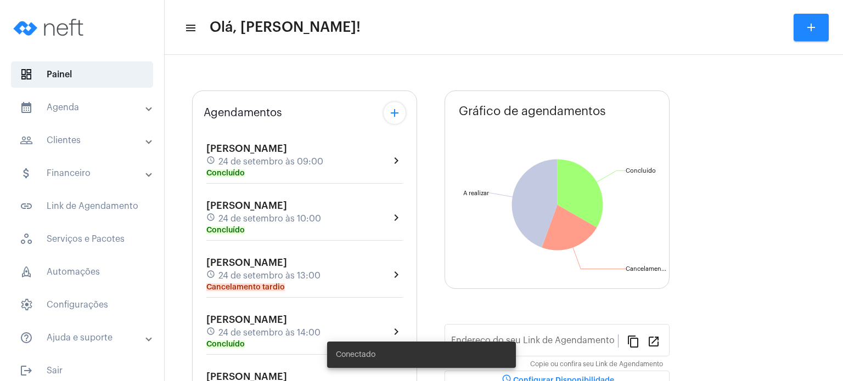
type input "[URL][DOMAIN_NAME]"
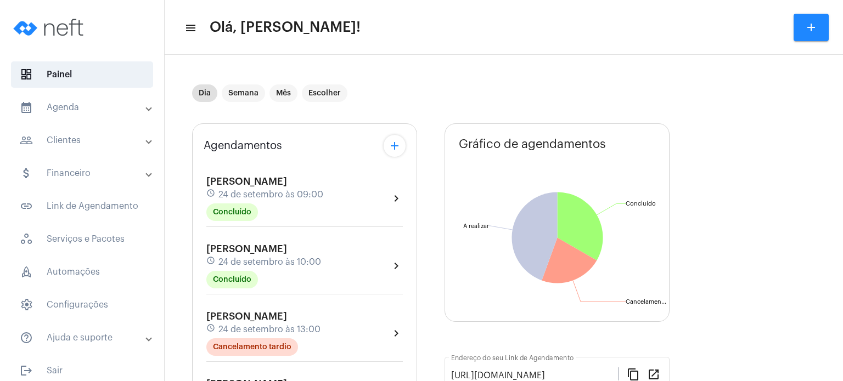
click at [71, 102] on mat-panel-title "calendar_month_outlined Agenda" at bounding box center [83, 107] width 127 height 13
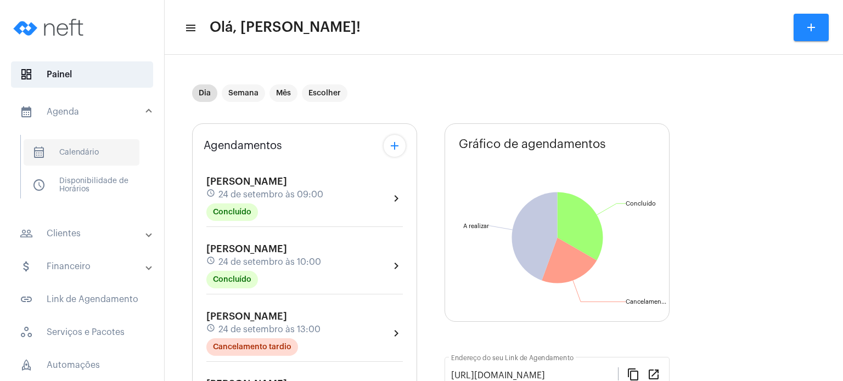
click at [77, 145] on span "calendar_month_outlined Calendário" at bounding box center [82, 152] width 116 height 26
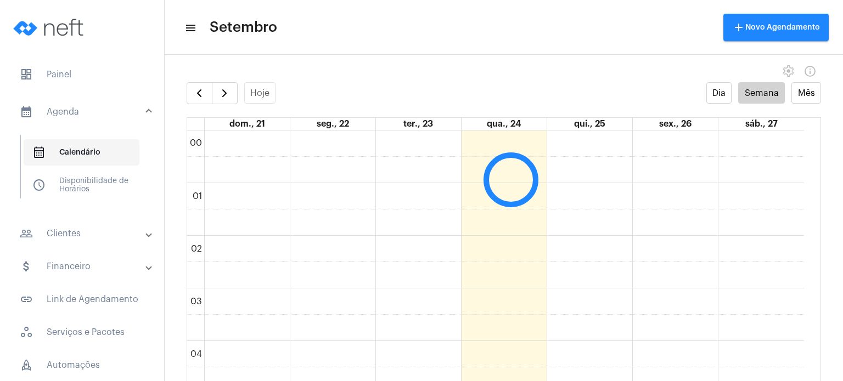
scroll to position [316, 0]
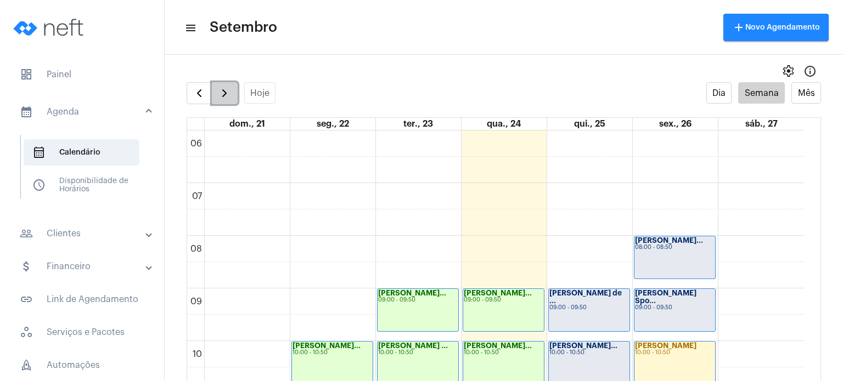
click at [221, 92] on span "button" at bounding box center [224, 93] width 13 height 13
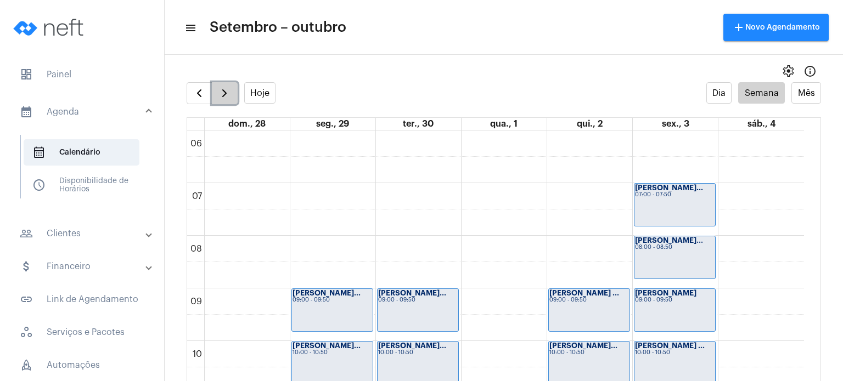
click at [221, 92] on span "button" at bounding box center [224, 93] width 13 height 13
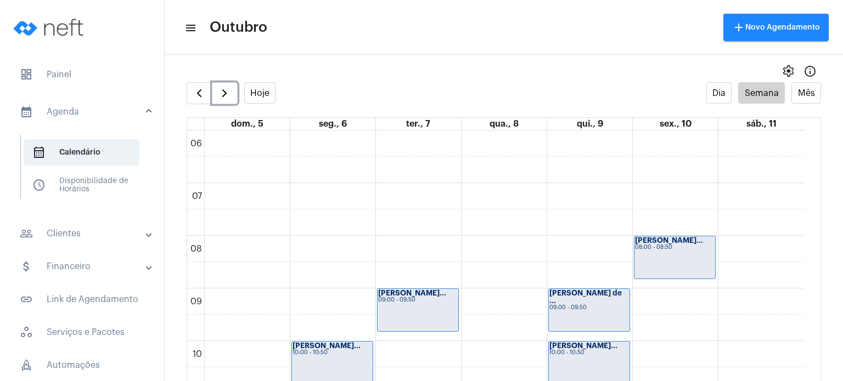
click at [438, 301] on div "09:00 - 09:50" at bounding box center [418, 300] width 80 height 6
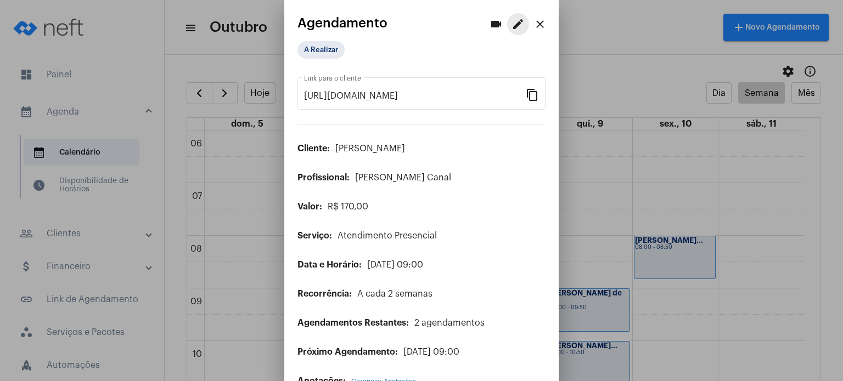
click at [513, 30] on mat-icon "edit" at bounding box center [517, 24] width 13 height 13
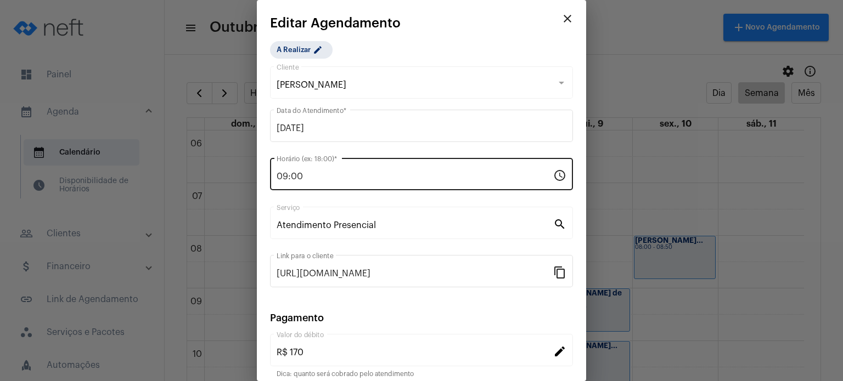
click at [342, 168] on div "09:00 Horário (ex: 18:00) *" at bounding box center [415, 173] width 277 height 35
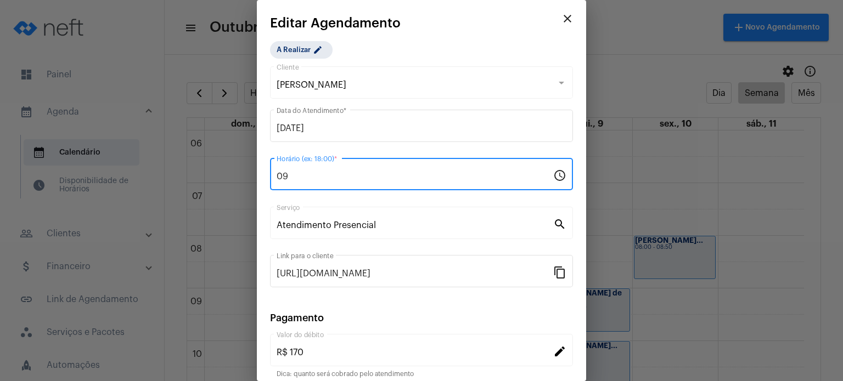
type input "0"
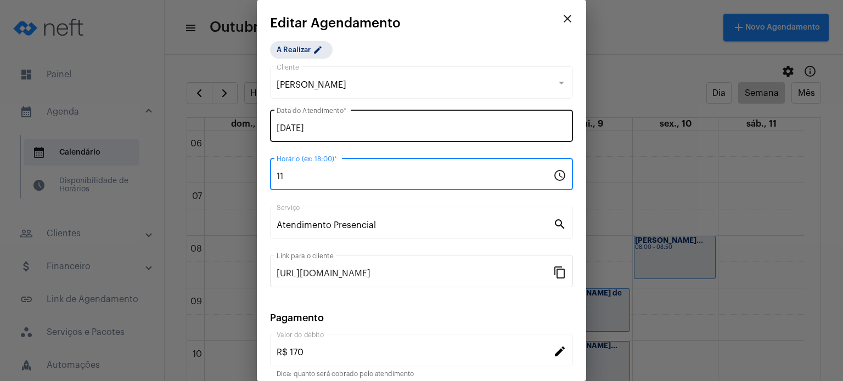
type input "11"
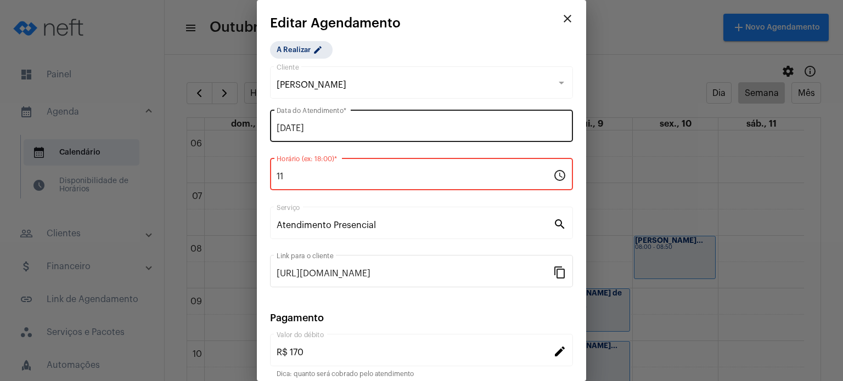
click at [353, 121] on div "07/10/2025 Data do Atendimento *" at bounding box center [422, 125] width 290 height 35
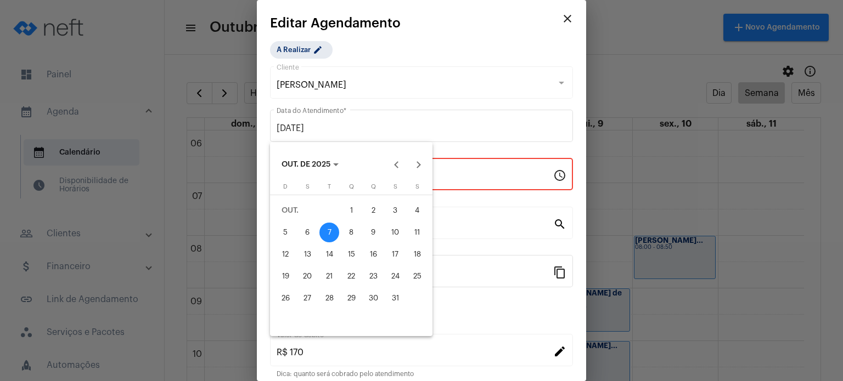
click at [309, 226] on div "6" at bounding box center [307, 233] width 20 height 20
type input "06/10/2025"
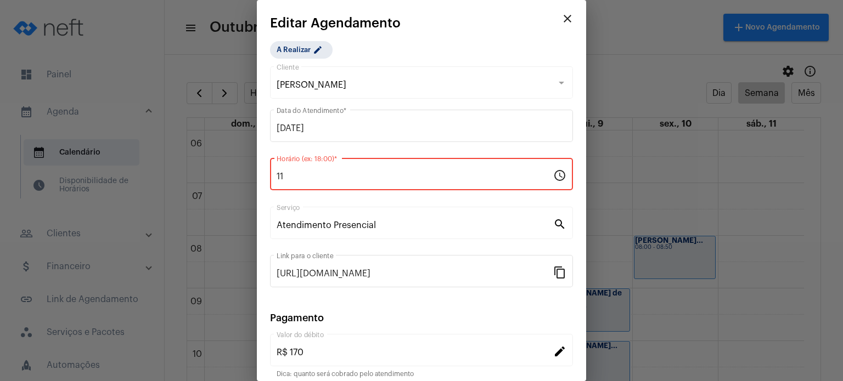
click at [331, 182] on div "11 Horário (ex: 18:00) *" at bounding box center [415, 173] width 277 height 35
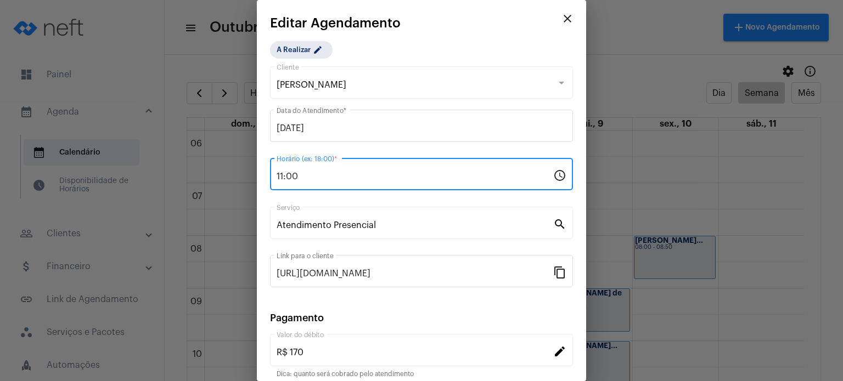
type input "11:00"
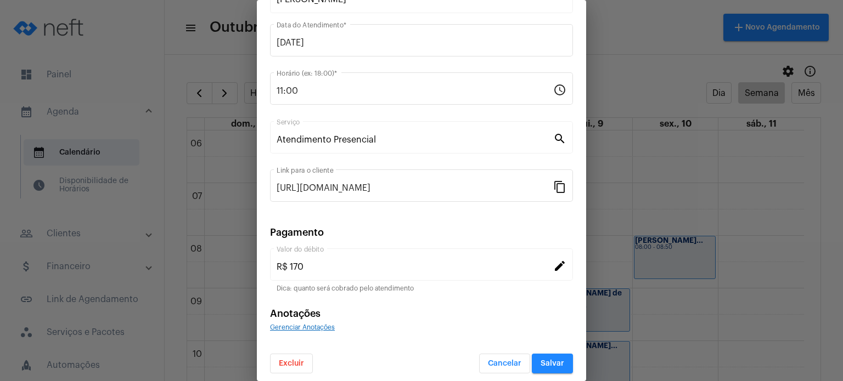
scroll to position [89, 0]
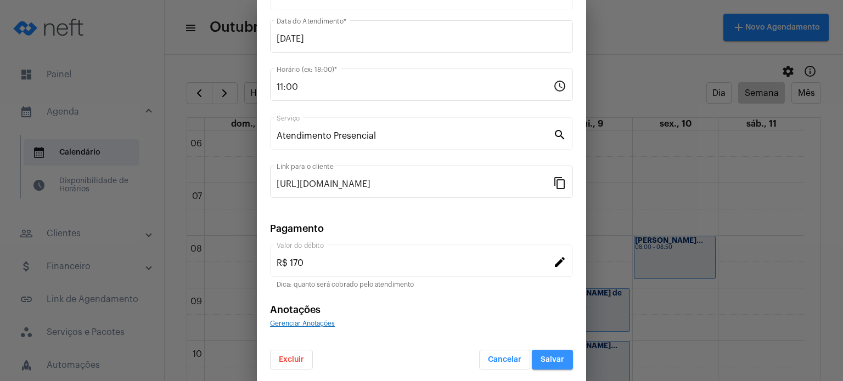
click at [559, 358] on button "Salvar" at bounding box center [552, 360] width 41 height 20
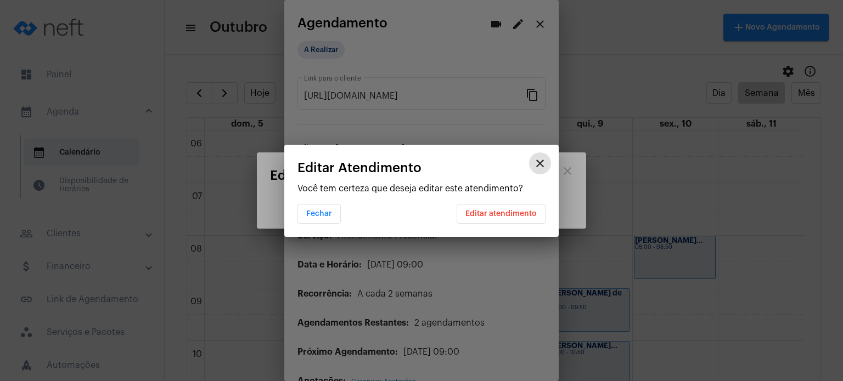
click at [507, 210] on span "Editar atendimento" at bounding box center [500, 214] width 71 height 8
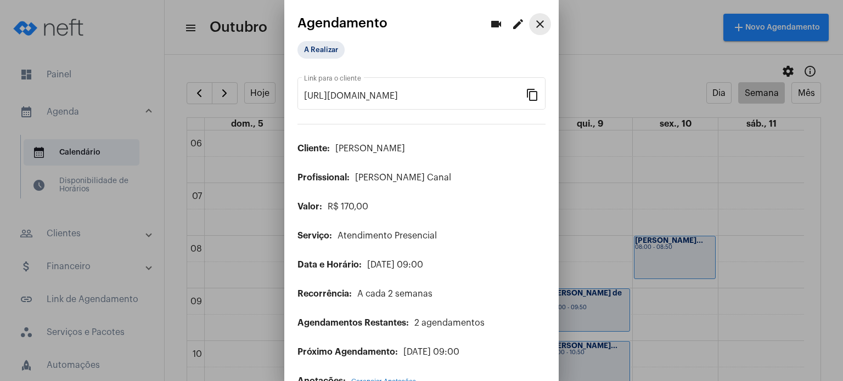
click at [533, 27] on mat-icon "close" at bounding box center [539, 24] width 13 height 13
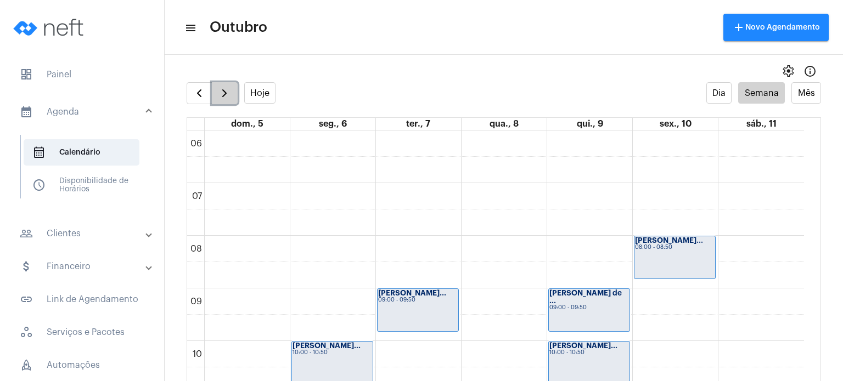
click at [224, 96] on span "button" at bounding box center [224, 93] width 13 height 13
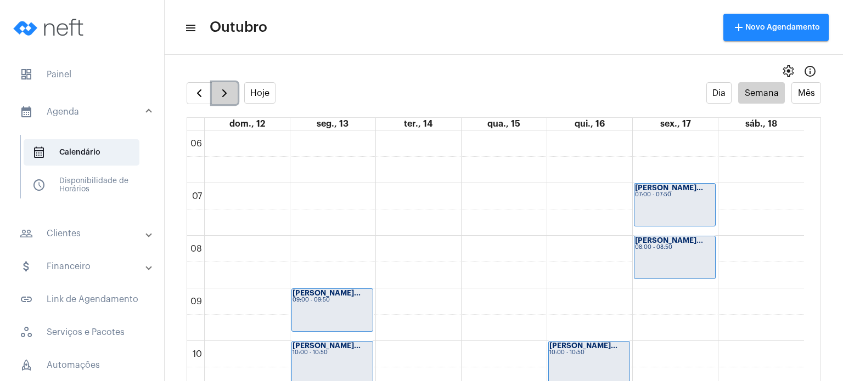
click at [224, 96] on span "button" at bounding box center [224, 93] width 13 height 13
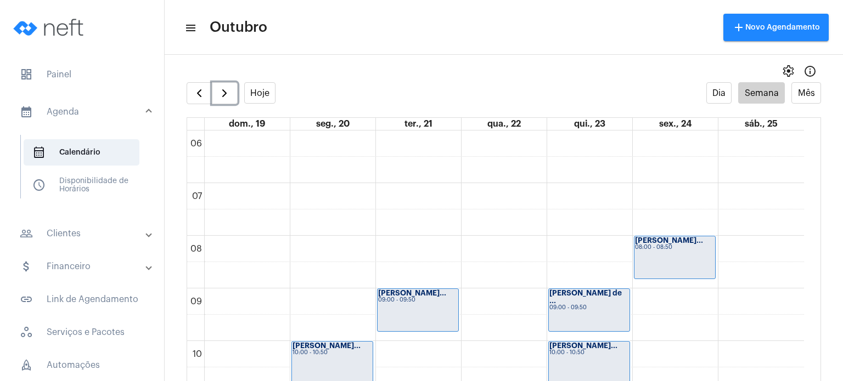
click at [450, 314] on div "Isabela Guidine... 09:00 - 09:50" at bounding box center [418, 310] width 81 height 42
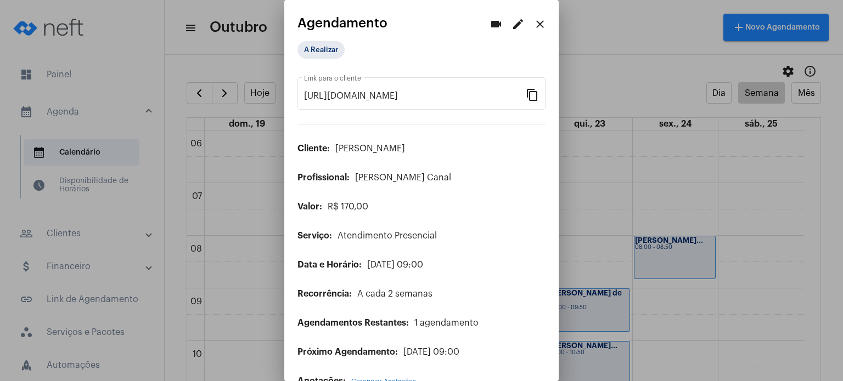
click at [511, 27] on mat-icon "edit" at bounding box center [517, 24] width 13 height 13
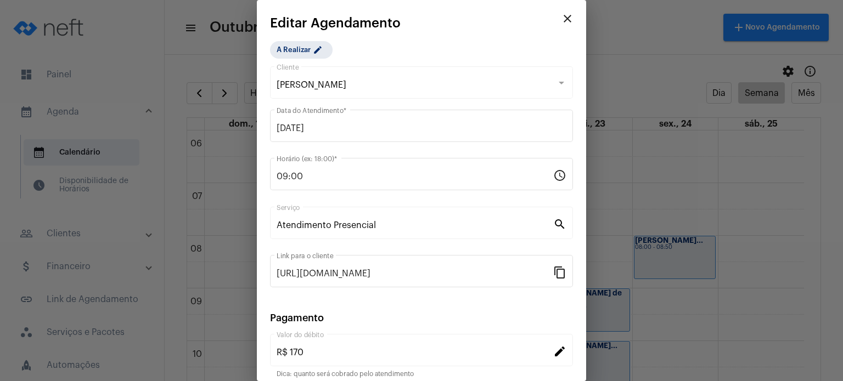
scroll to position [89, 0]
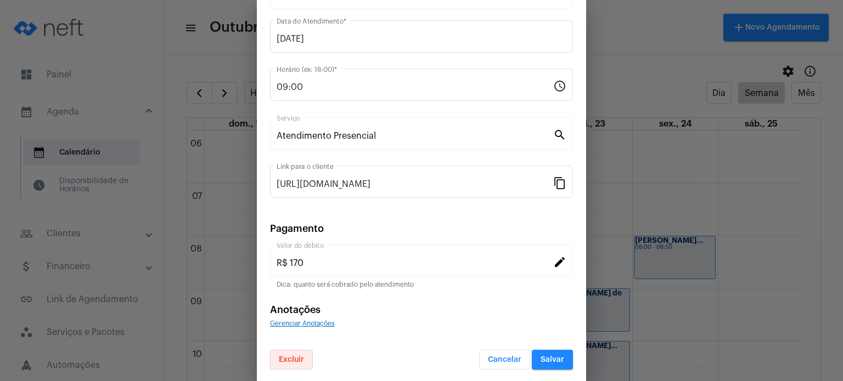
click at [291, 357] on span "Excluir" at bounding box center [291, 360] width 25 height 8
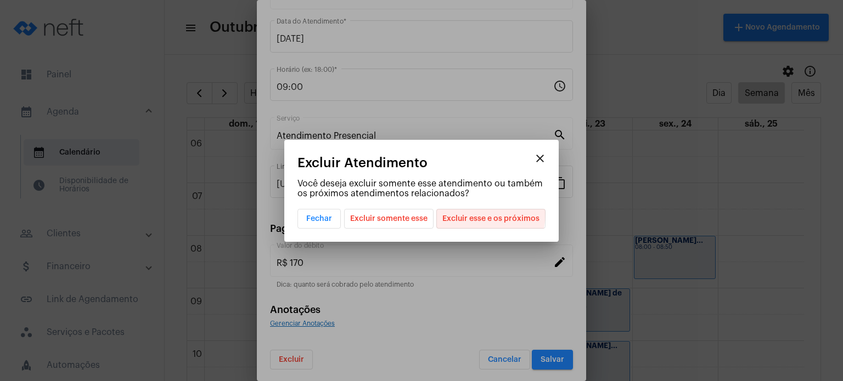
click at [470, 213] on span "Excluir esse e os próximos" at bounding box center [490, 219] width 97 height 19
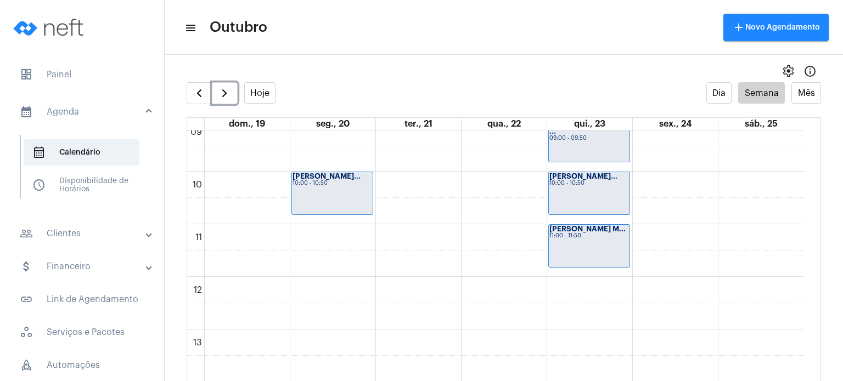
scroll to position [512, 0]
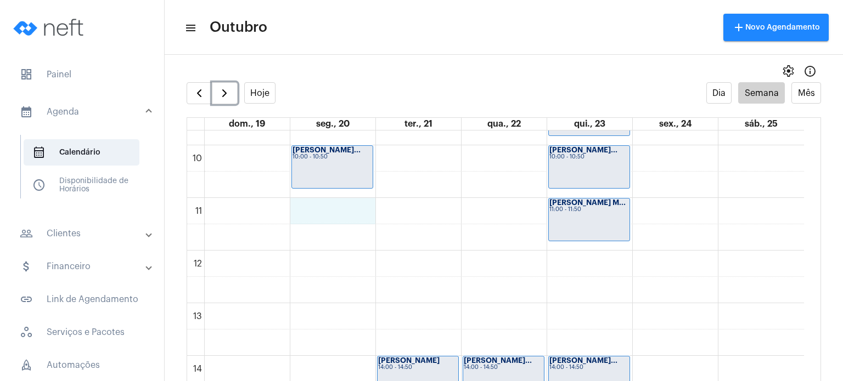
click at [341, 210] on div "00 01 02 03 04 05 06 07 08 09 10 11 12 13 14 15 16 17 18 19 20 21 22 23 Gabriel…" at bounding box center [495, 251] width 617 height 1264
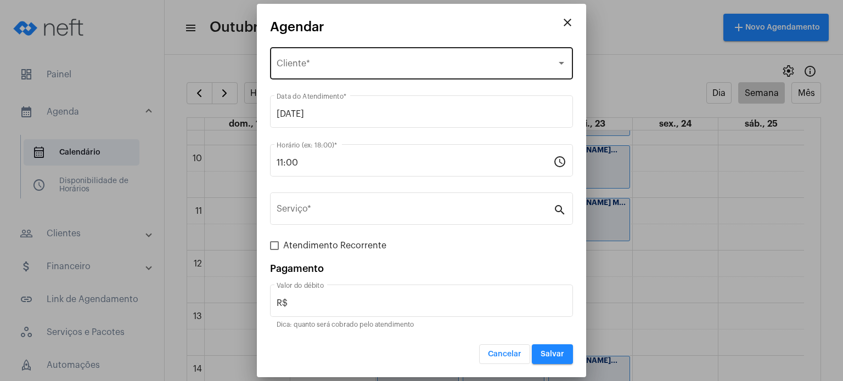
click at [323, 59] on div "Selecione o Cliente Cliente *" at bounding box center [422, 62] width 290 height 35
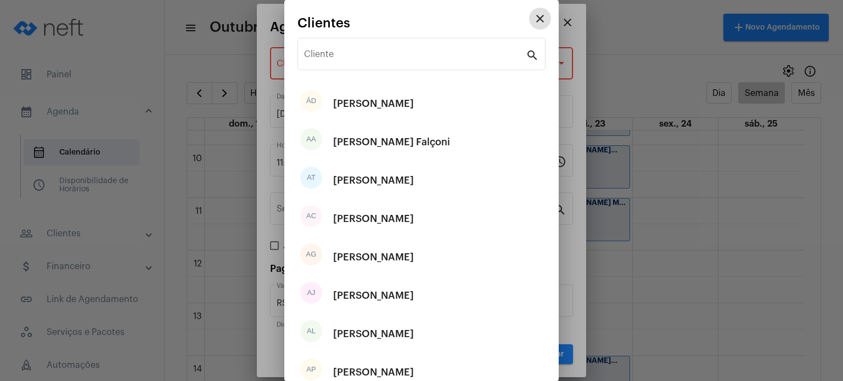
click at [323, 59] on input "Cliente" at bounding box center [415, 57] width 222 height 10
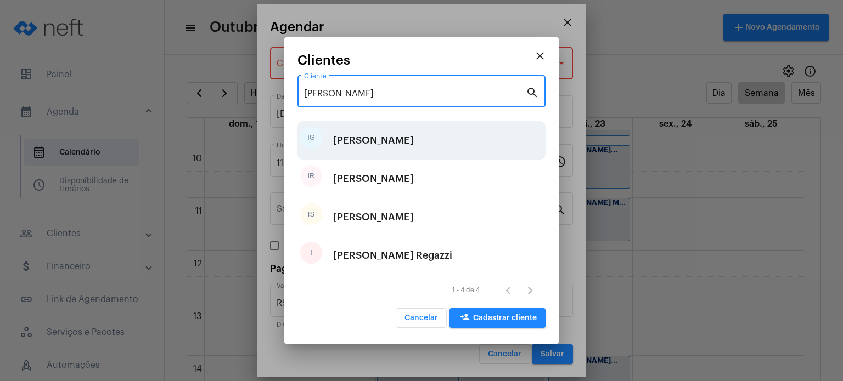
type input "isabel"
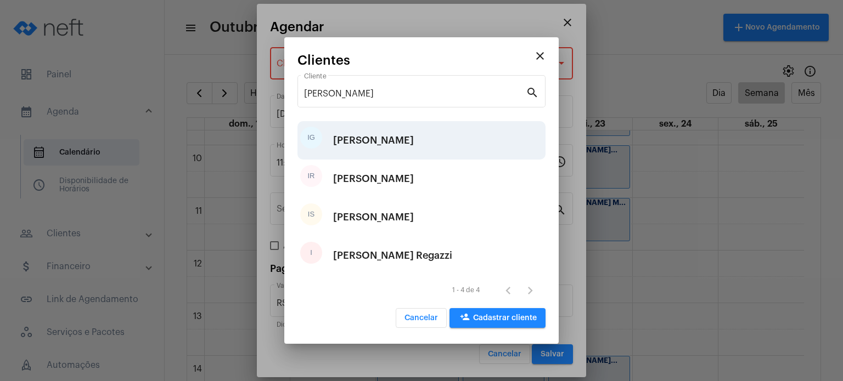
click at [369, 134] on div "Isabela Guidinele" at bounding box center [373, 140] width 81 height 33
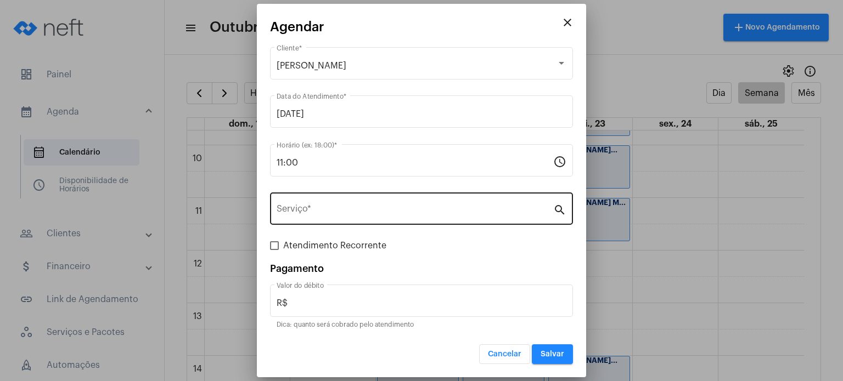
click at [309, 201] on div "Serviço *" at bounding box center [415, 207] width 277 height 35
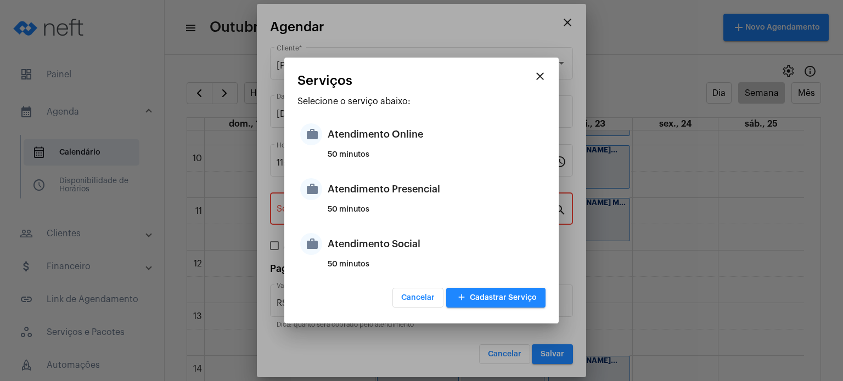
click at [309, 201] on div "work Atendimento Presencial 50 minutos" at bounding box center [421, 197] width 248 height 55
type input "Atendimento Presencial"
type input "R$ 170"
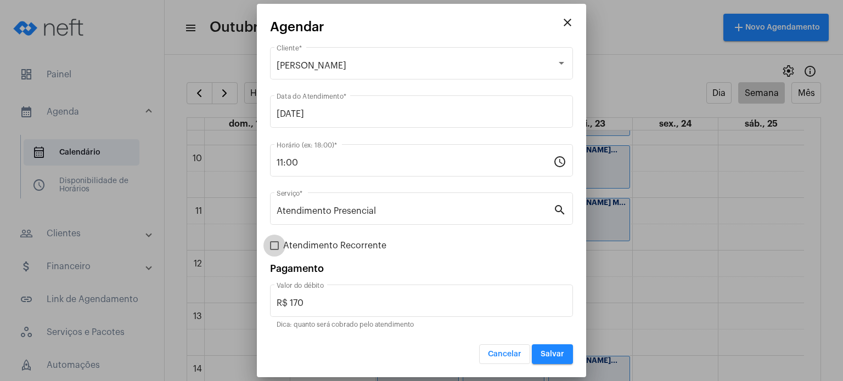
click at [295, 243] on span "Atendimento Recorrente" at bounding box center [334, 245] width 103 height 13
click at [274, 250] on input "Atendimento Recorrente" at bounding box center [274, 250] width 1 height 1
checkbox input "true"
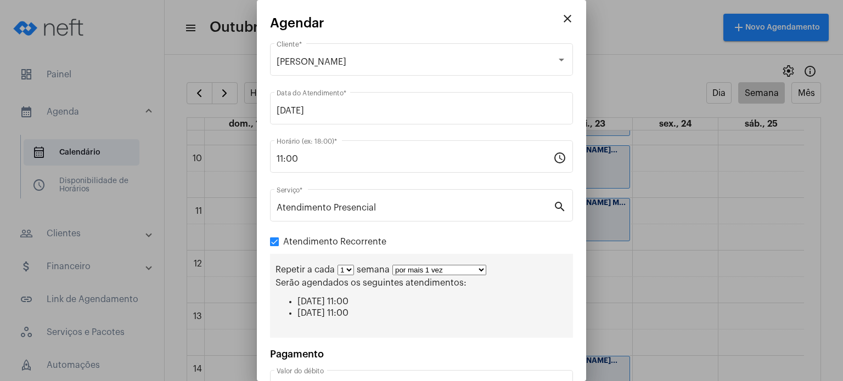
click at [342, 267] on select "1 2 3 4 5 6 7 8" at bounding box center [345, 270] width 16 height 10
click at [337, 265] on select "1 2 3 4 5 6 7 8" at bounding box center [345, 270] width 16 height 10
click at [345, 270] on select "1 2 3 4 5 6 7 8" at bounding box center [345, 270] width 16 height 10
select select "1: 2"
click at [337, 265] on select "1 2 3 4 5 6 7 8" at bounding box center [345, 270] width 16 height 10
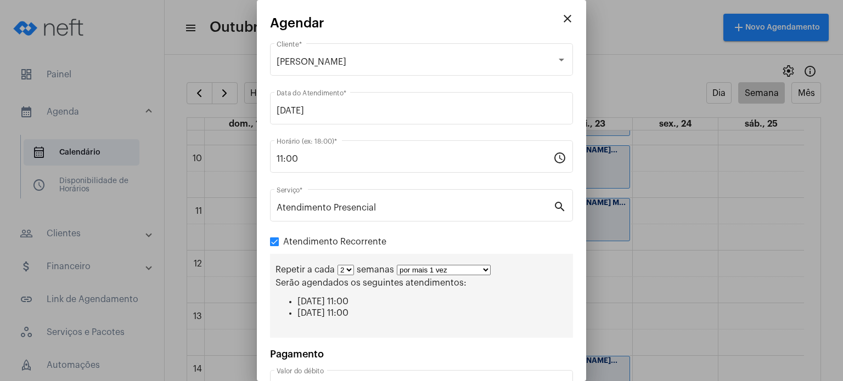
click at [413, 271] on select "por mais 1 vez por mais 2 vezes por mais 3 vezes por mais 4 vezes por mais 5 ve…" at bounding box center [444, 270] width 94 height 10
select select "4: 5"
click at [397, 265] on select "por mais 1 vez por mais 2 vezes por mais 3 vezes por mais 4 vezes por mais 5 ve…" at bounding box center [444, 270] width 94 height 10
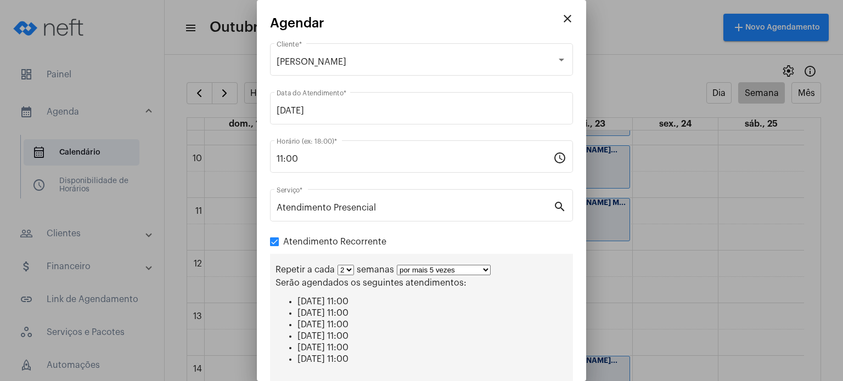
scroll to position [125, 0]
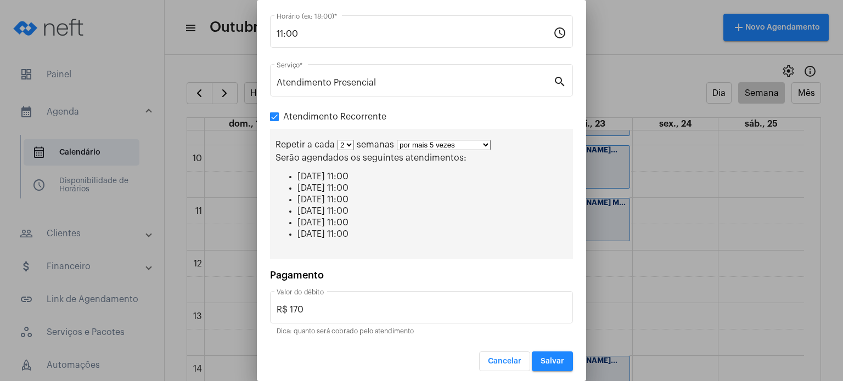
click at [551, 359] on span "Salvar" at bounding box center [553, 362] width 24 height 8
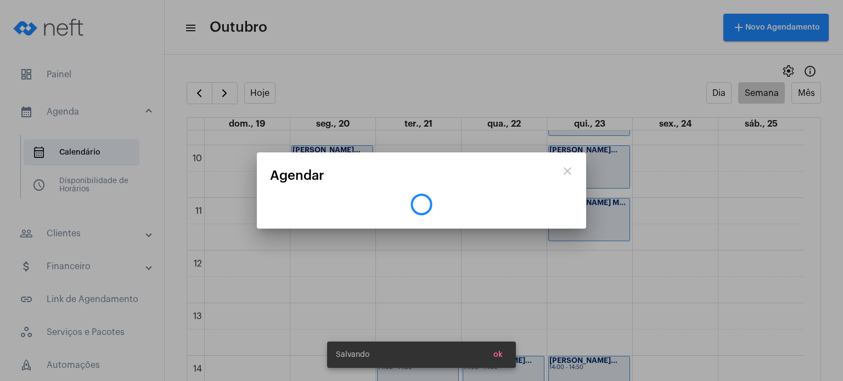
scroll to position [0, 0]
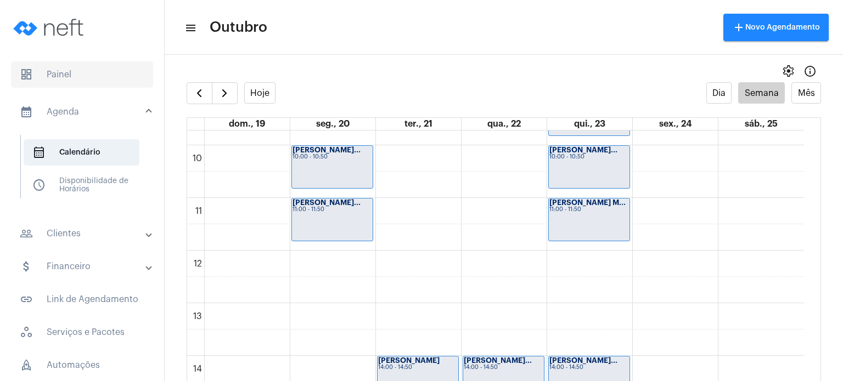
click at [63, 81] on span "dashboard Painel" at bounding box center [82, 74] width 142 height 26
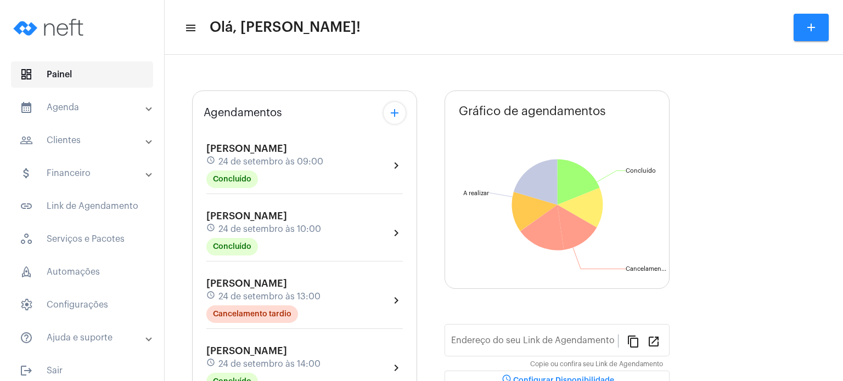
type input "[URL][DOMAIN_NAME]"
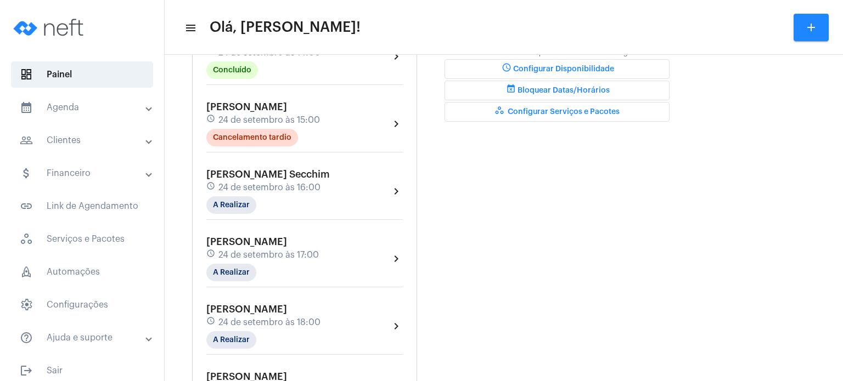
scroll to position [362, 0]
